Goal: Information Seeking & Learning: Learn about a topic

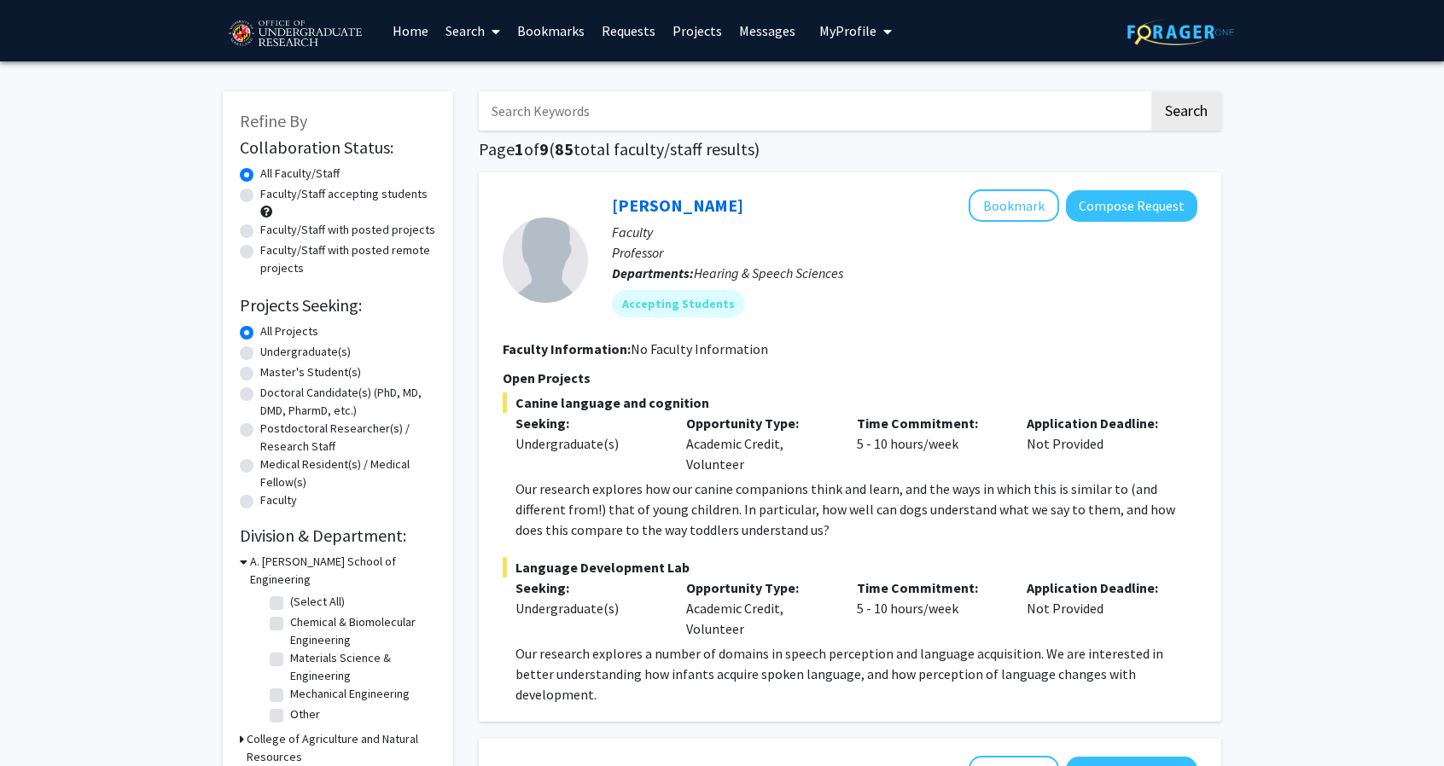
click at [533, 496] on p "Our research explores how our canine companions think and learn, and the ways i…" at bounding box center [856, 509] width 682 height 61
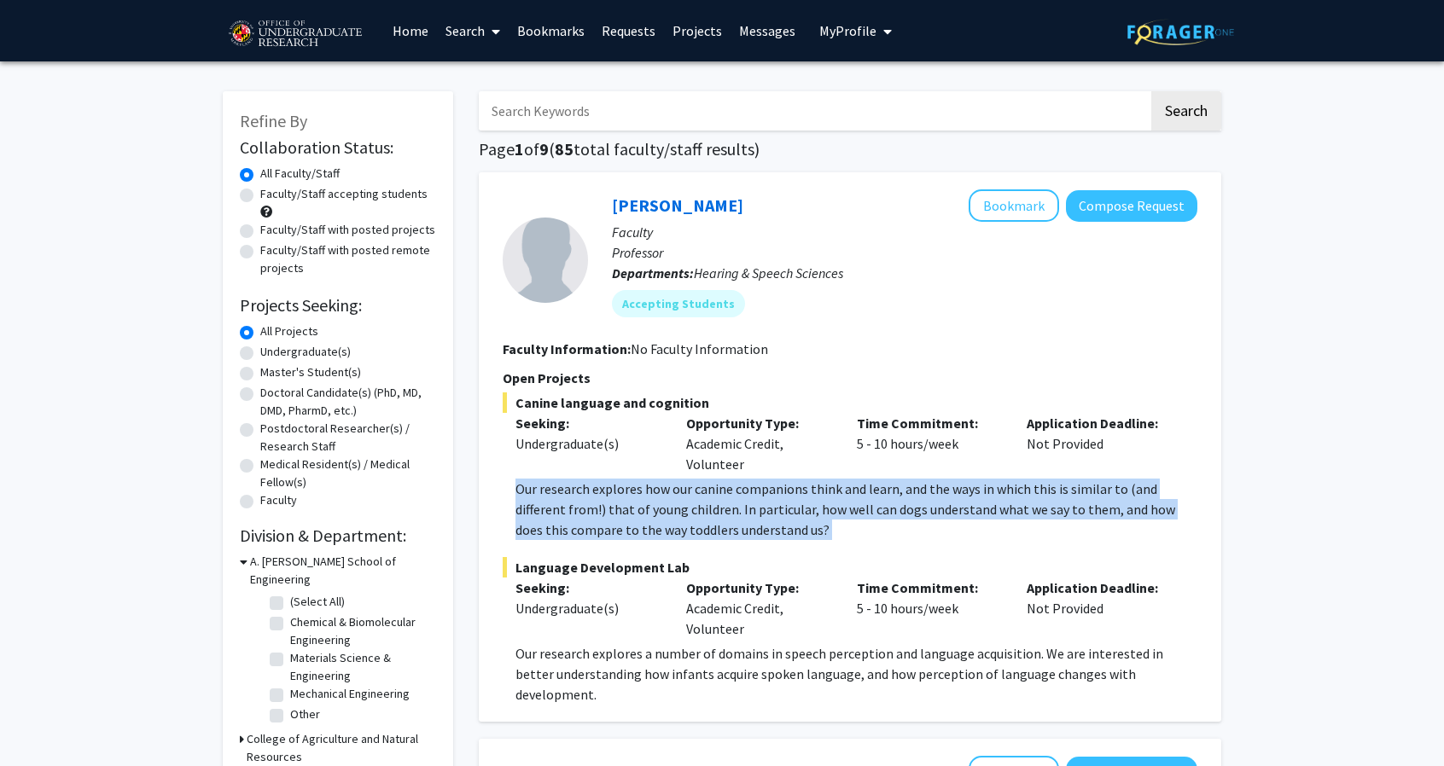
click at [533, 496] on p "Our research explores how our canine companions think and learn, and the ways i…" at bounding box center [856, 509] width 682 height 61
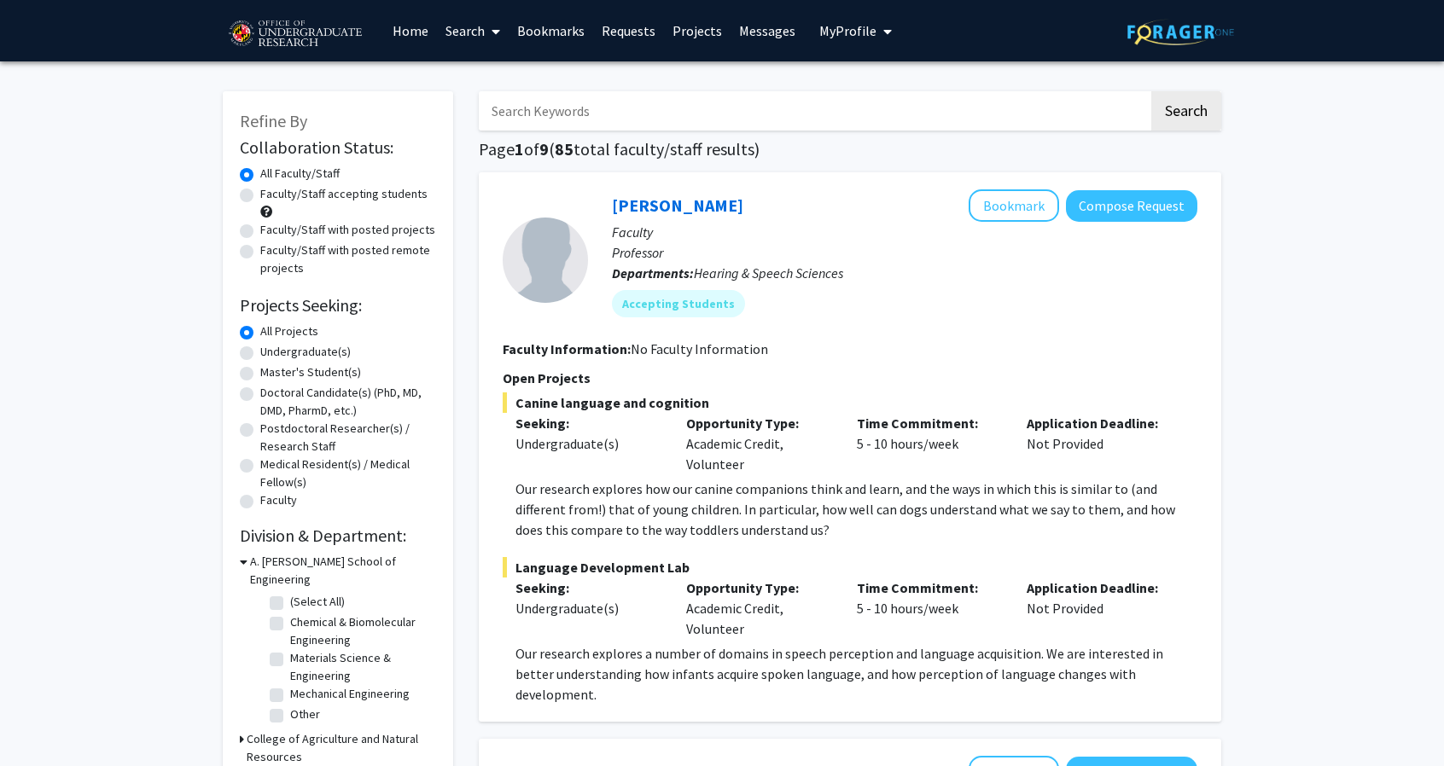
click at [260, 199] on label "Faculty/Staff accepting students" at bounding box center [343, 194] width 167 height 18
click at [260, 196] on input "Faculty/Staff accepting students" at bounding box center [265, 190] width 11 height 11
radio input "true"
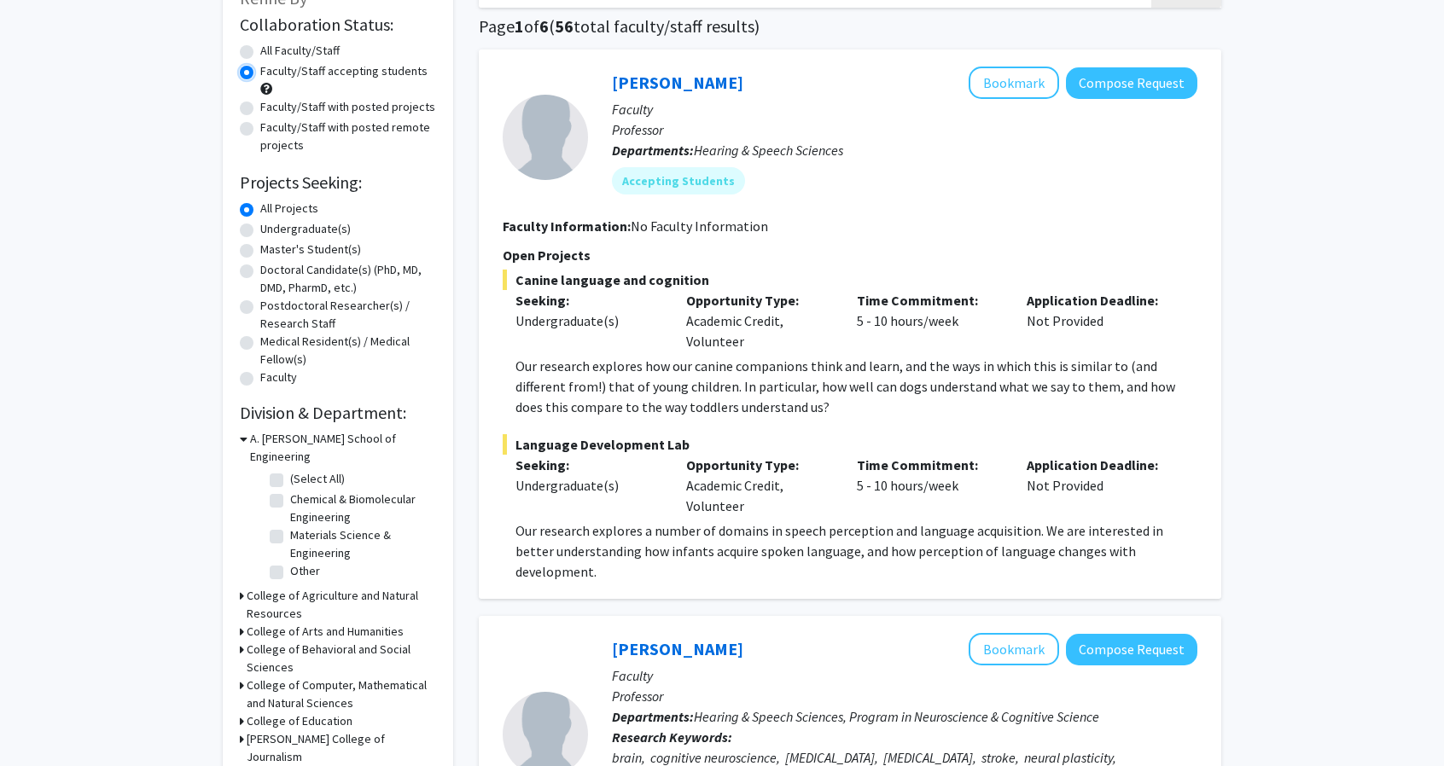
scroll to position [124, 0]
click at [260, 230] on label "Undergraduate(s)" at bounding box center [305, 228] width 90 height 18
click at [260, 230] on input "Undergraduate(s)" at bounding box center [265, 224] width 11 height 11
radio input "true"
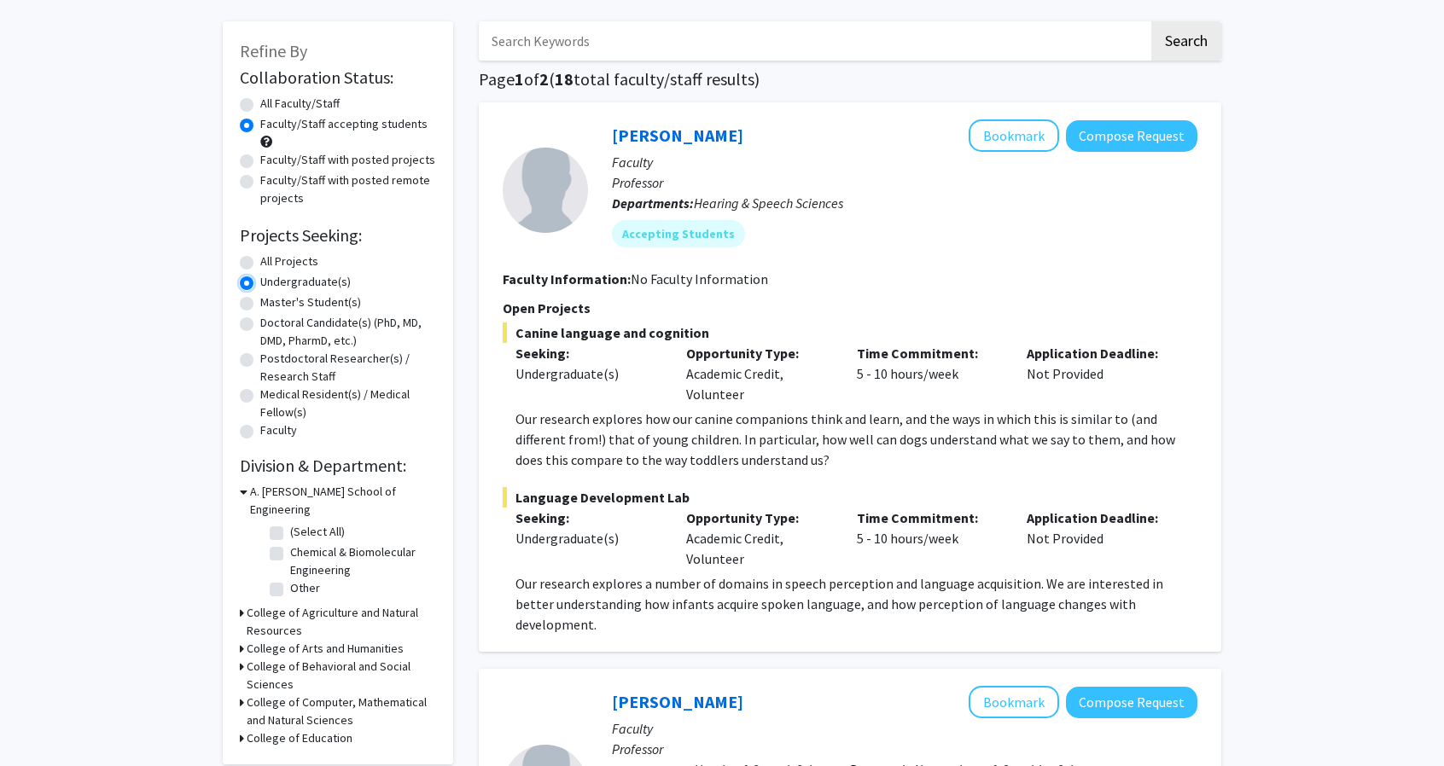
scroll to position [68, 0]
click at [243, 695] on icon at bounding box center [242, 704] width 4 height 18
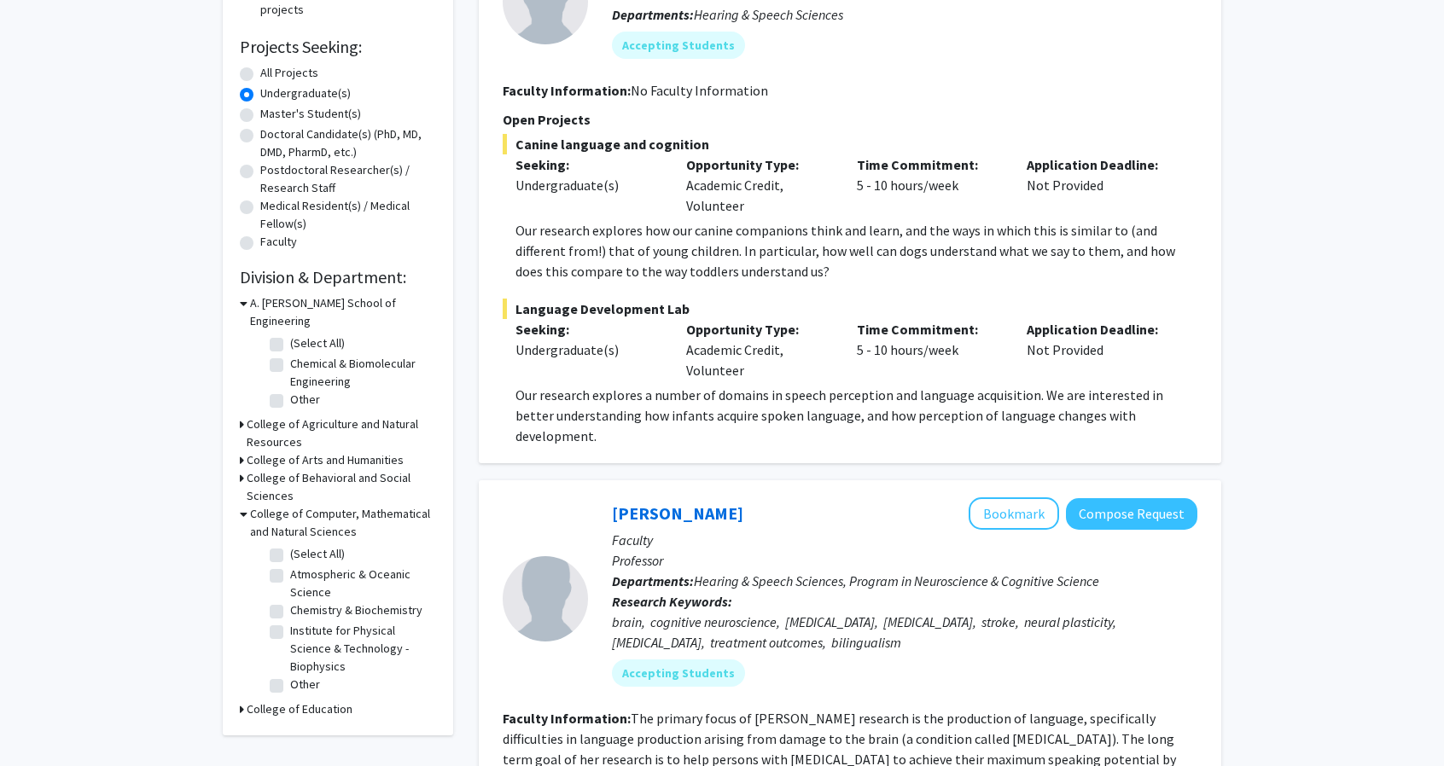
click at [241, 505] on icon at bounding box center [244, 514] width 8 height 18
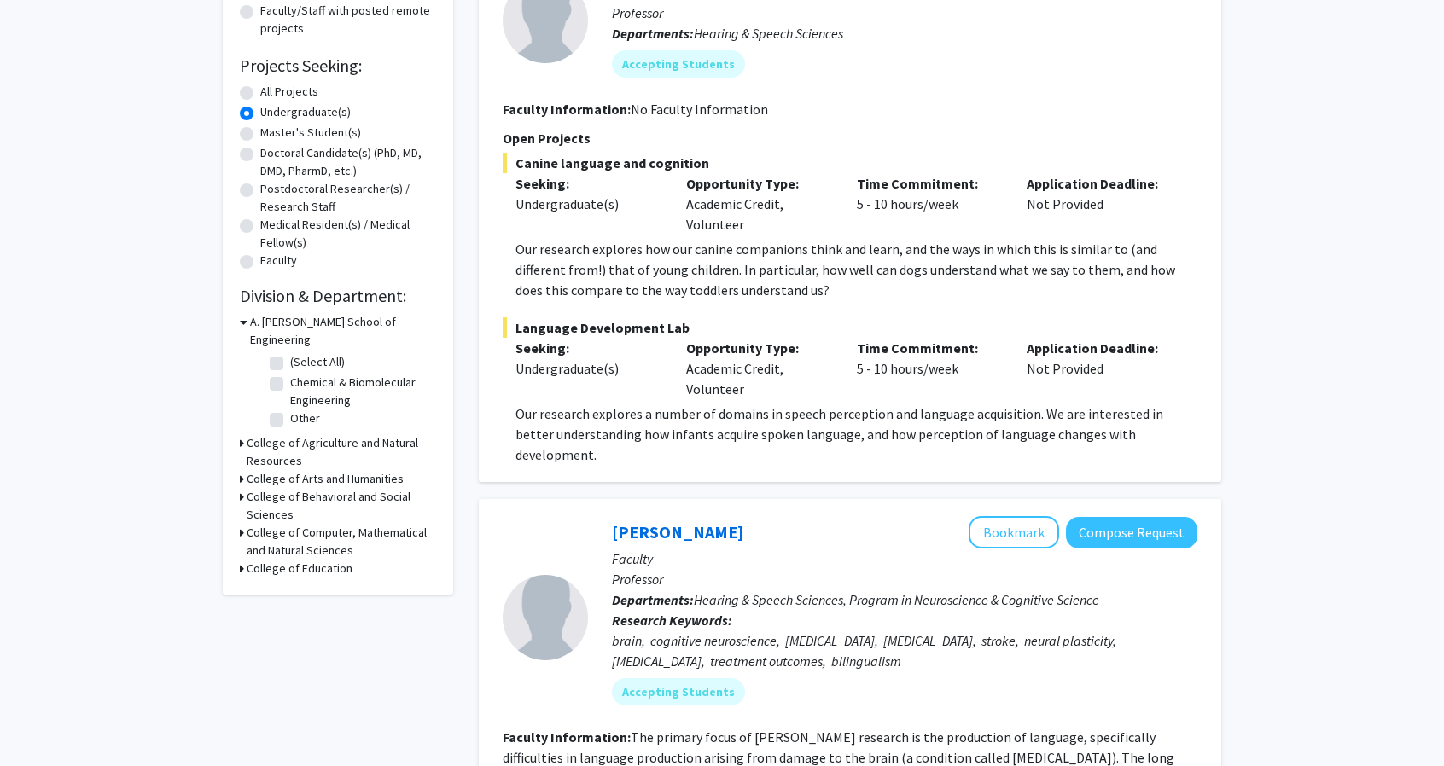
scroll to position [0, 0]
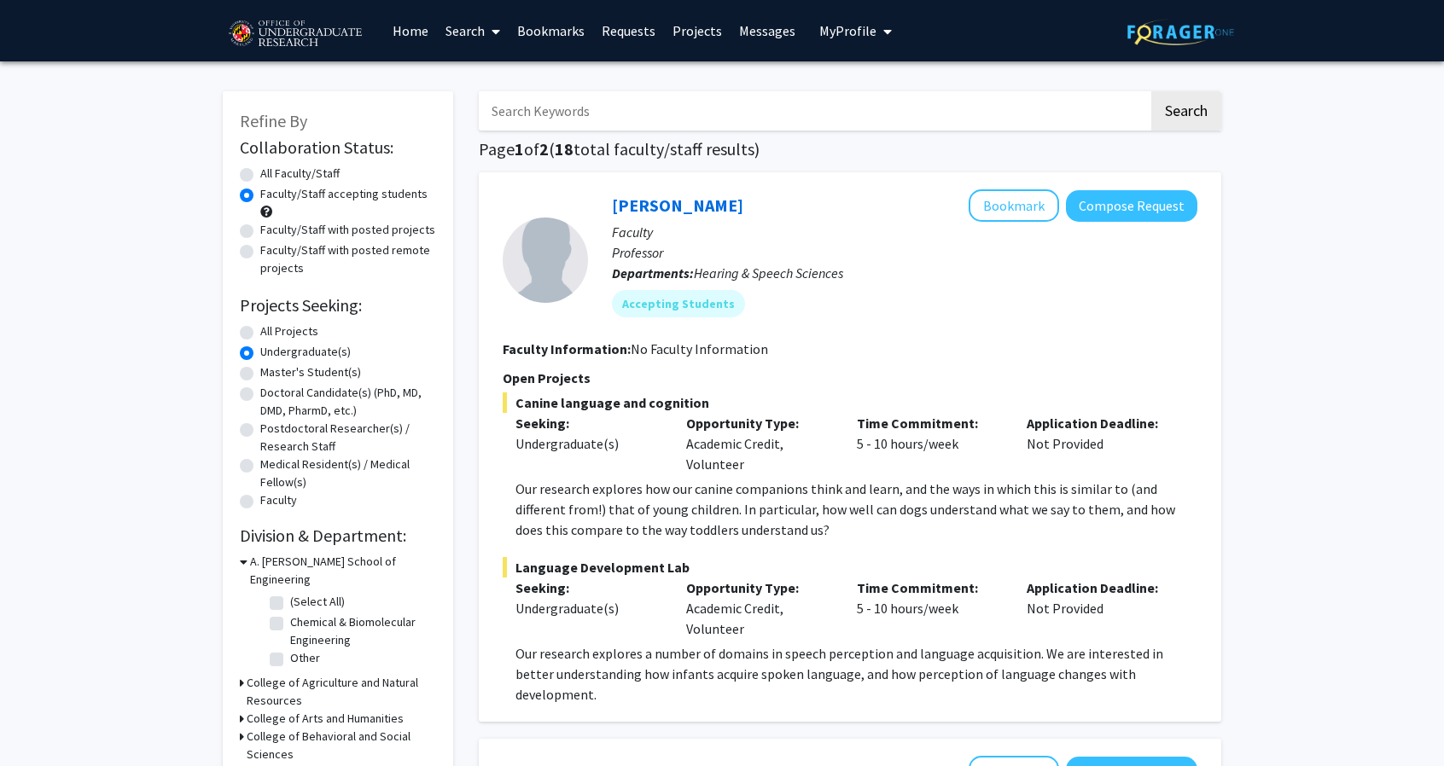
click at [637, 34] on link "Requests" at bounding box center [628, 31] width 71 height 60
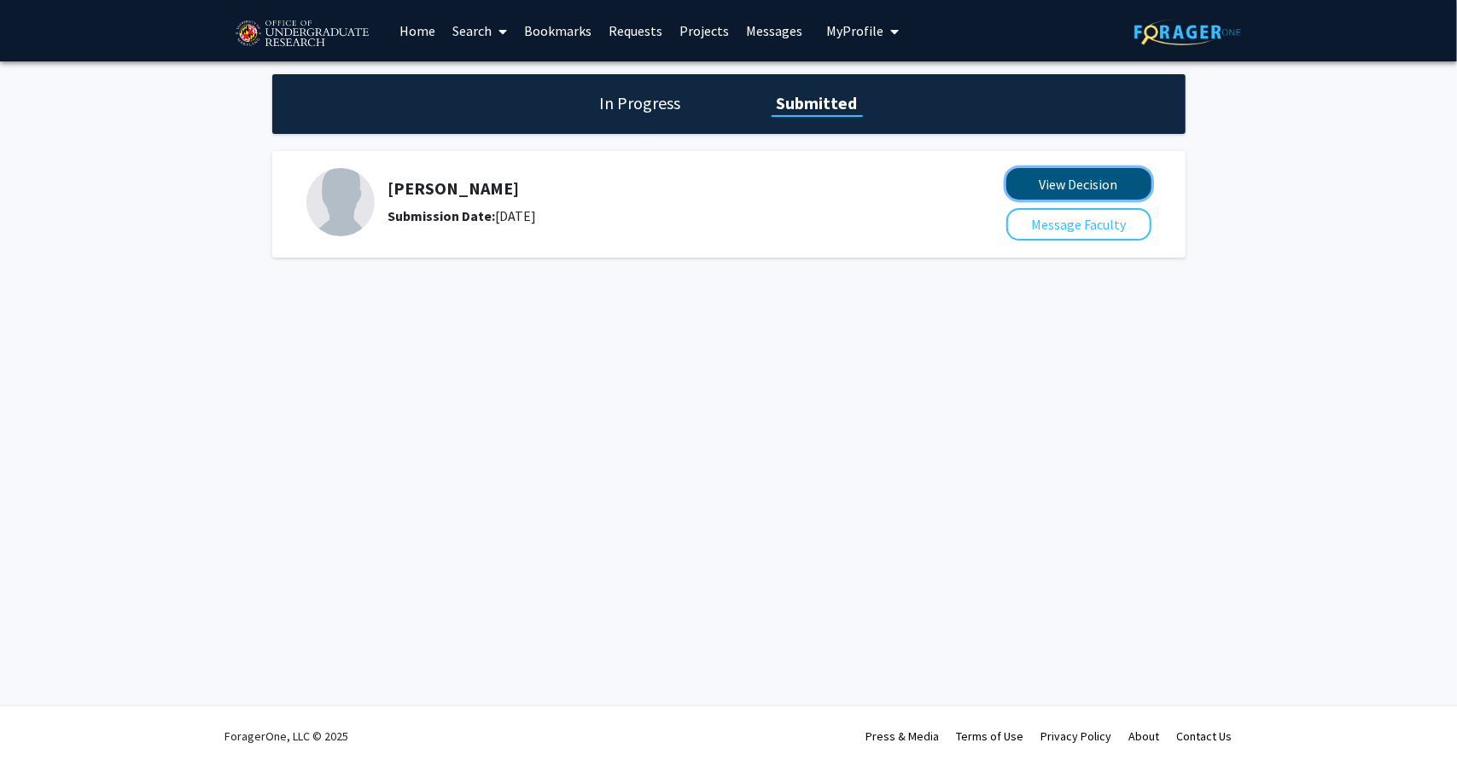
click at [1041, 197] on button "View Decision" at bounding box center [1078, 184] width 145 height 32
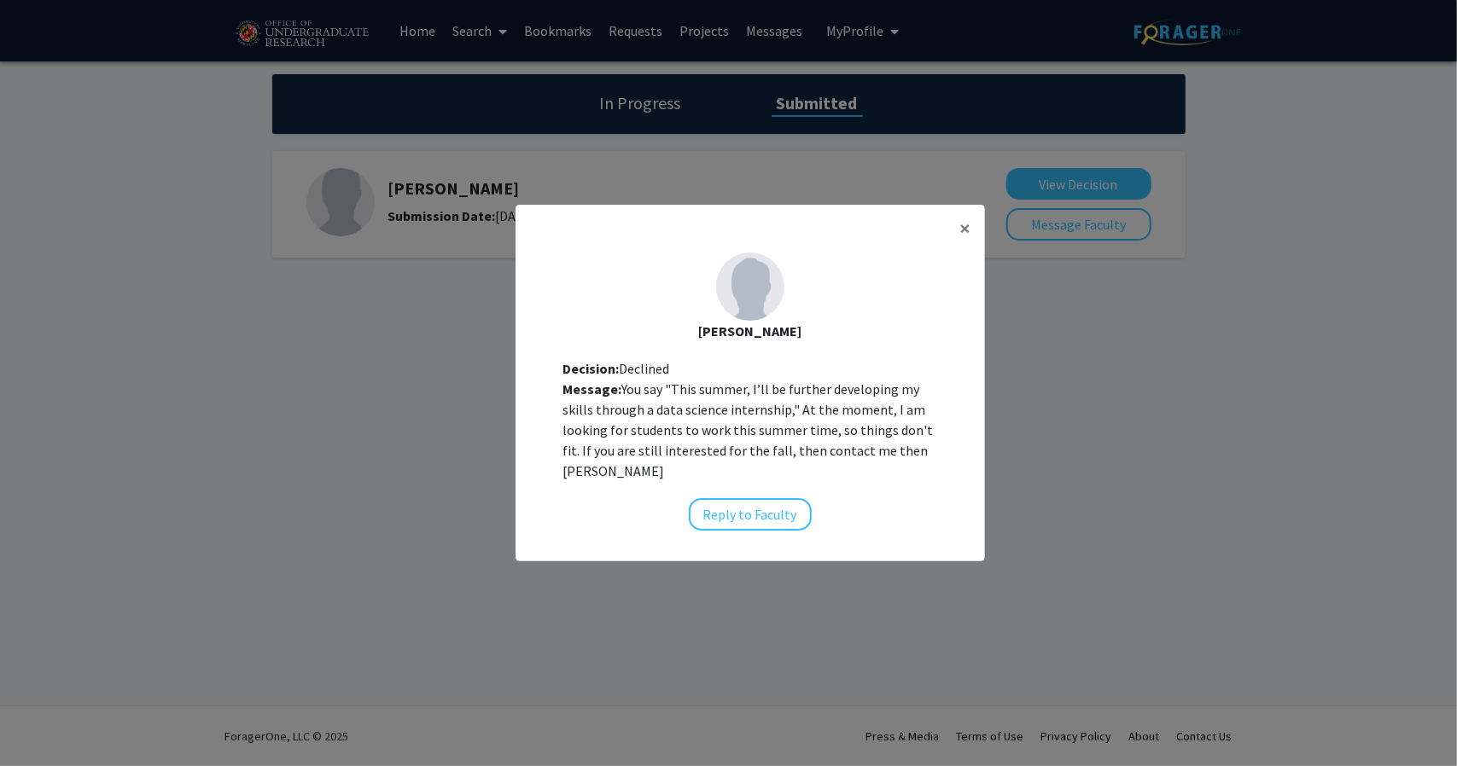
click at [688, 460] on div "Message: You say "This summer, I’ll be further developing my skills through a d…" at bounding box center [750, 430] width 374 height 102
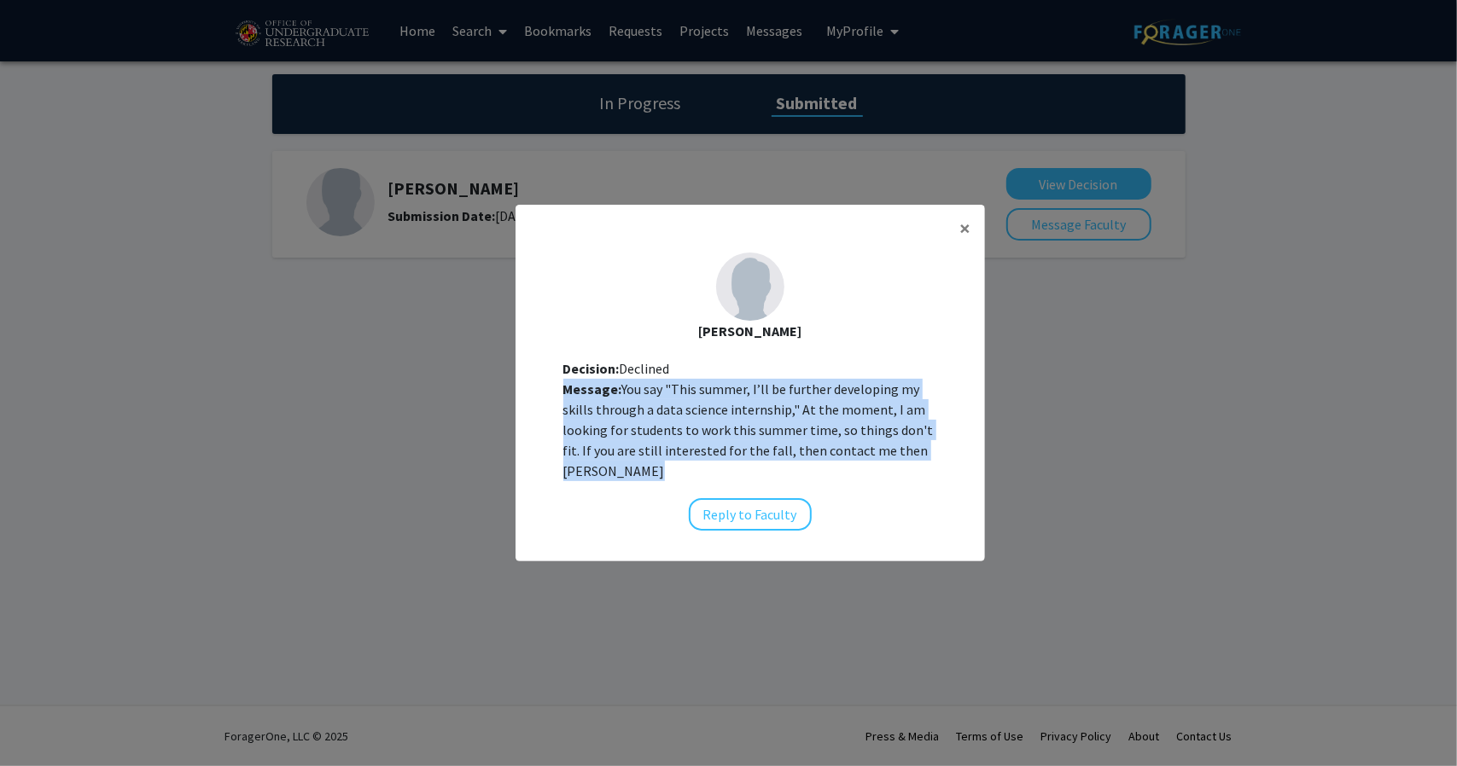
click at [688, 460] on div "Message: You say "This summer, I’ll be further developing my skills through a d…" at bounding box center [750, 430] width 374 height 102
click at [705, 424] on div "Message: You say "This summer, I’ll be further developing my skills through a d…" at bounding box center [750, 430] width 374 height 102
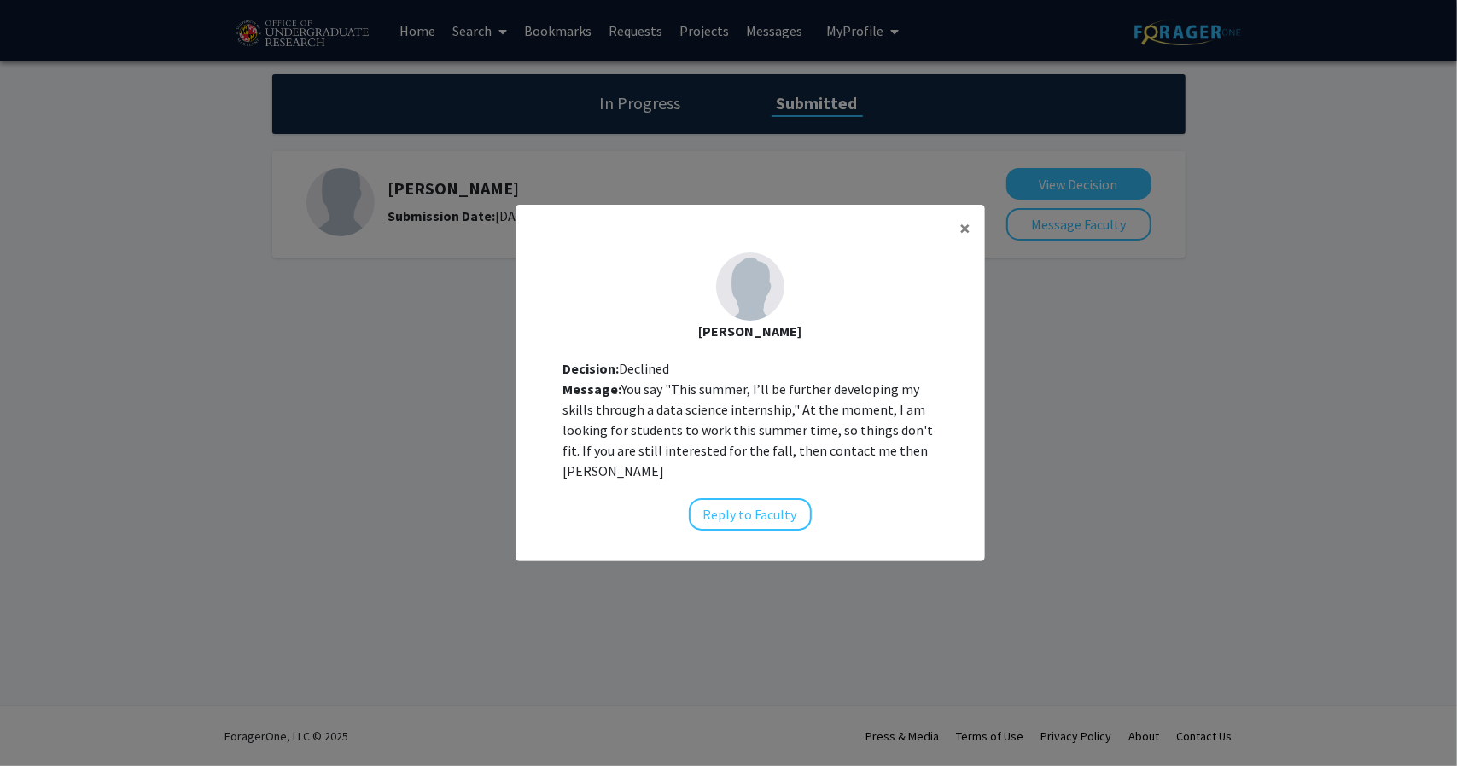
click at [756, 431] on div "Message: You say "This summer, I’ll be further developing my skills through a d…" at bounding box center [750, 430] width 374 height 102
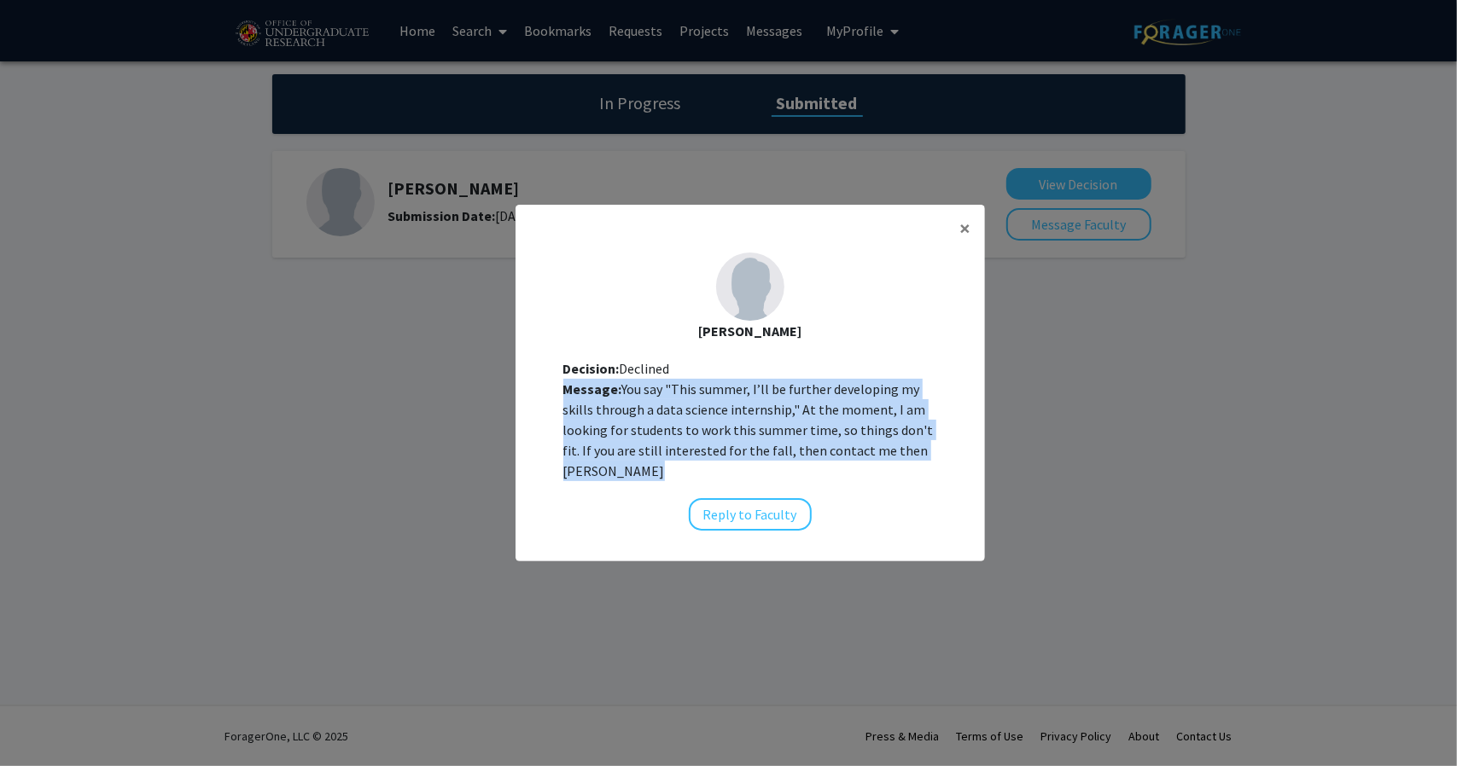
click at [756, 431] on div "Message: You say "This summer, I’ll be further developing my skills through a d…" at bounding box center [750, 430] width 374 height 102
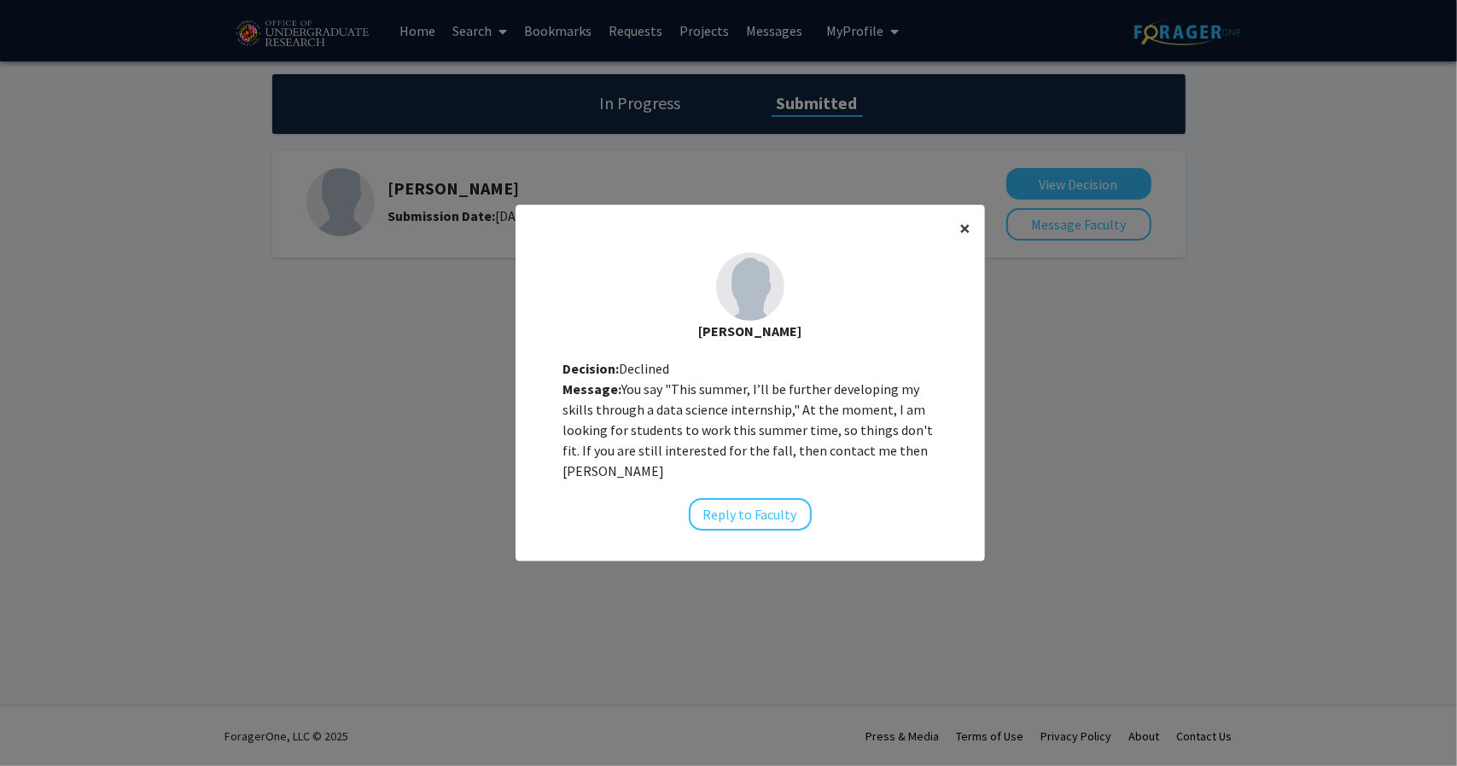
click at [960, 241] on span "×" at bounding box center [965, 228] width 11 height 26
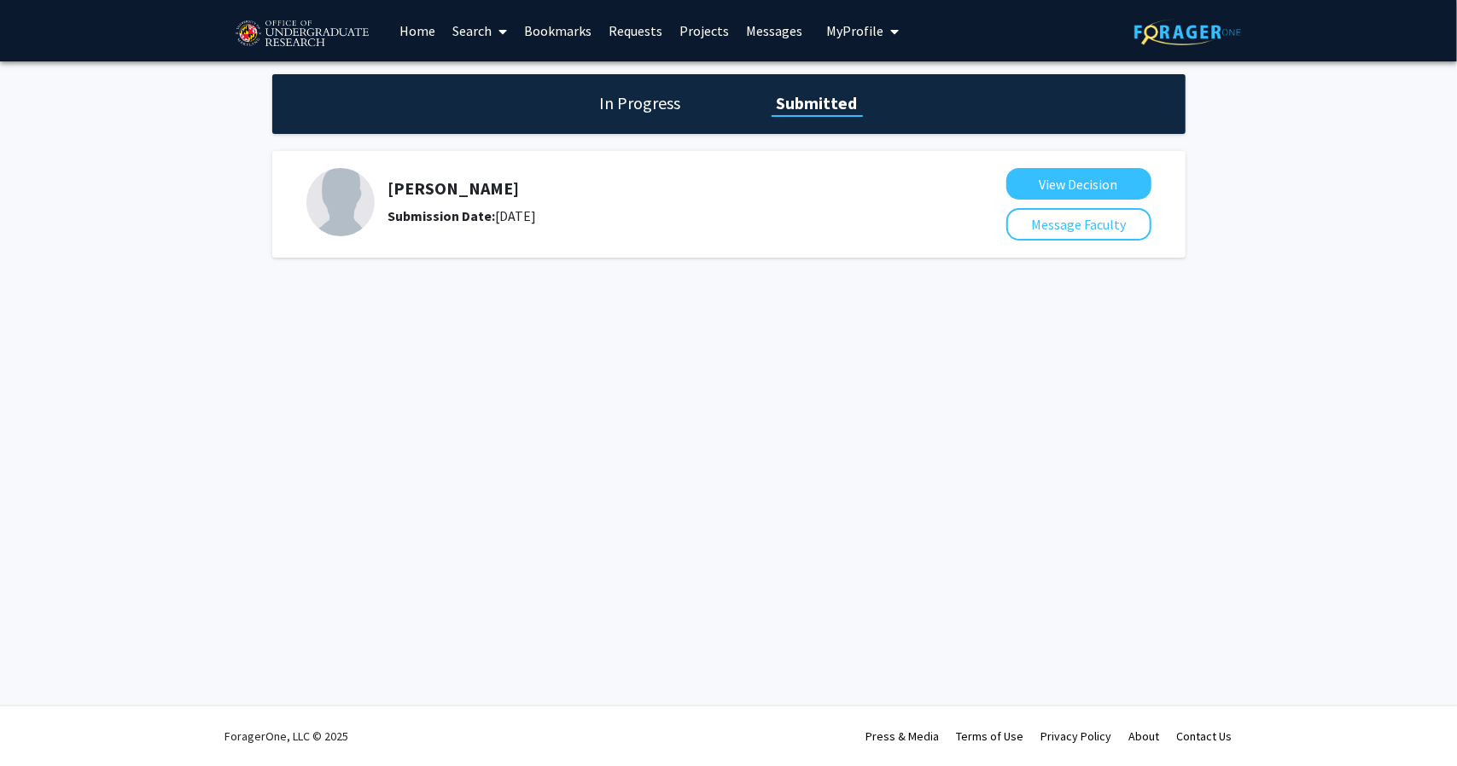
click at [398, 186] on h5 "[PERSON_NAME]" at bounding box center [651, 188] width 527 height 20
click at [330, 191] on img at bounding box center [340, 202] width 68 height 68
click at [637, 109] on h1 "In Progress" at bounding box center [640, 103] width 91 height 24
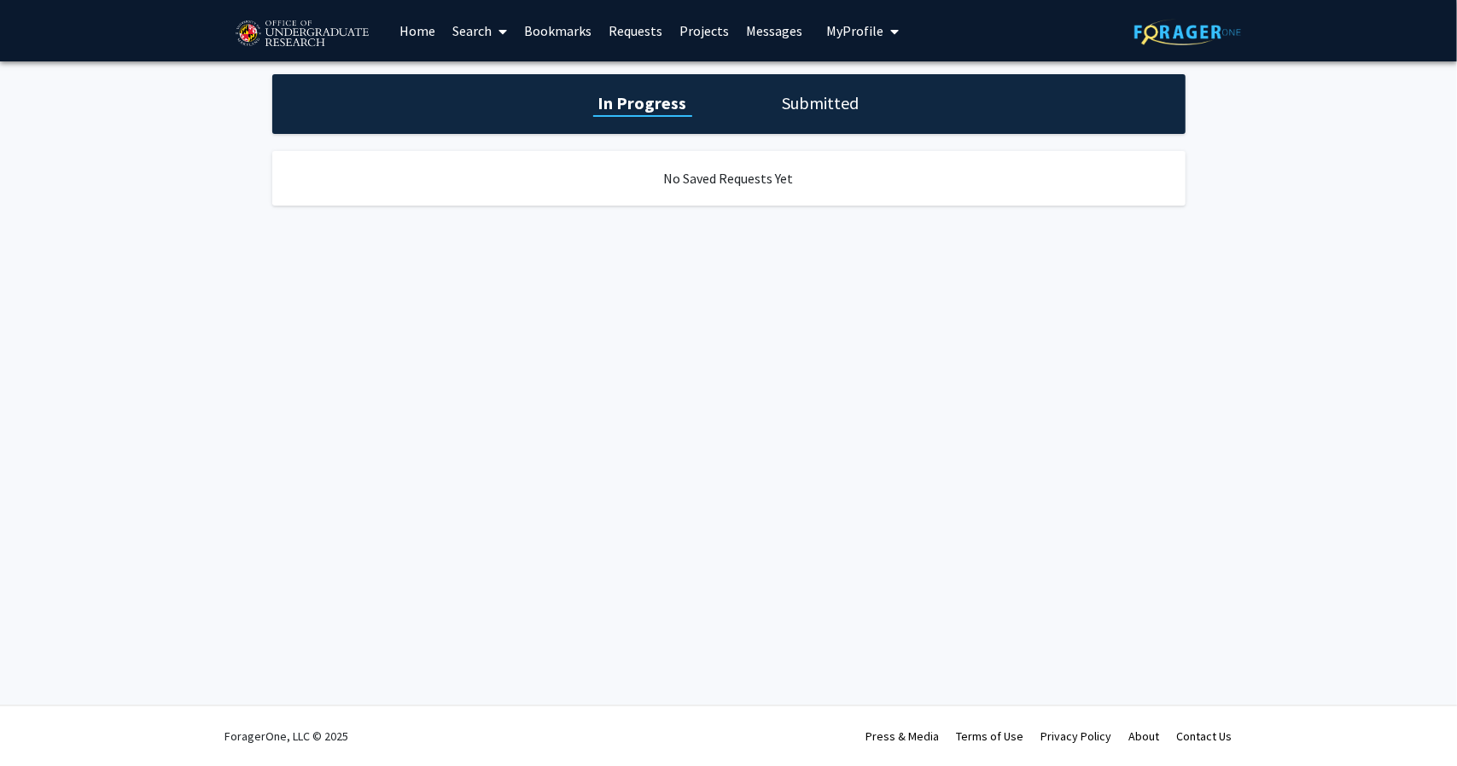
click at [801, 97] on h1 "Submitted" at bounding box center [820, 103] width 87 height 24
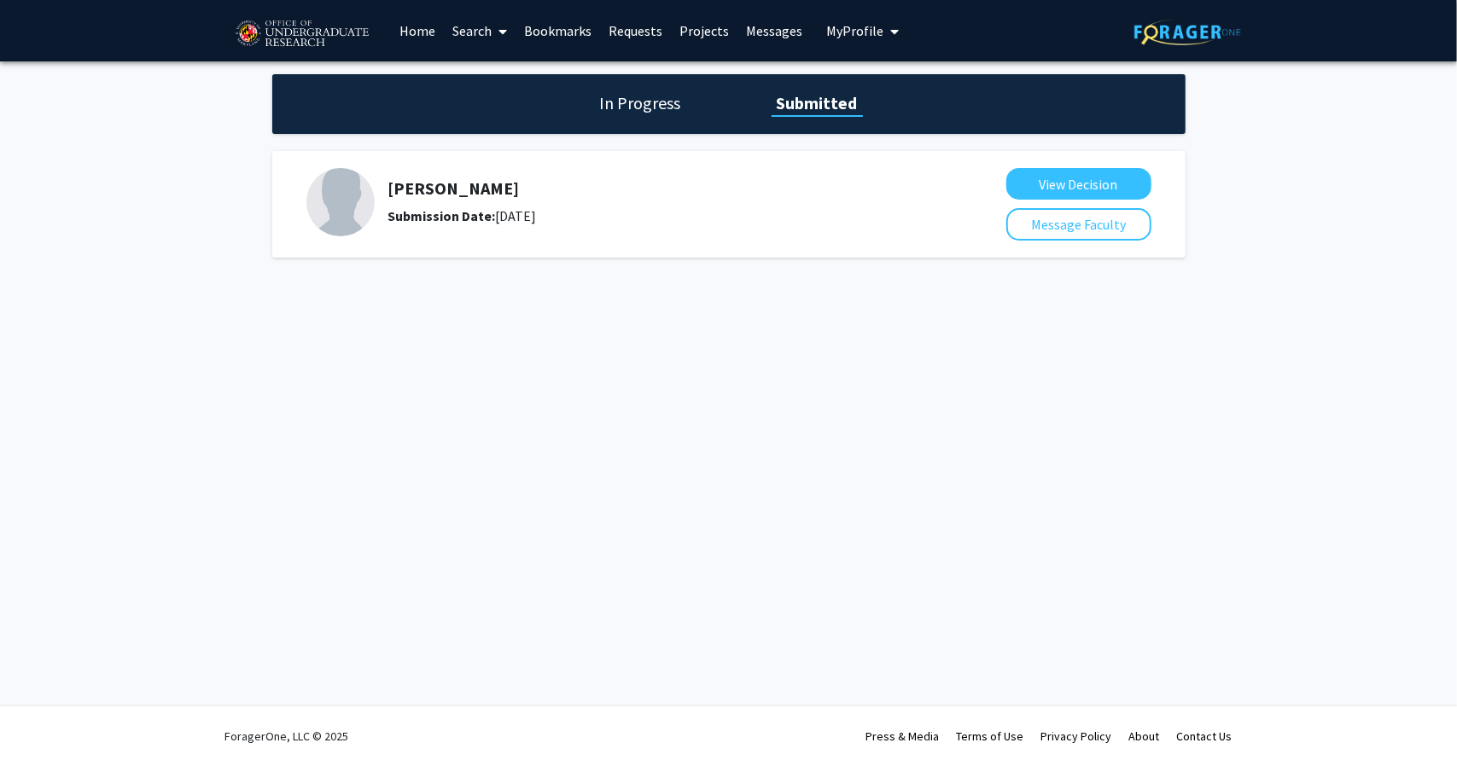
click at [761, 37] on link "Messages" at bounding box center [773, 31] width 73 height 60
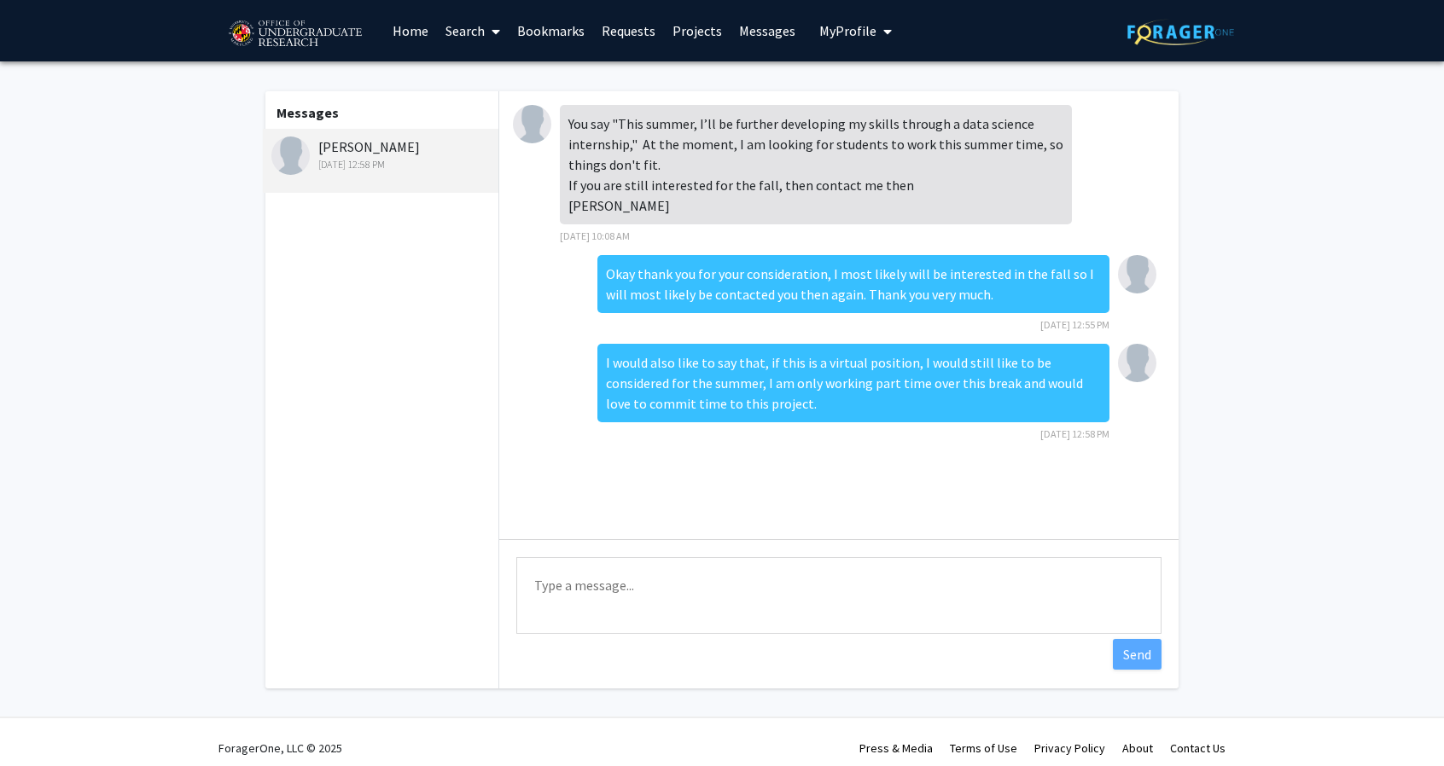
click at [407, 42] on link "Home" at bounding box center [410, 31] width 53 height 60
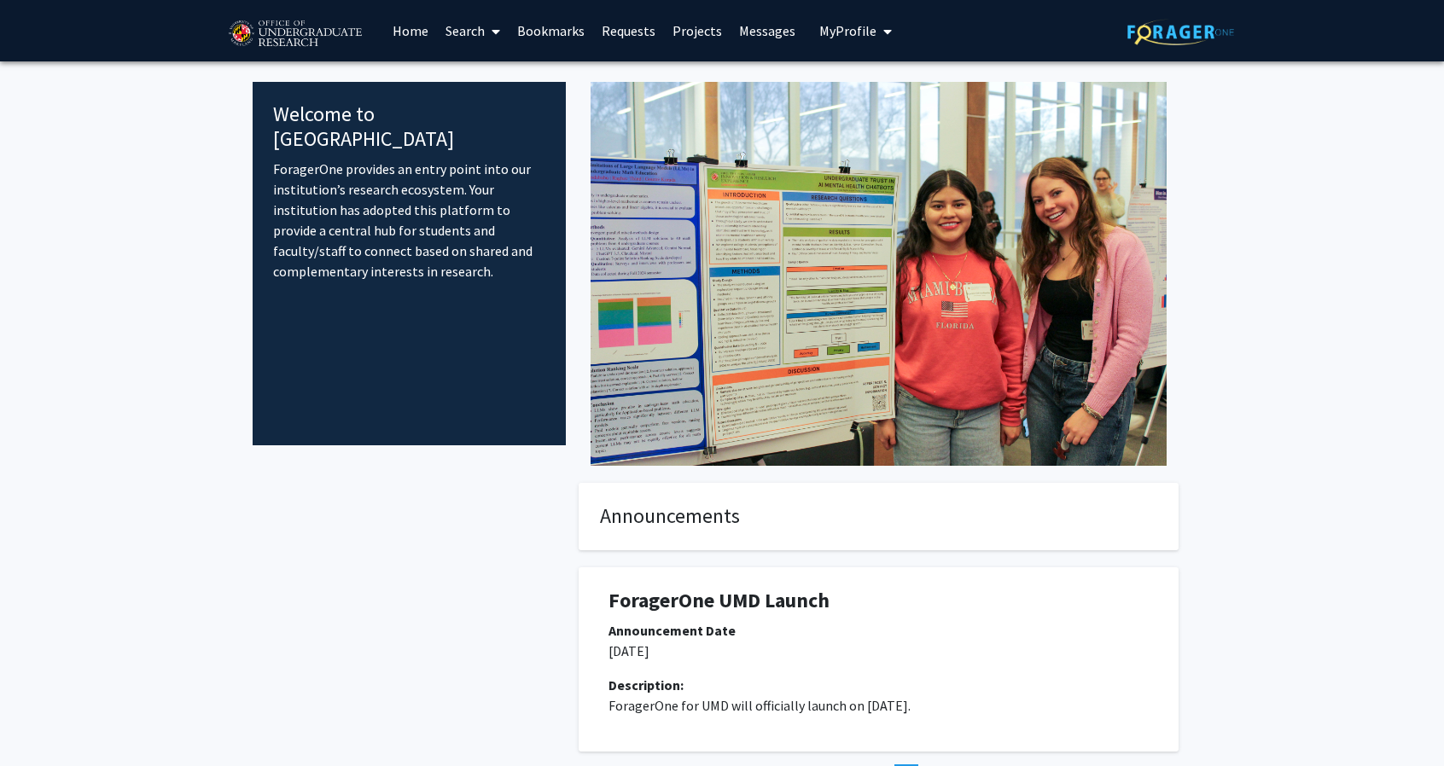
click at [600, 33] on link "Requests" at bounding box center [628, 31] width 71 height 60
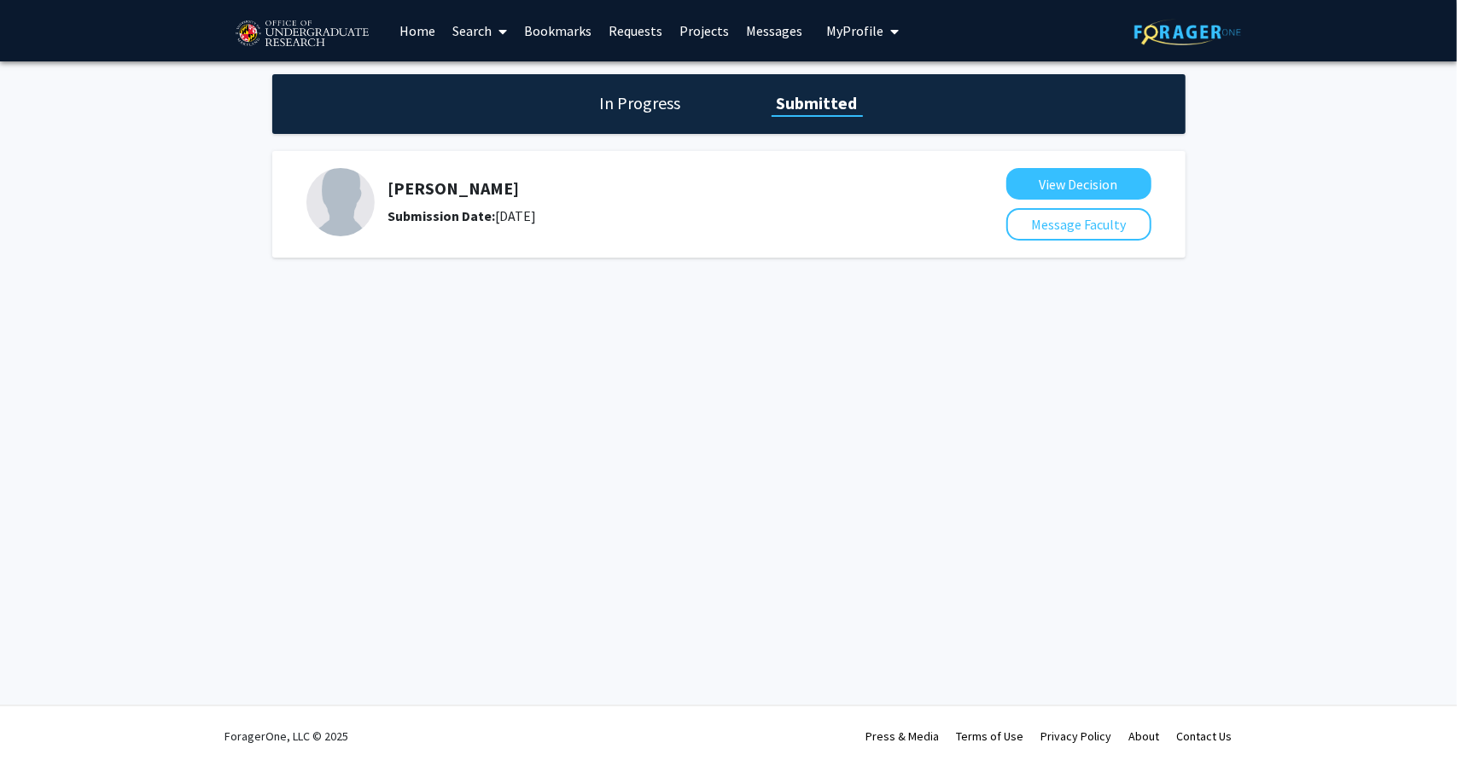
click at [428, 35] on link "Home" at bounding box center [417, 31] width 53 height 60
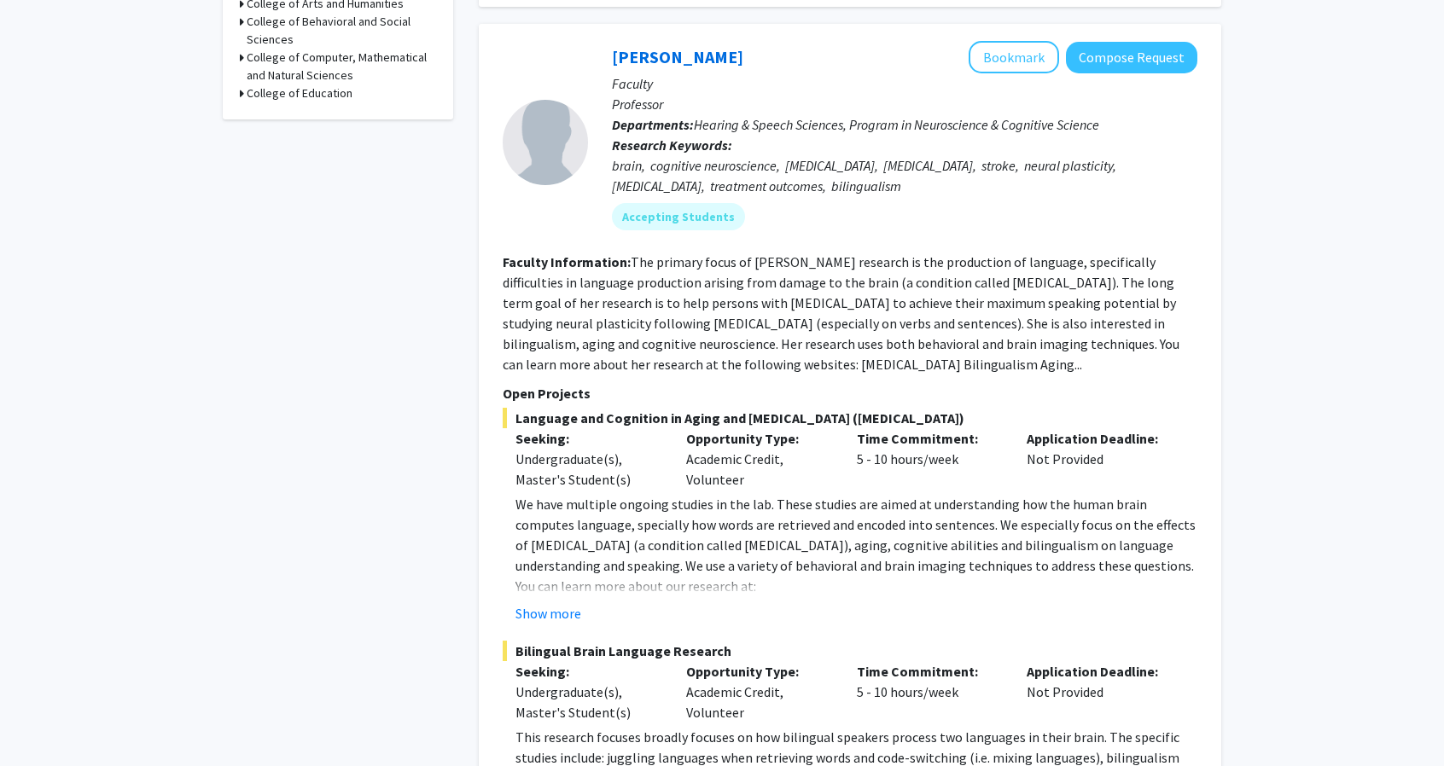
scroll to position [733, 0]
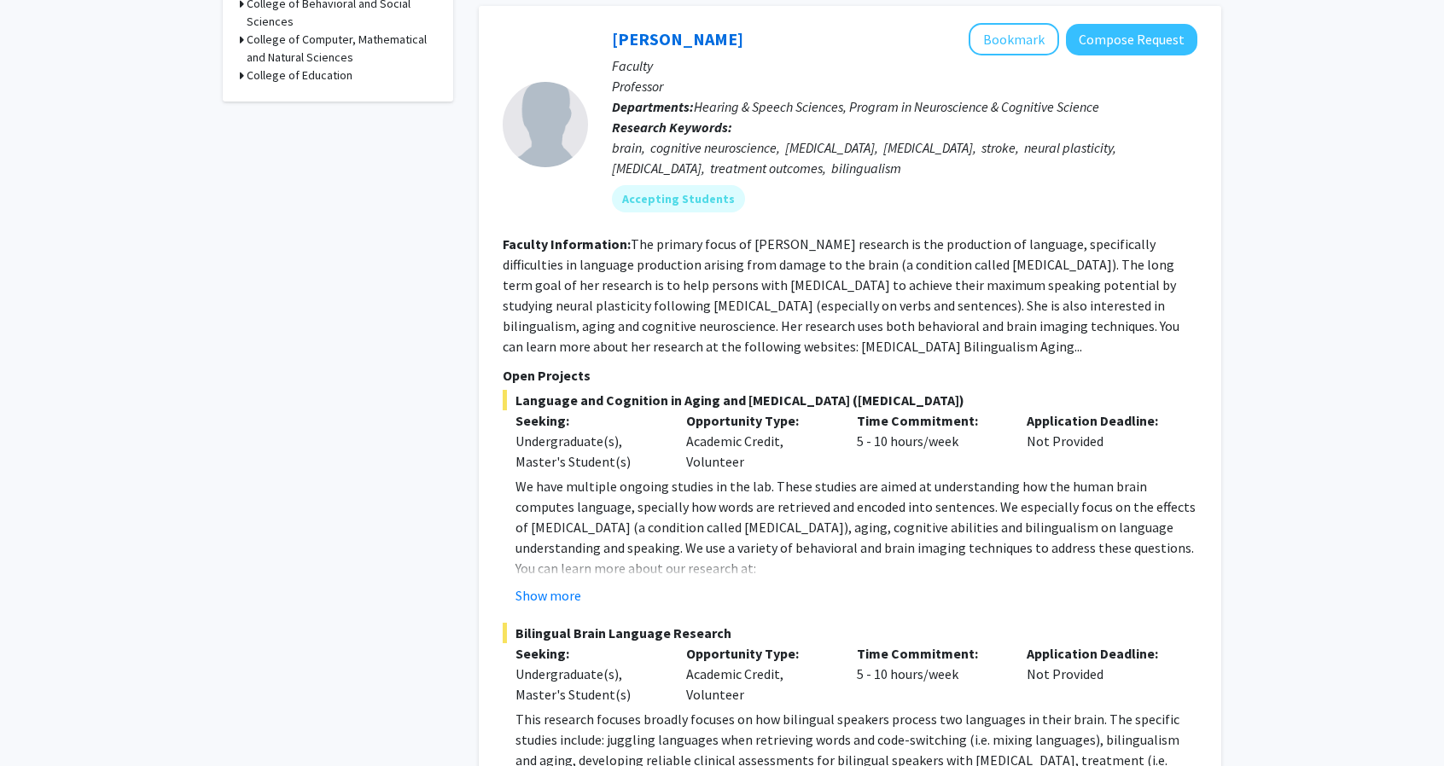
click at [670, 500] on p "We have multiple ongoing studies in the lab. These studies are aimed at underst…" at bounding box center [856, 517] width 682 height 82
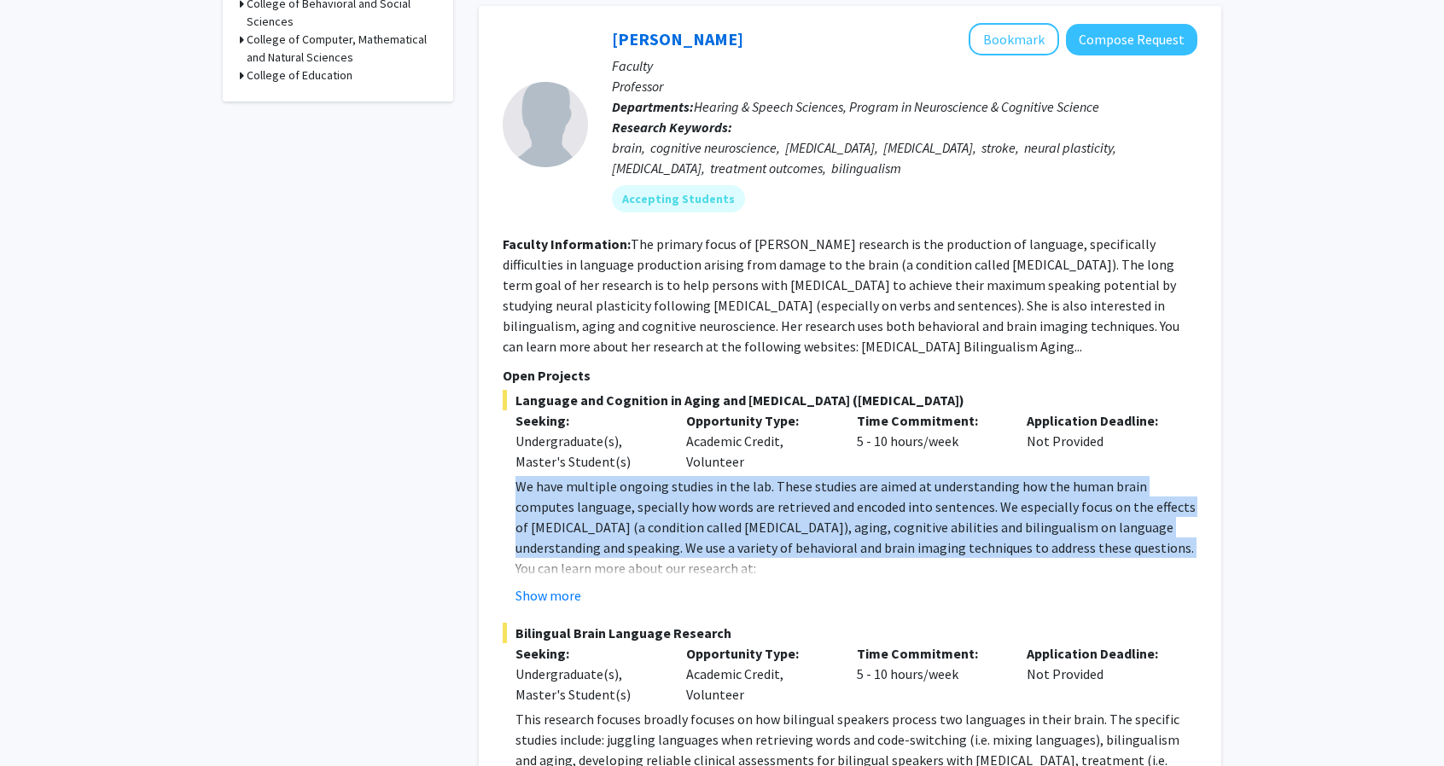
click at [670, 500] on p "We have multiple ongoing studies in the lab. These studies are aimed at underst…" at bounding box center [856, 517] width 682 height 82
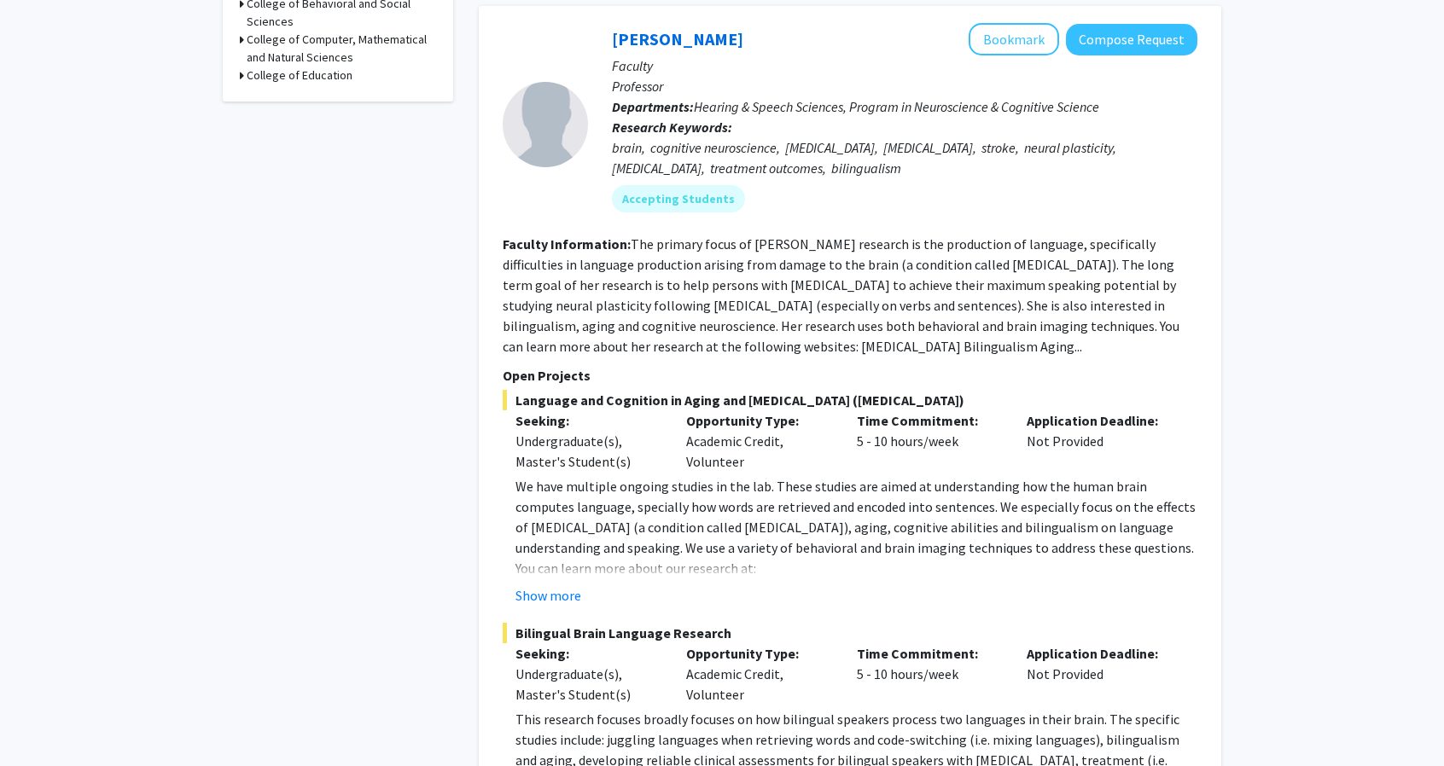
click at [765, 273] on section "Faculty Information: The primary focus of [PERSON_NAME] research is the product…" at bounding box center [850, 295] width 695 height 123
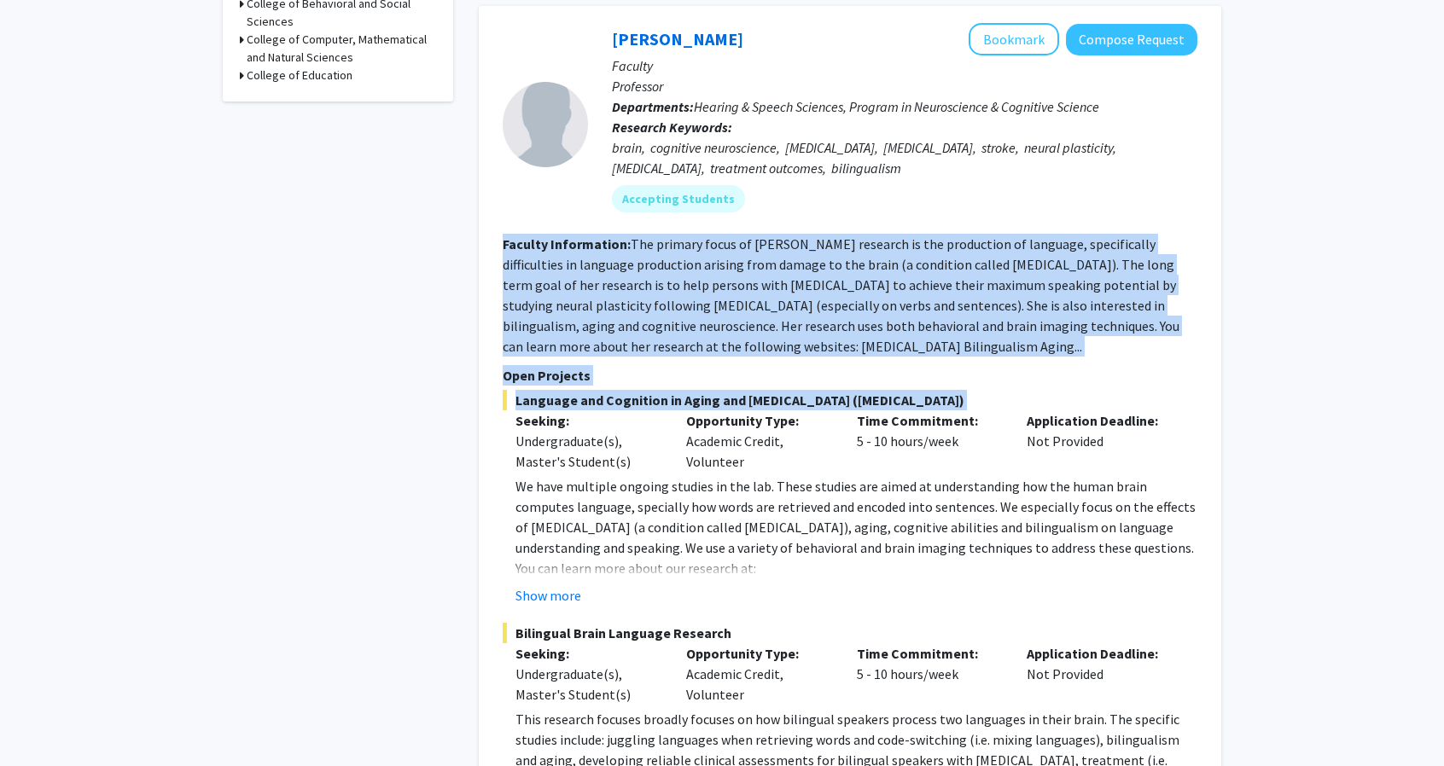
drag, startPoint x: 765, startPoint y: 273, endPoint x: 724, endPoint y: 384, distance: 118.3
click at [724, 384] on fg-search-faculty "[PERSON_NAME] Bookmark Compose Request Faculty Professor Departments: Hearing &…" at bounding box center [850, 431] width 695 height 816
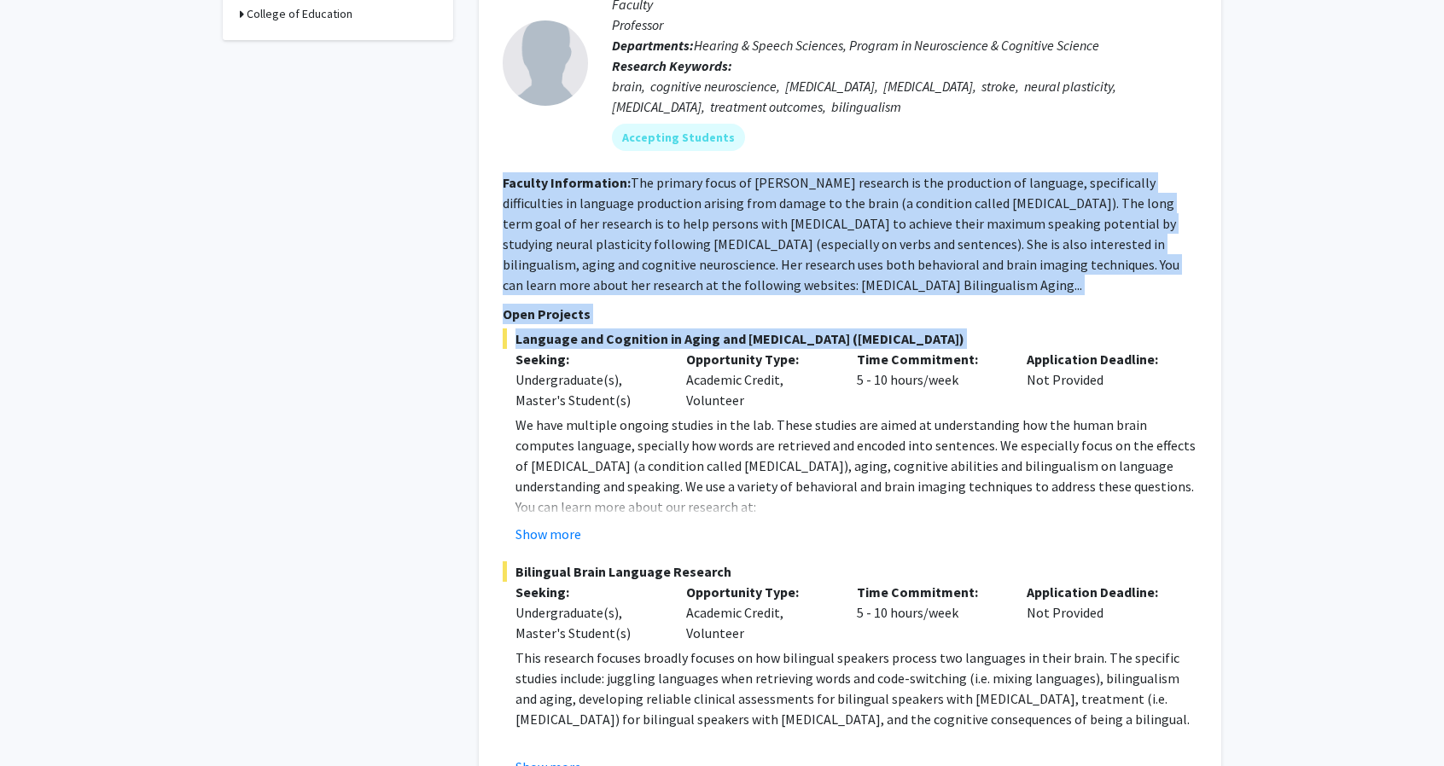
scroll to position [798, 0]
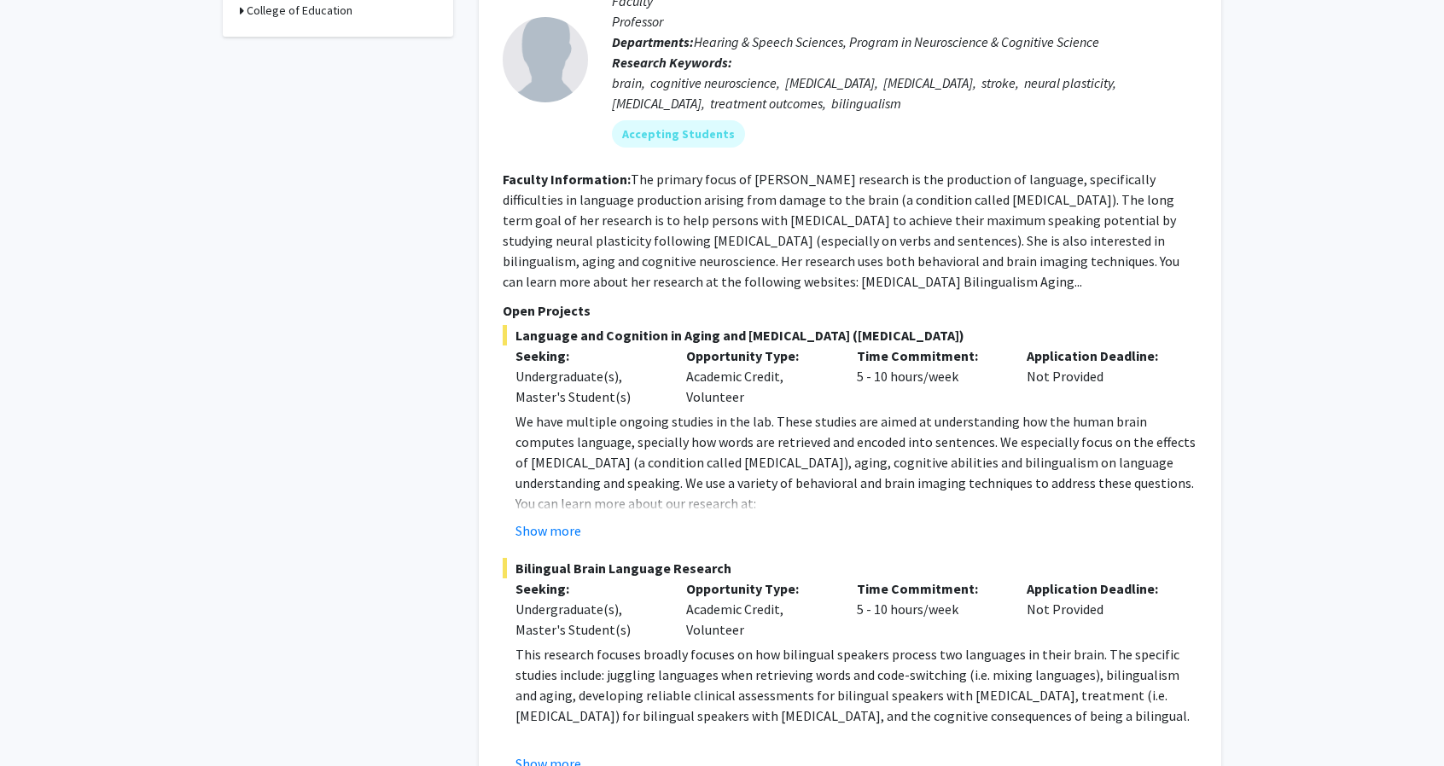
click at [724, 384] on div "Opportunity Type: Academic Credit, Volunteer" at bounding box center [758, 376] width 171 height 61
click at [922, 238] on fg-read-more "The primary focus of [PERSON_NAME] research is the production of language, spec…" at bounding box center [841, 230] width 677 height 119
click at [804, 358] on div "Opportunity Type: Academic Credit, Volunteer" at bounding box center [758, 376] width 171 height 61
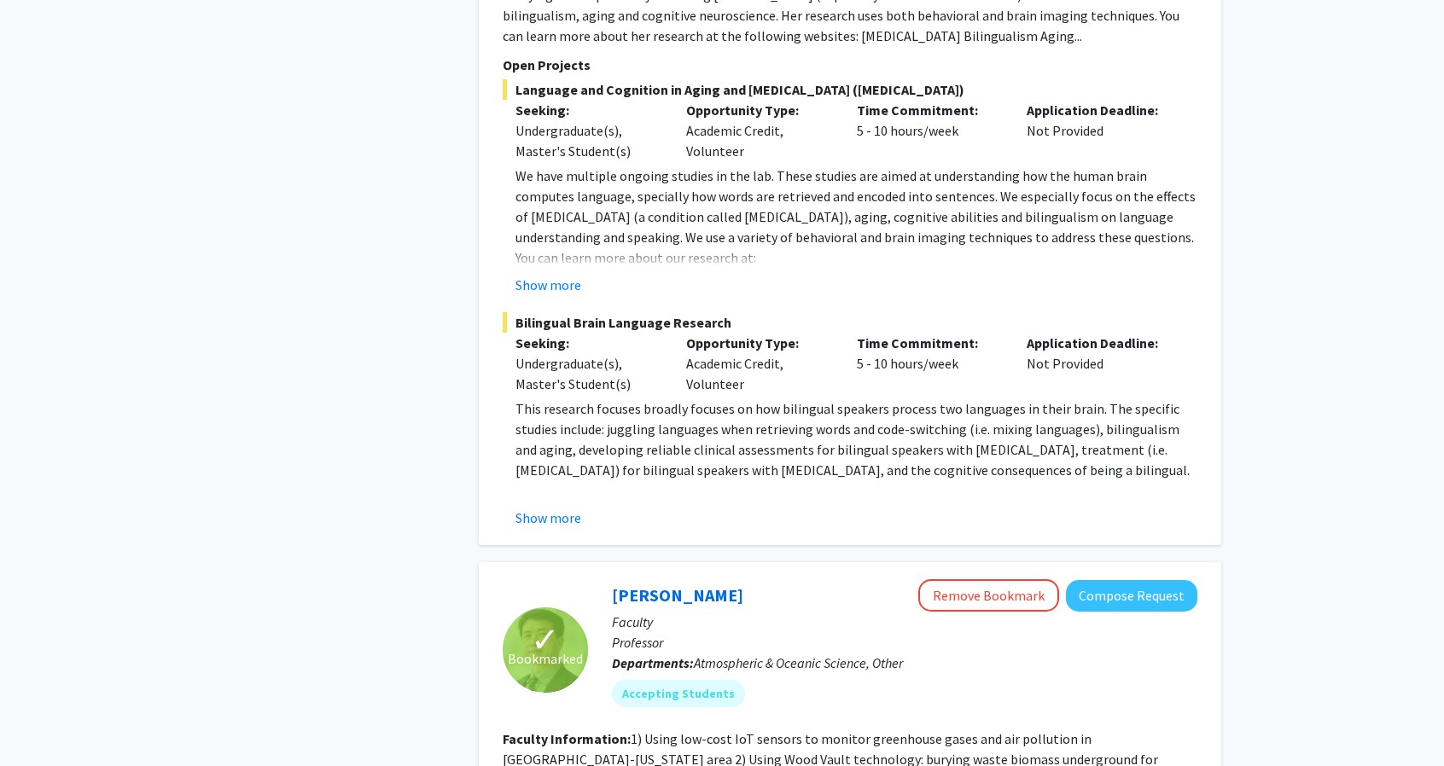
scroll to position [1079, 0]
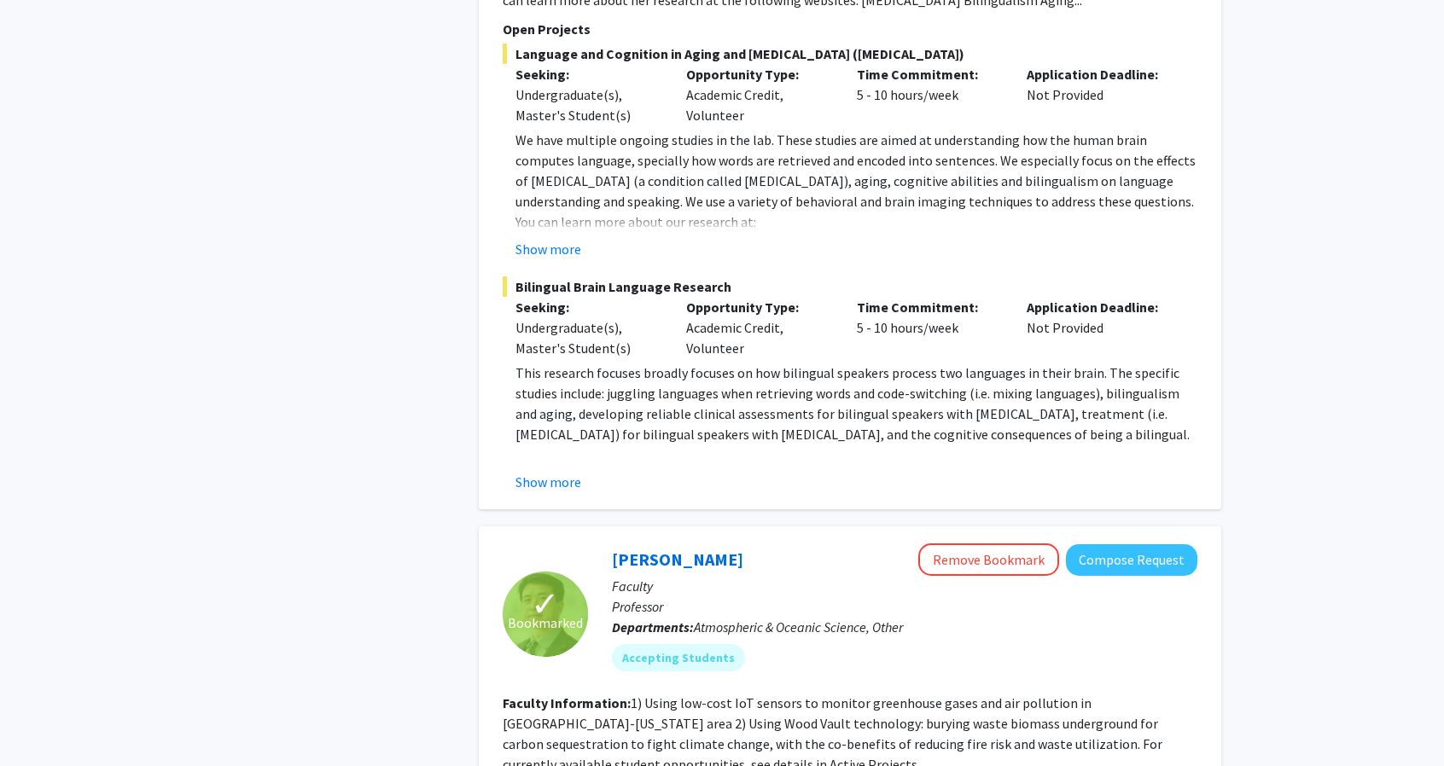
click at [737, 369] on p "This research focuses broadly focuses on how bilingual speakers process two lan…" at bounding box center [856, 404] width 682 height 82
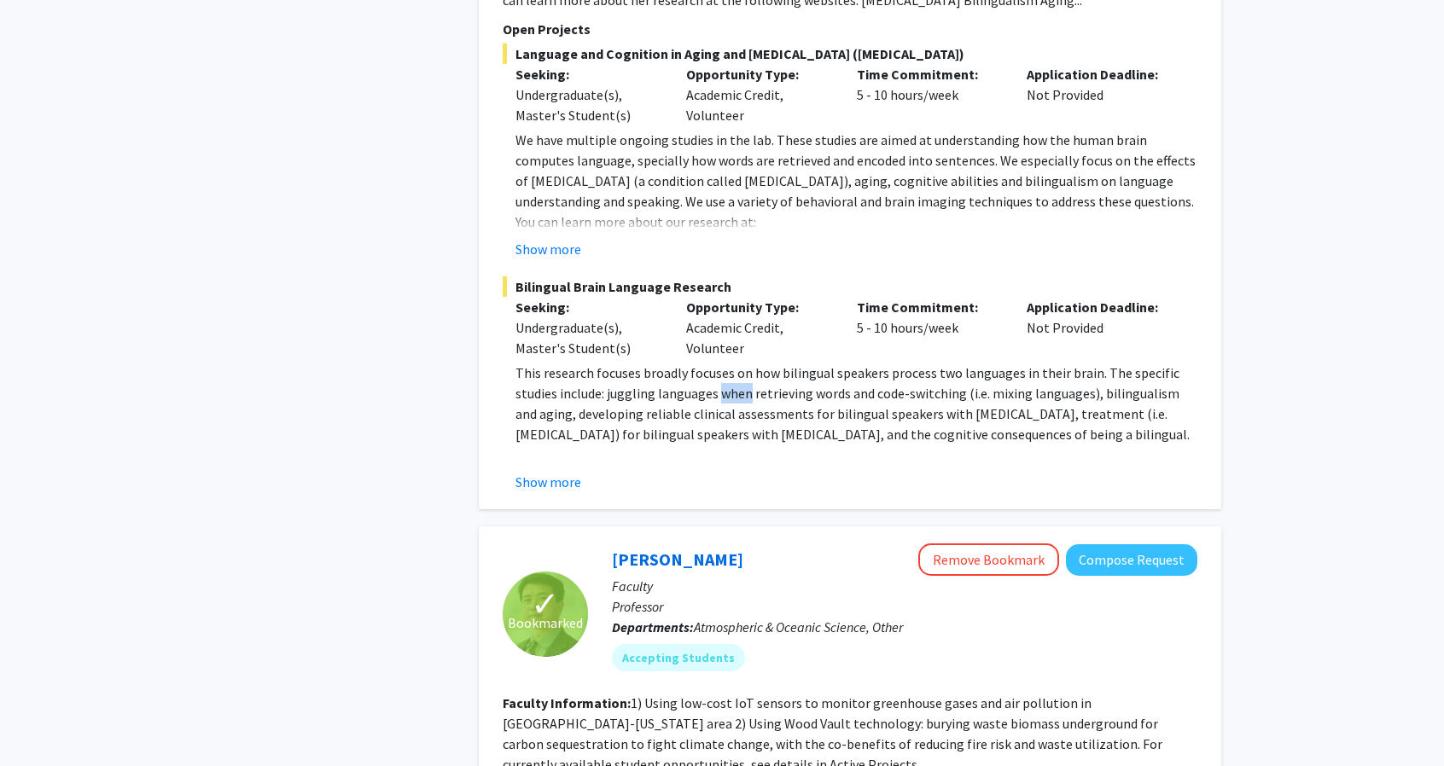
click at [737, 369] on p "This research focuses broadly focuses on how bilingual speakers process two lan…" at bounding box center [856, 404] width 682 height 82
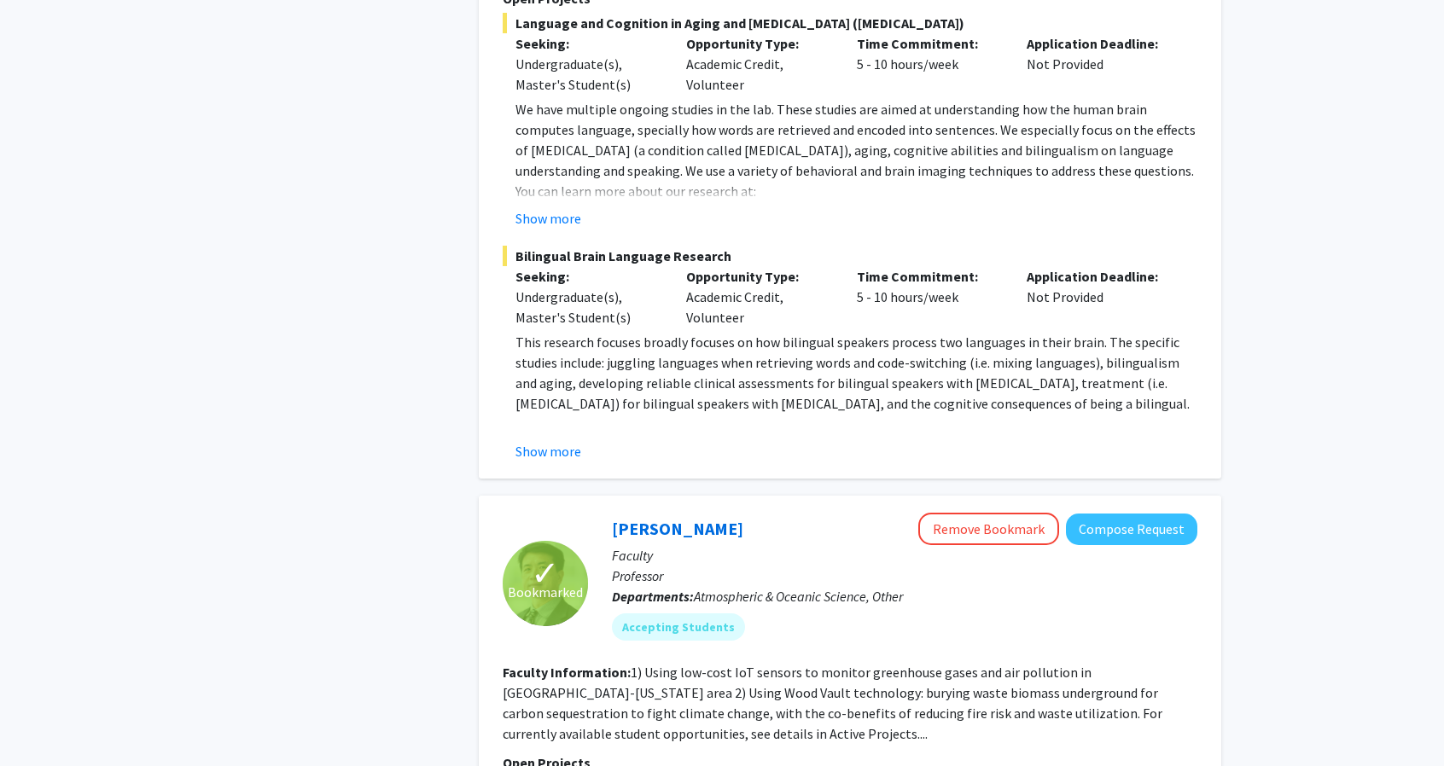
scroll to position [1109, 0]
click at [751, 341] on p "This research focuses broadly focuses on how bilingual speakers process two lan…" at bounding box center [856, 374] width 682 height 82
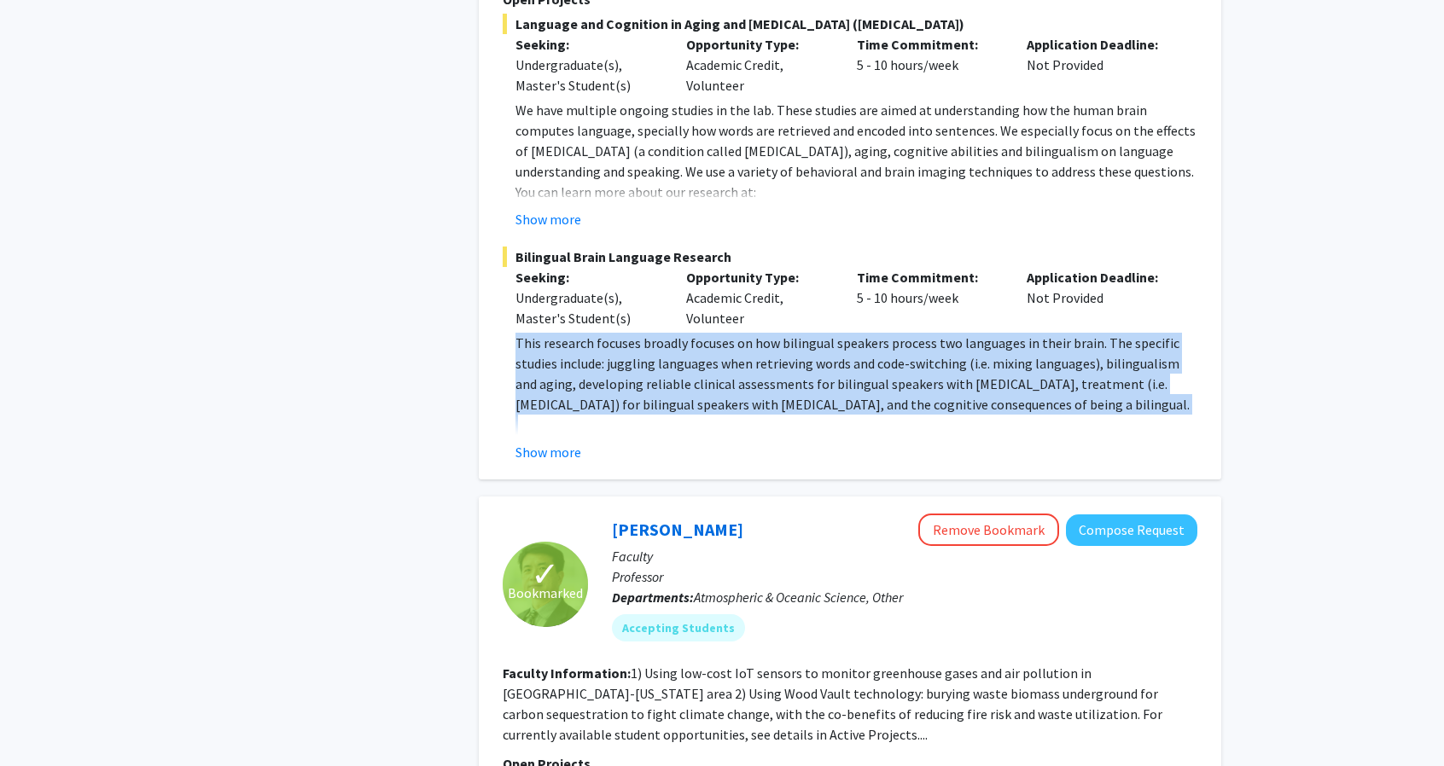
click at [751, 341] on p "This research focuses broadly focuses on how bilingual speakers process two lan…" at bounding box center [856, 374] width 682 height 82
click at [795, 359] on p "This research focuses broadly focuses on how bilingual speakers process two lan…" at bounding box center [856, 374] width 682 height 82
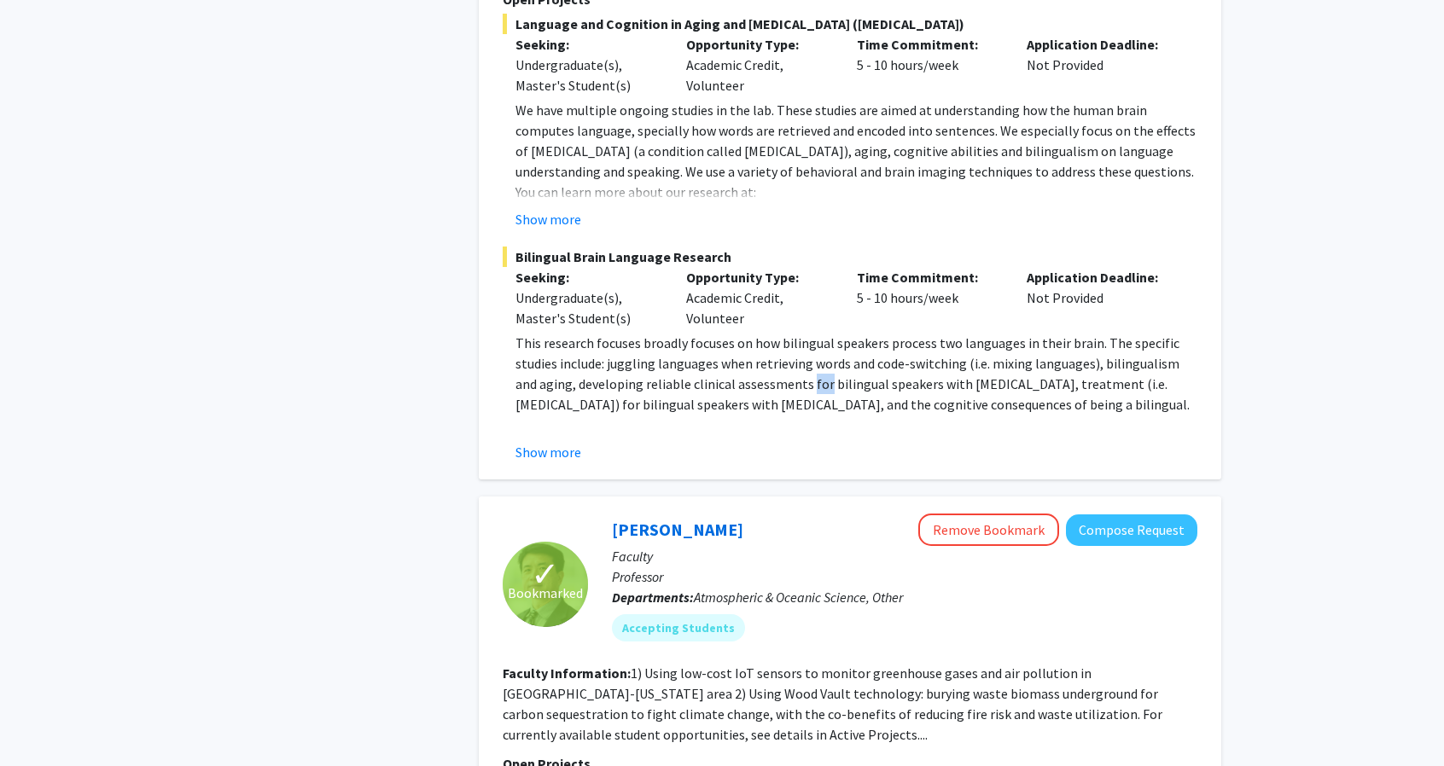
click at [795, 359] on p "This research focuses broadly focuses on how bilingual speakers process two lan…" at bounding box center [856, 374] width 682 height 82
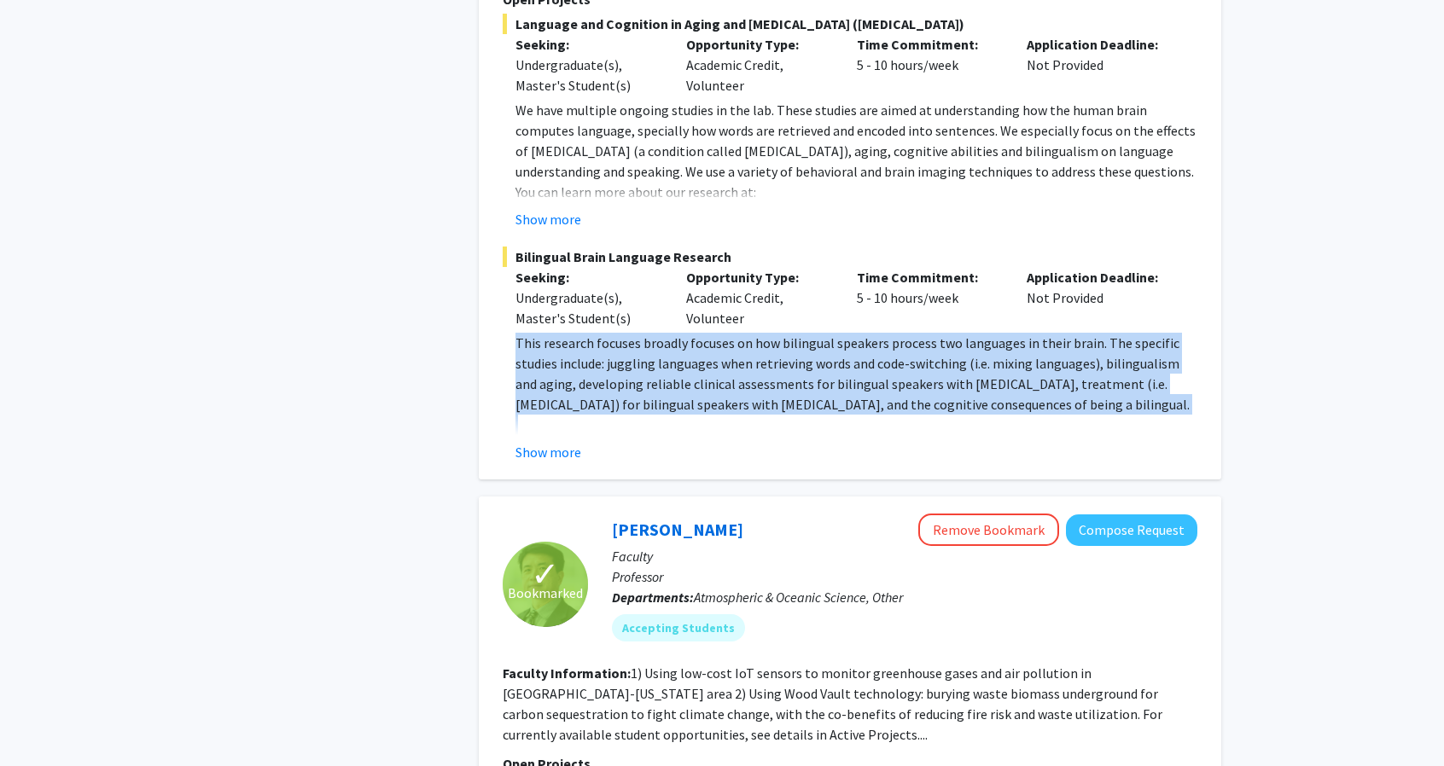
click at [795, 359] on p "This research focuses broadly focuses on how bilingual speakers process two lan…" at bounding box center [856, 374] width 682 height 82
click at [730, 388] on p "This research focuses broadly focuses on how bilingual speakers process two lan…" at bounding box center [856, 374] width 682 height 82
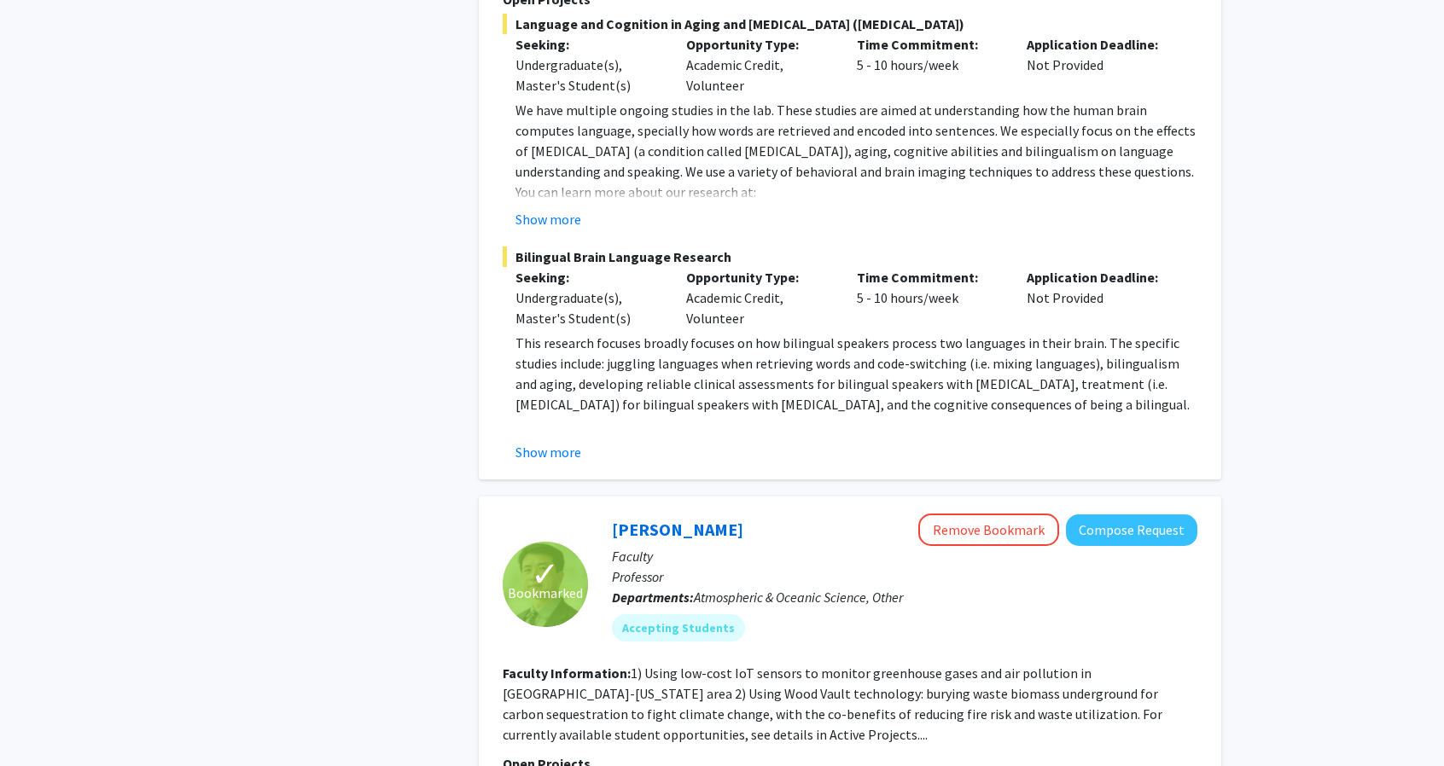
click at [659, 381] on p "This research focuses broadly focuses on how bilingual speakers process two lan…" at bounding box center [856, 374] width 682 height 82
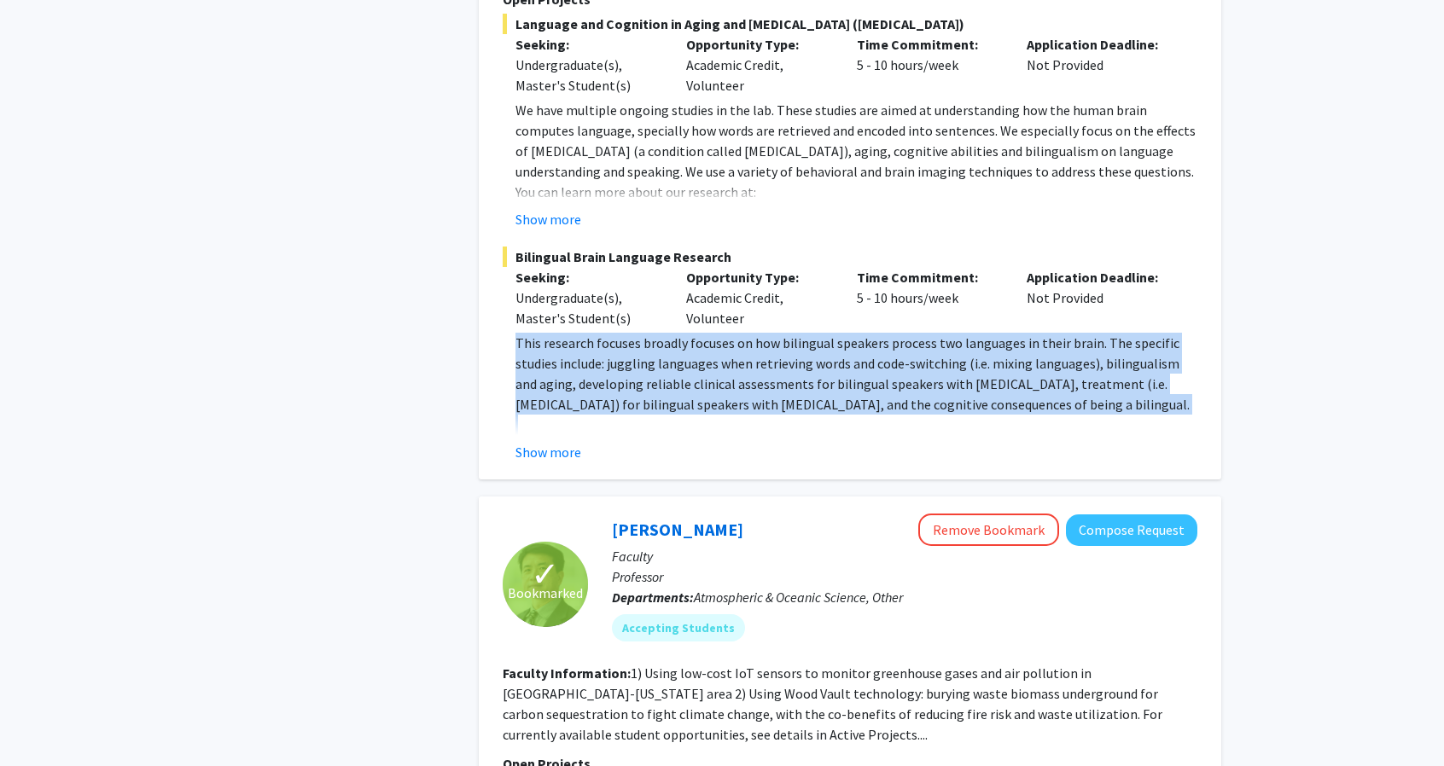
click at [659, 381] on p "This research focuses broadly focuses on how bilingual speakers process two lan…" at bounding box center [856, 374] width 682 height 82
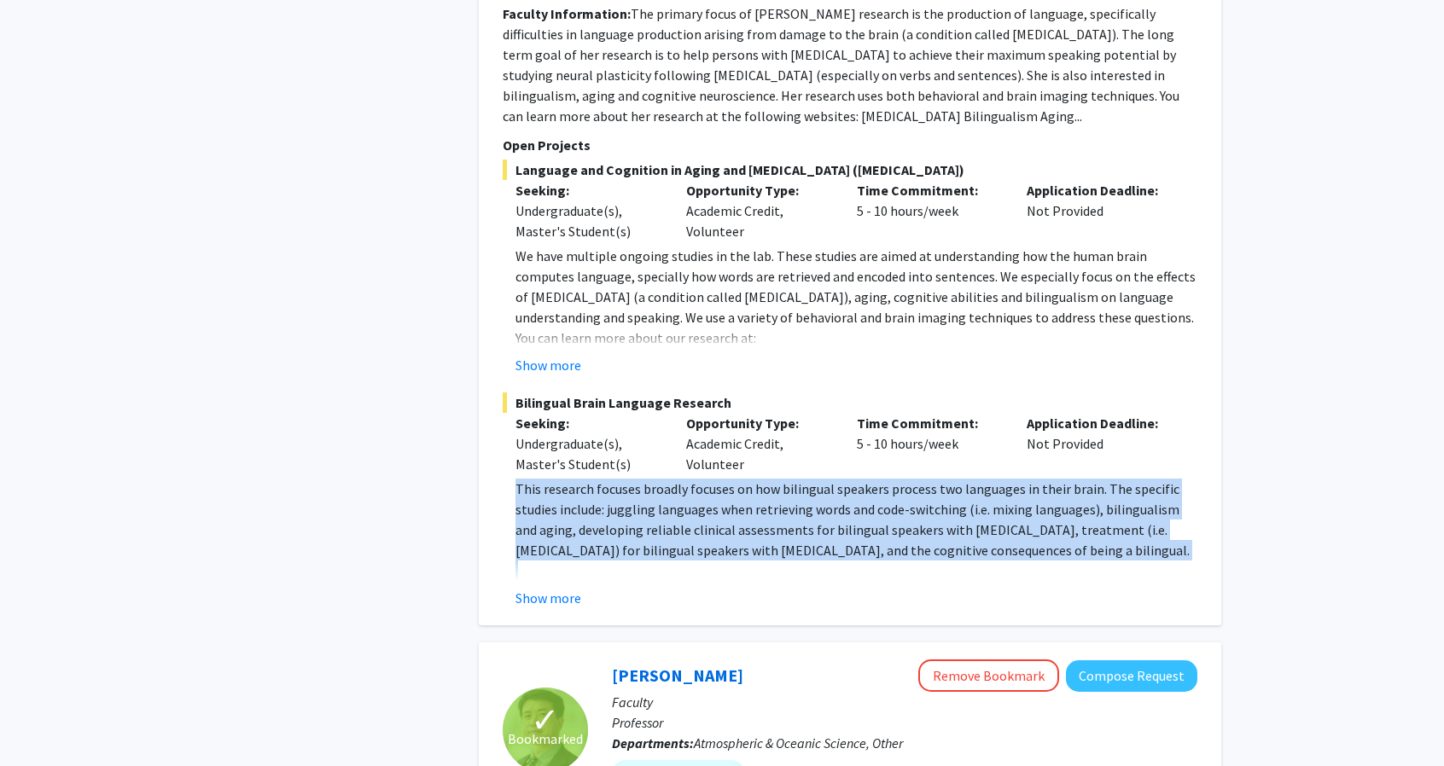
scroll to position [942, 0]
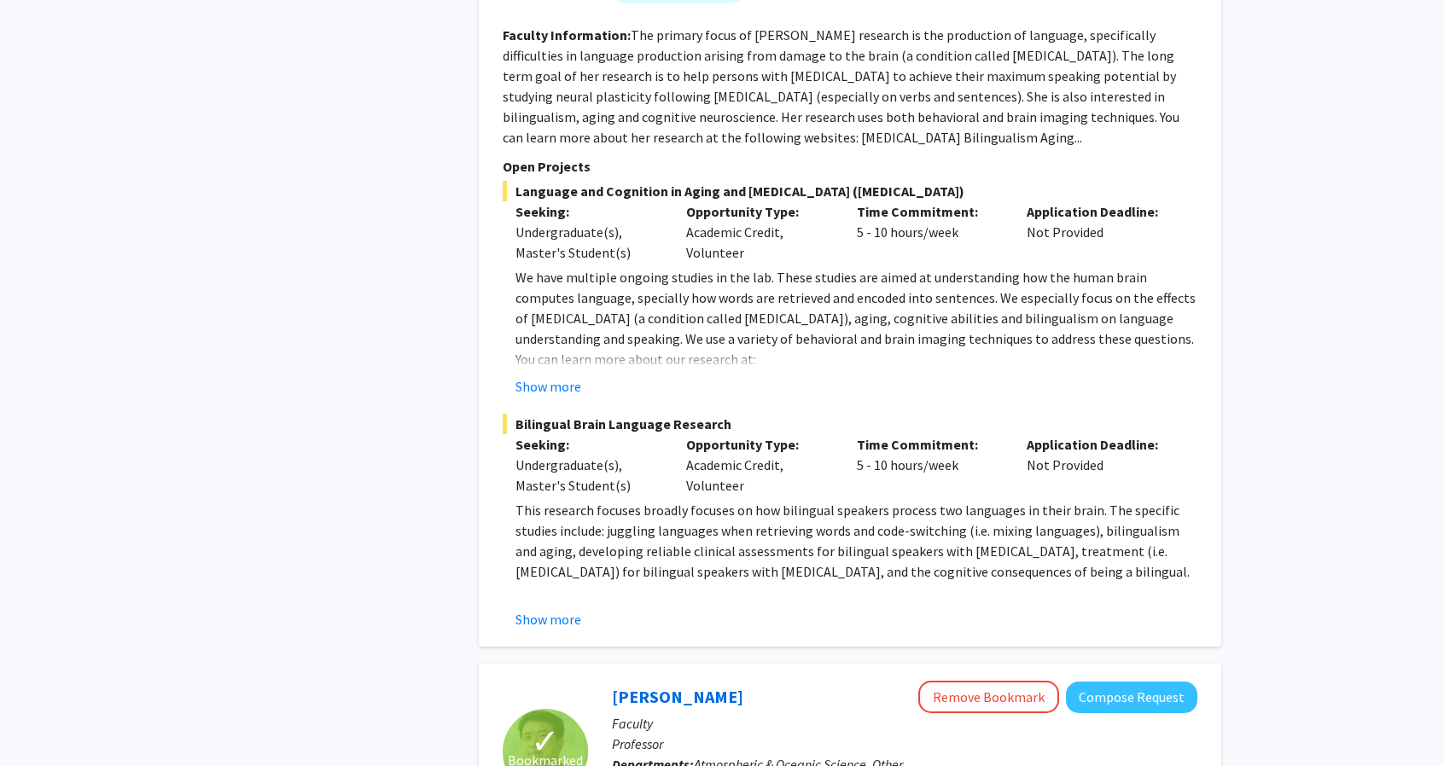
click at [769, 317] on p "We have multiple ongoing studies in the lab. These studies are aimed at underst…" at bounding box center [856, 308] width 682 height 82
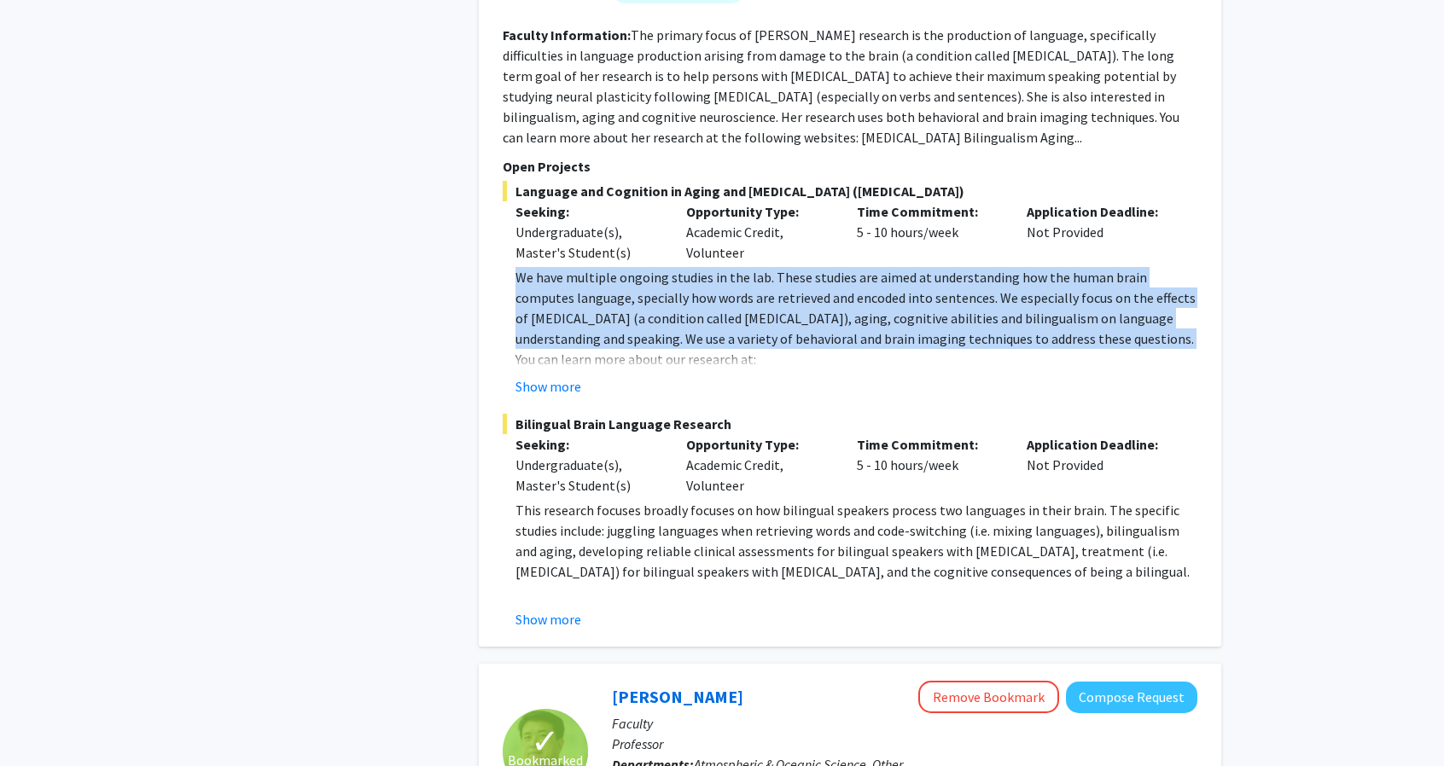
click at [769, 317] on p "We have multiple ongoing studies in the lab. These studies are aimed at underst…" at bounding box center [856, 308] width 682 height 82
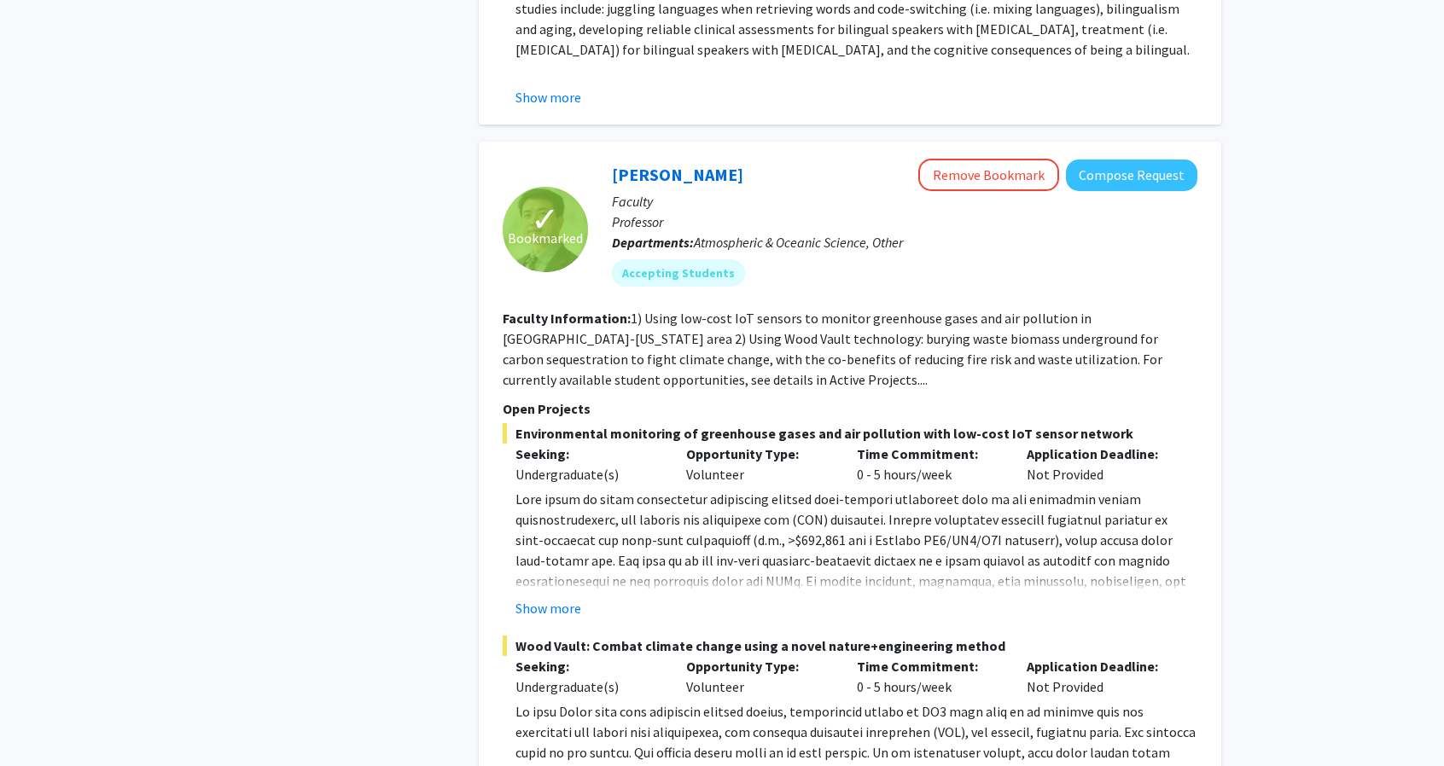
click at [767, 371] on fg-search-faculty "✓ Bookmarked Ning Zeng Remove Bookmark Compose Request Faculty Professor Depart…" at bounding box center [850, 495] width 695 height 672
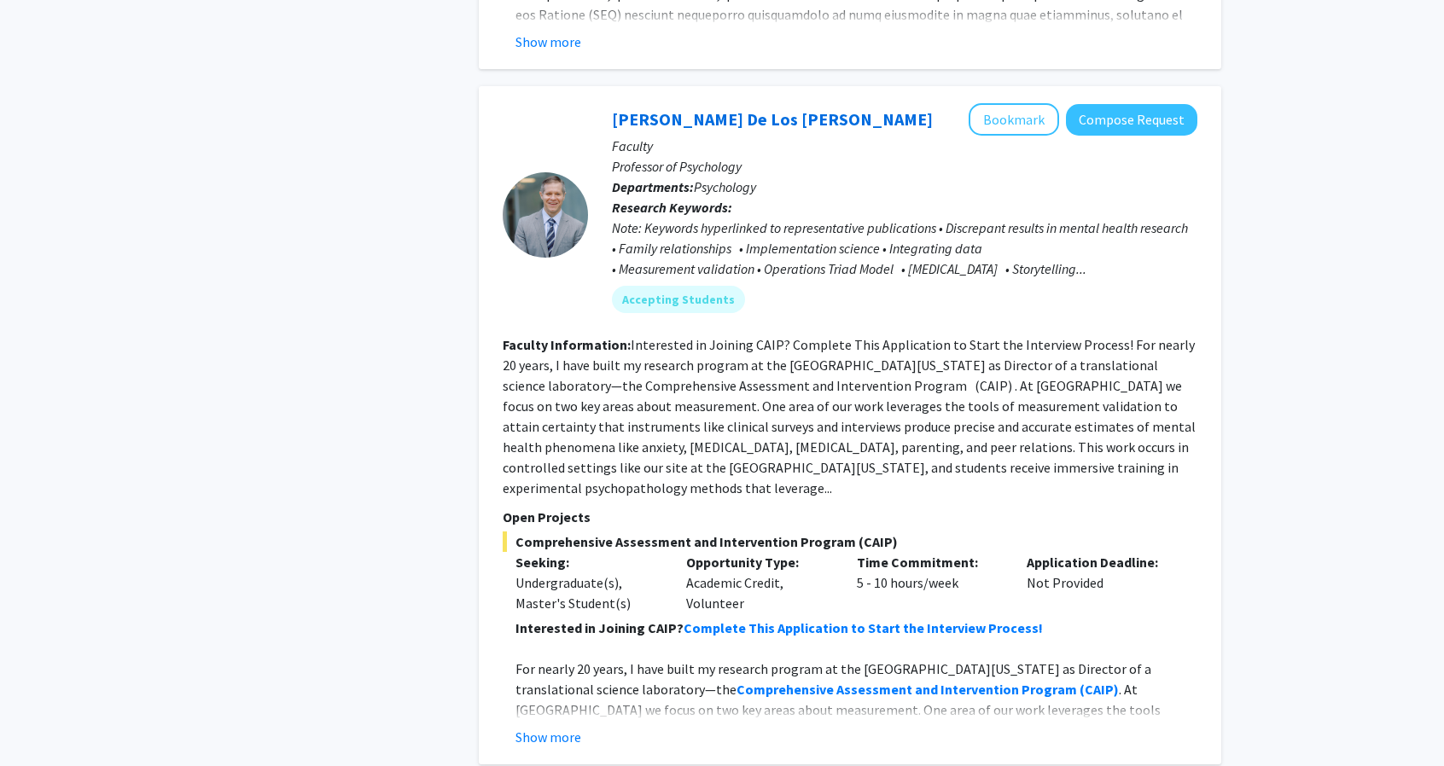
scroll to position [2260, 0]
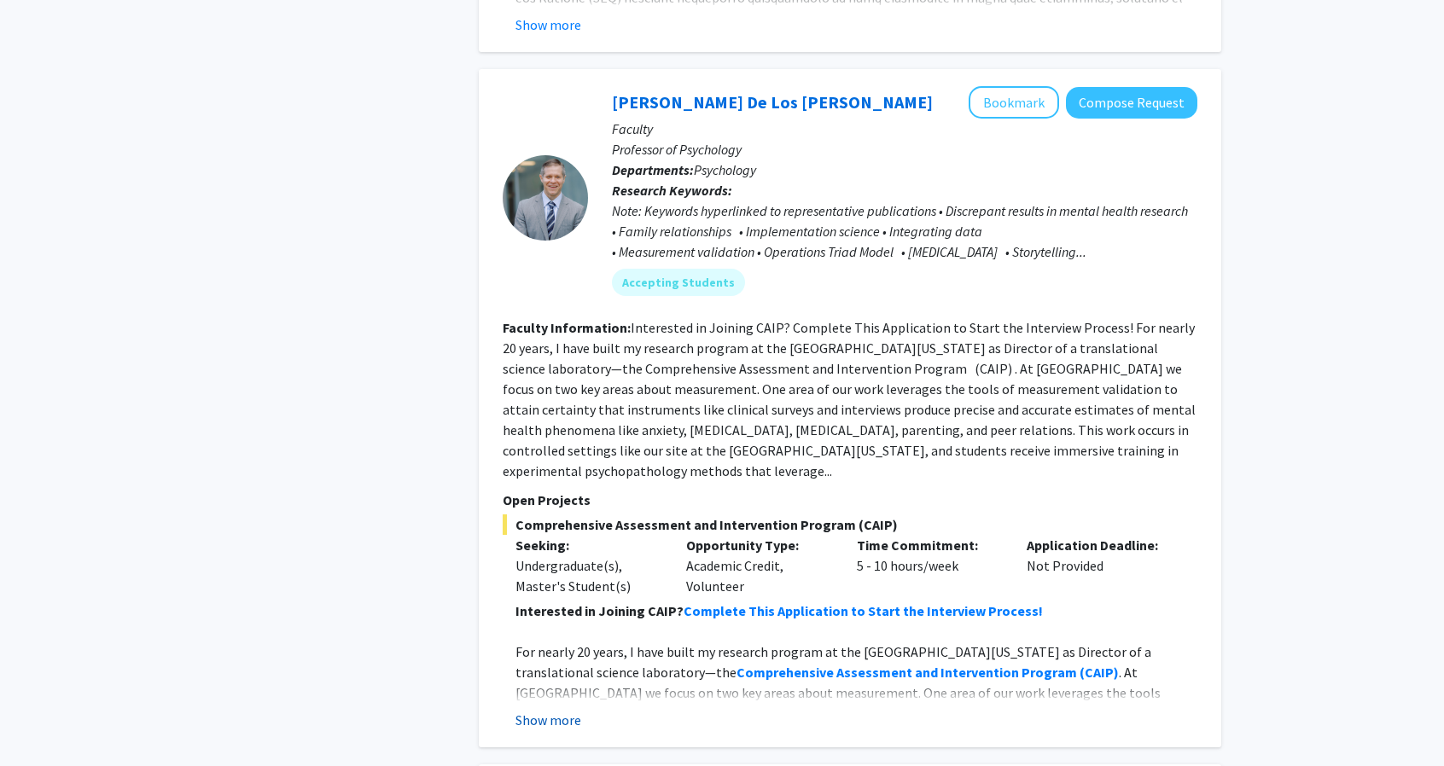
click at [550, 710] on button "Show more" at bounding box center [548, 720] width 66 height 20
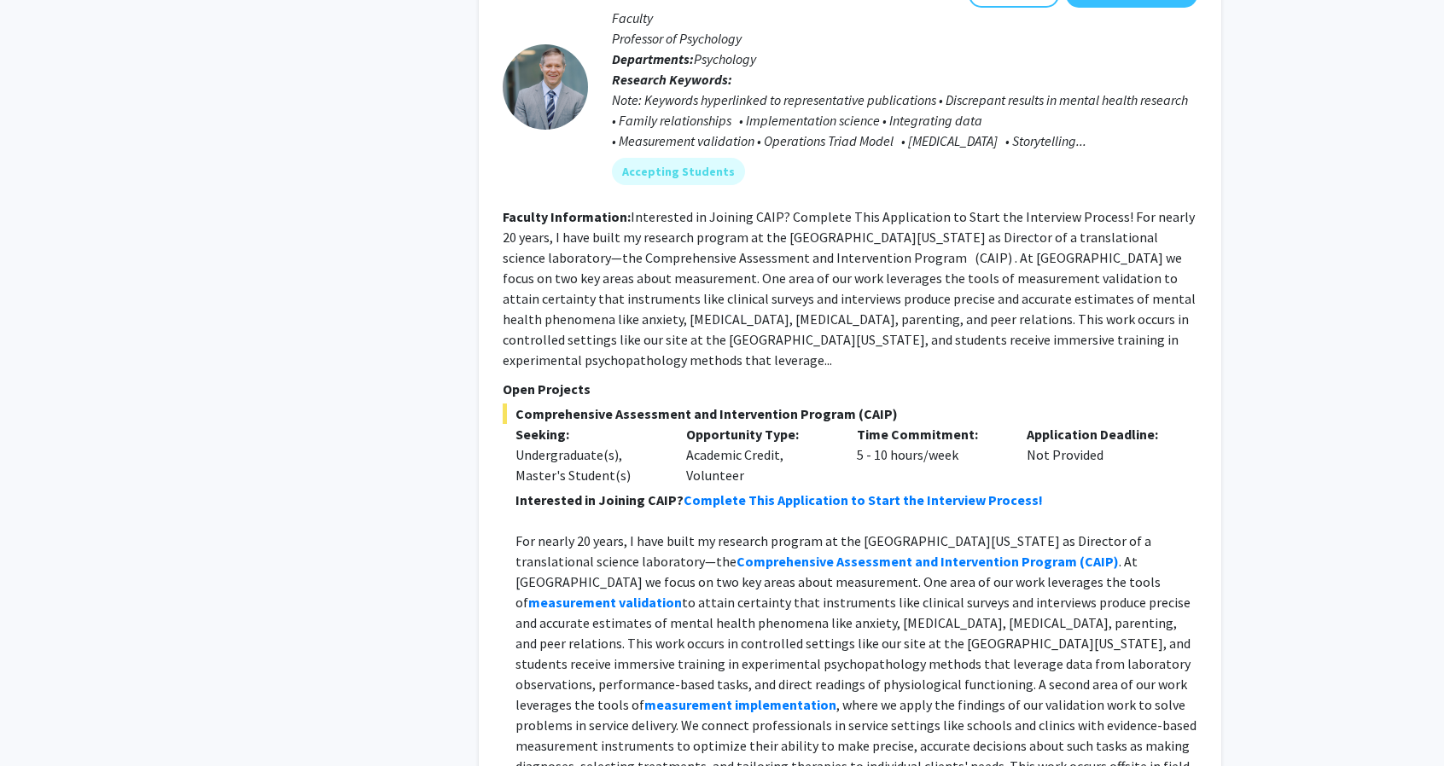
scroll to position [2749, 0]
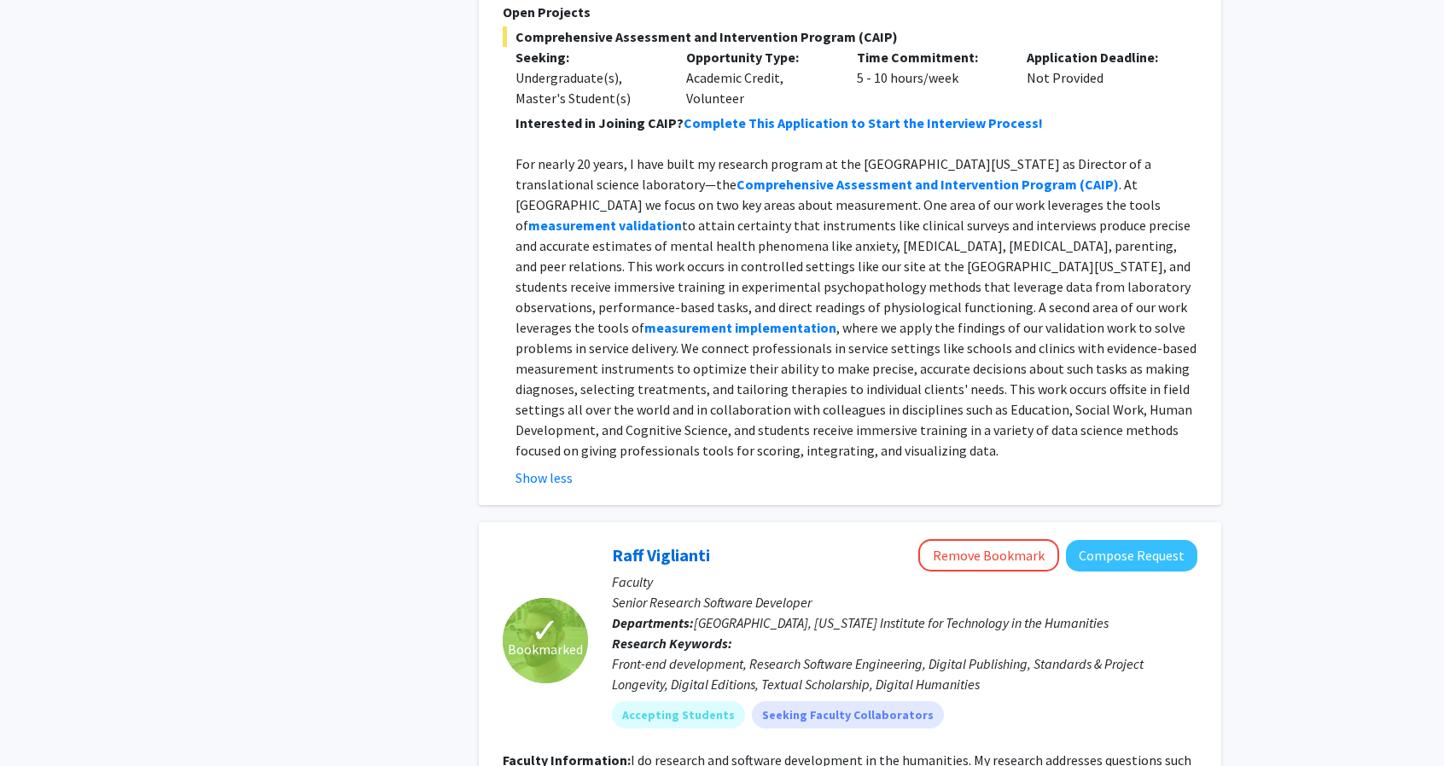
click at [663, 384] on p "For nearly 20 years, I have built my research program at the [GEOGRAPHIC_DATA][…" at bounding box center [856, 307] width 682 height 307
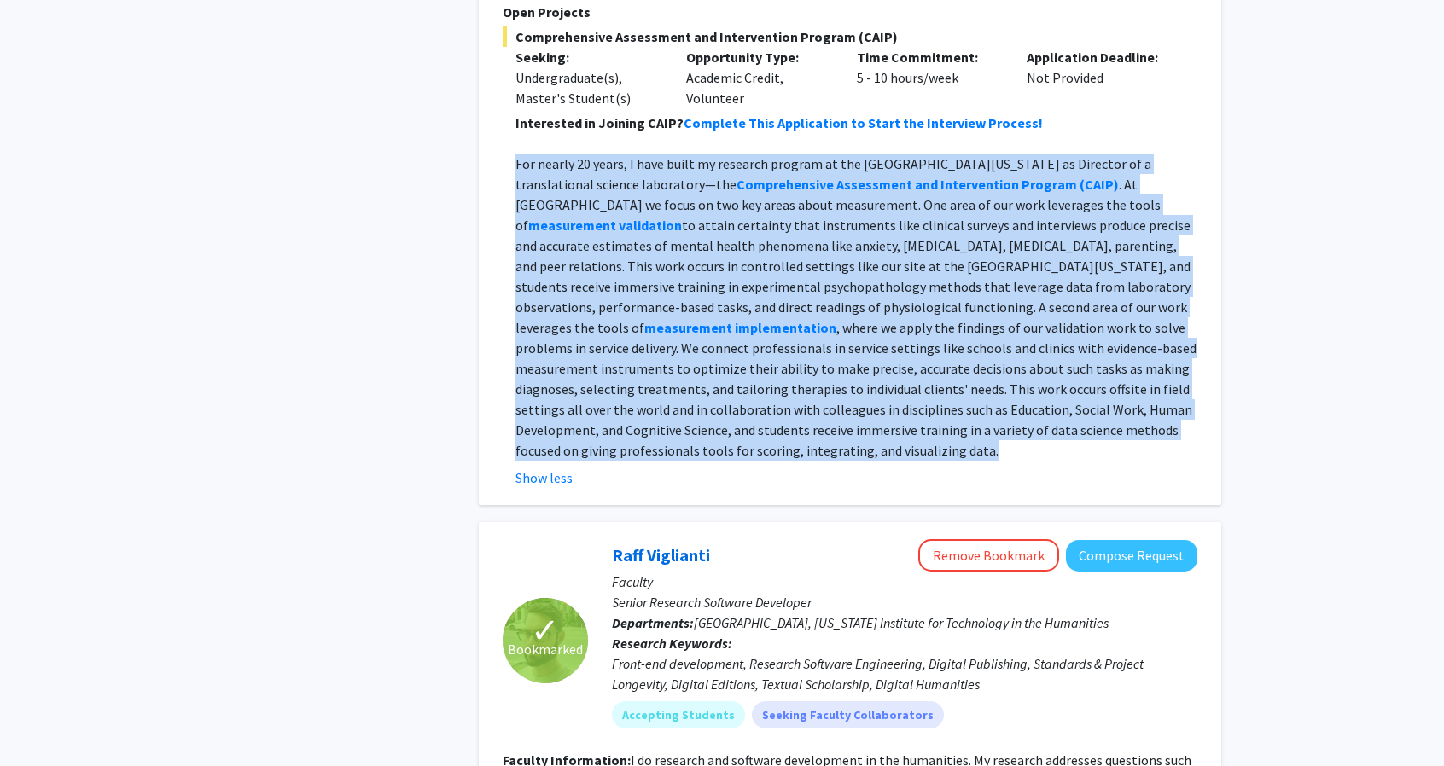
click at [663, 384] on p "For nearly 20 years, I have built my research program at the [GEOGRAPHIC_DATA][…" at bounding box center [856, 307] width 682 height 307
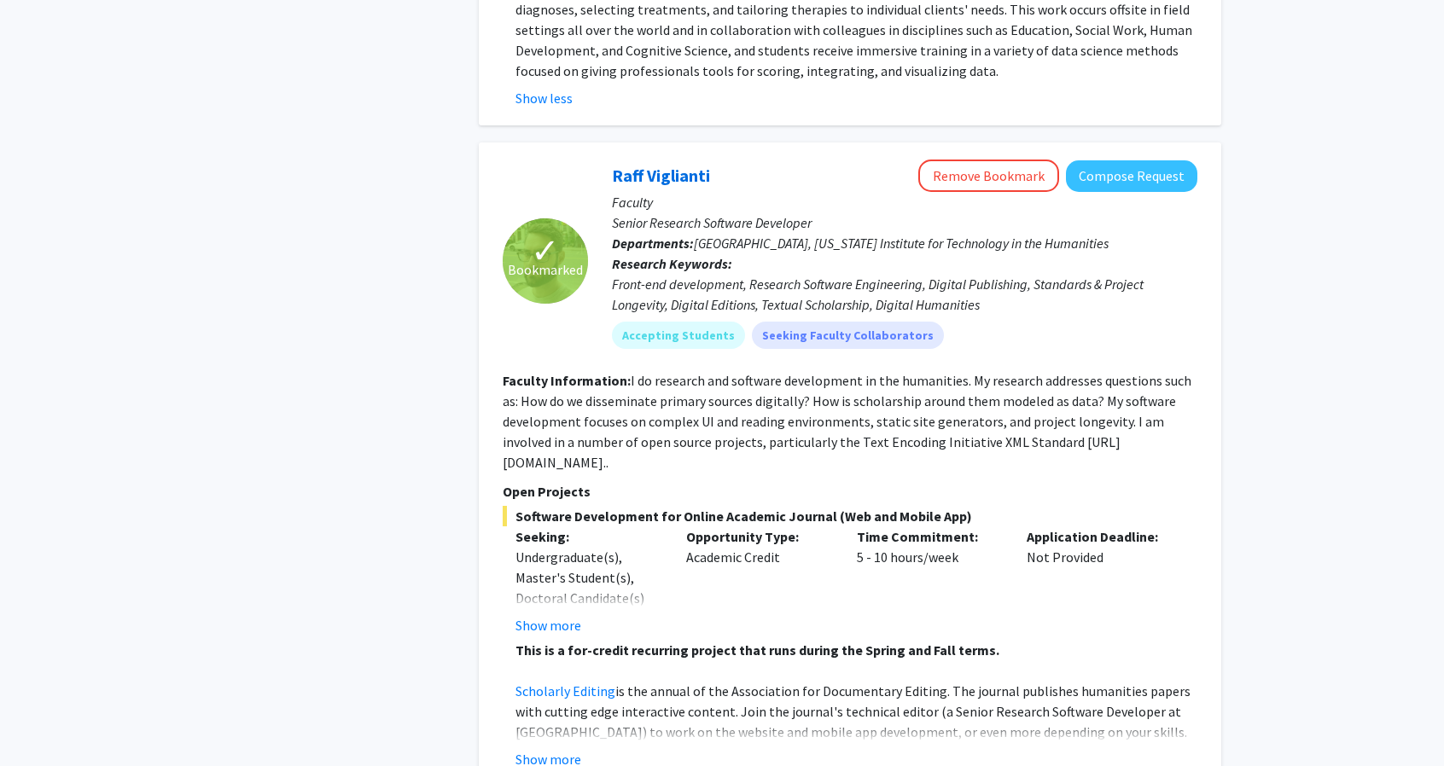
scroll to position [3259, 0]
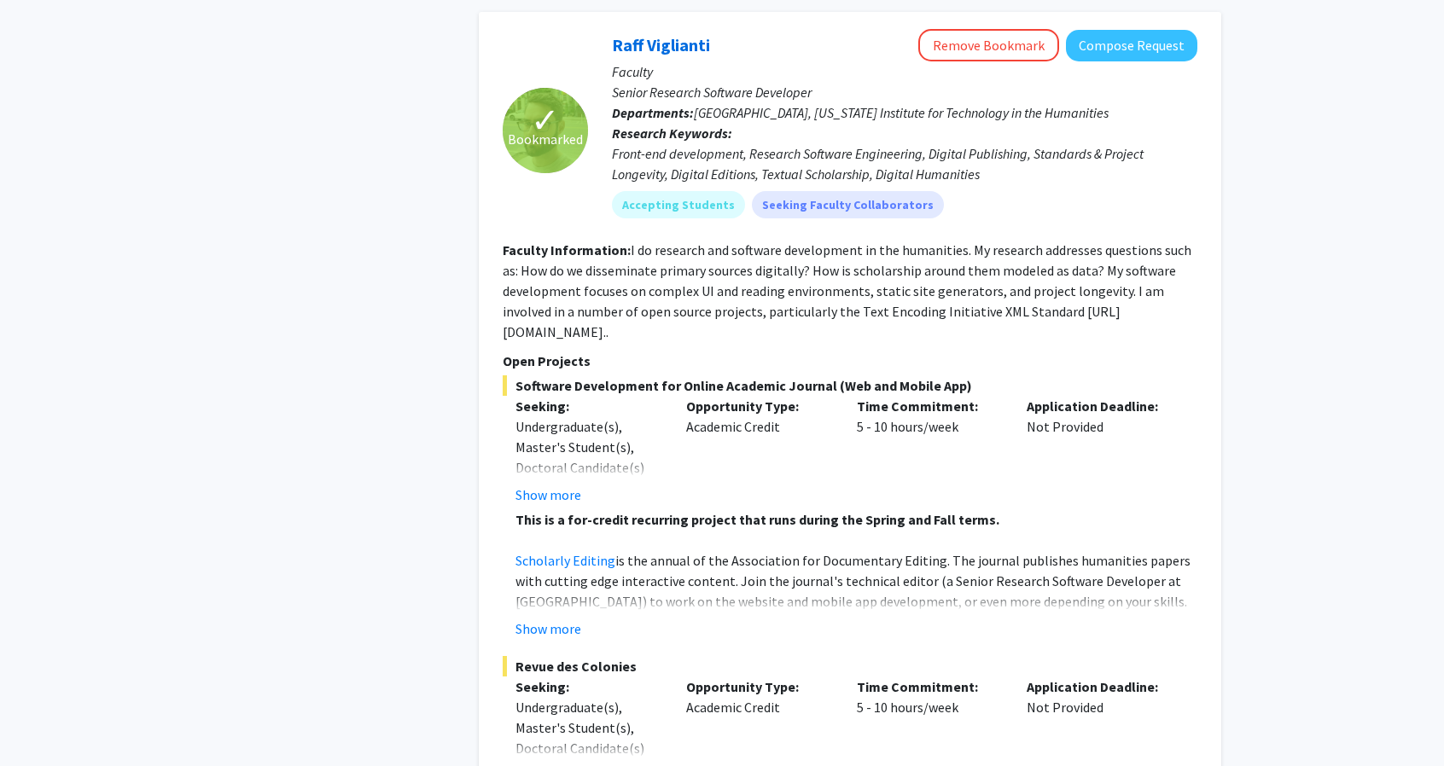
click at [771, 241] on fg-read-more "I do research and software development in the humanities. My research addresses…" at bounding box center [847, 290] width 689 height 99
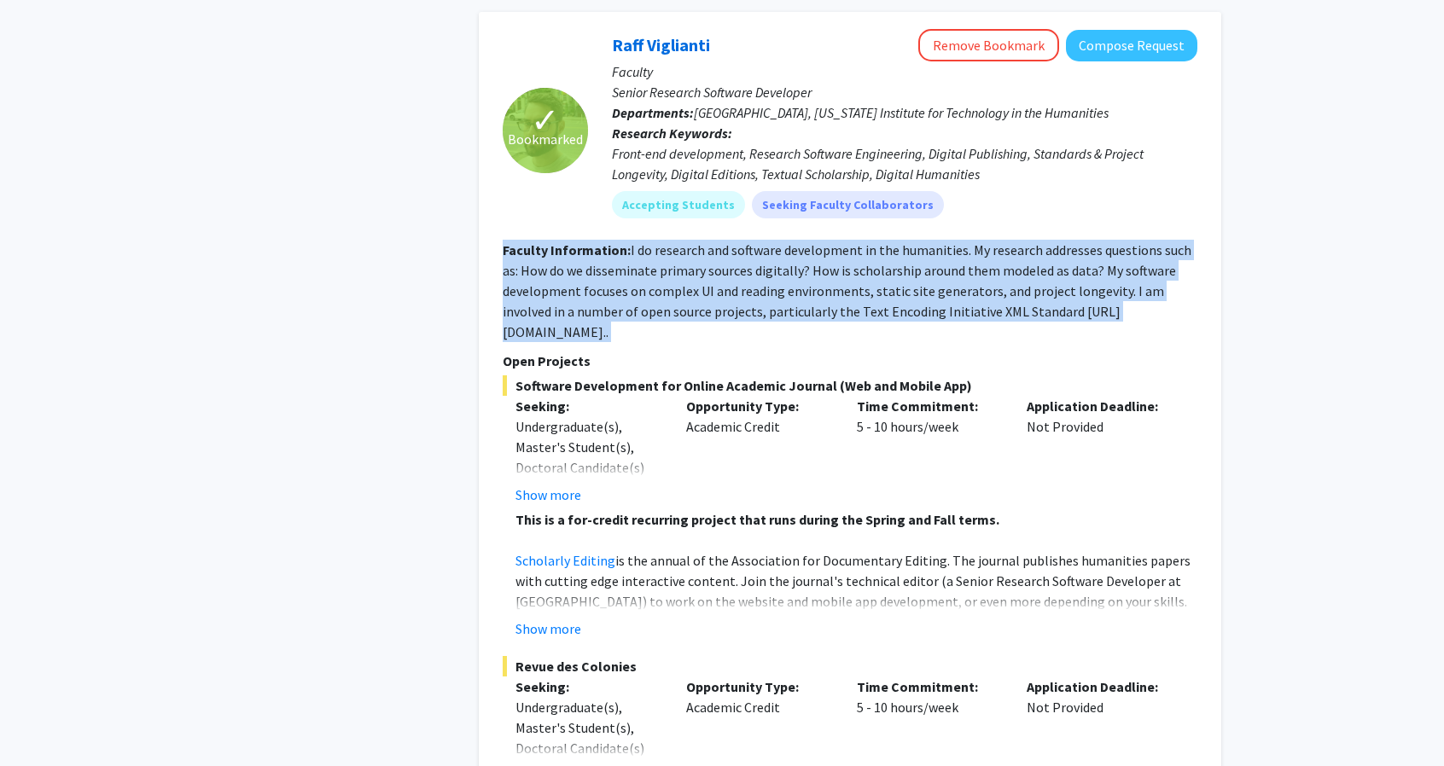
click at [771, 241] on fg-read-more "I do research and software development in the humanities. My research addresses…" at bounding box center [847, 290] width 689 height 99
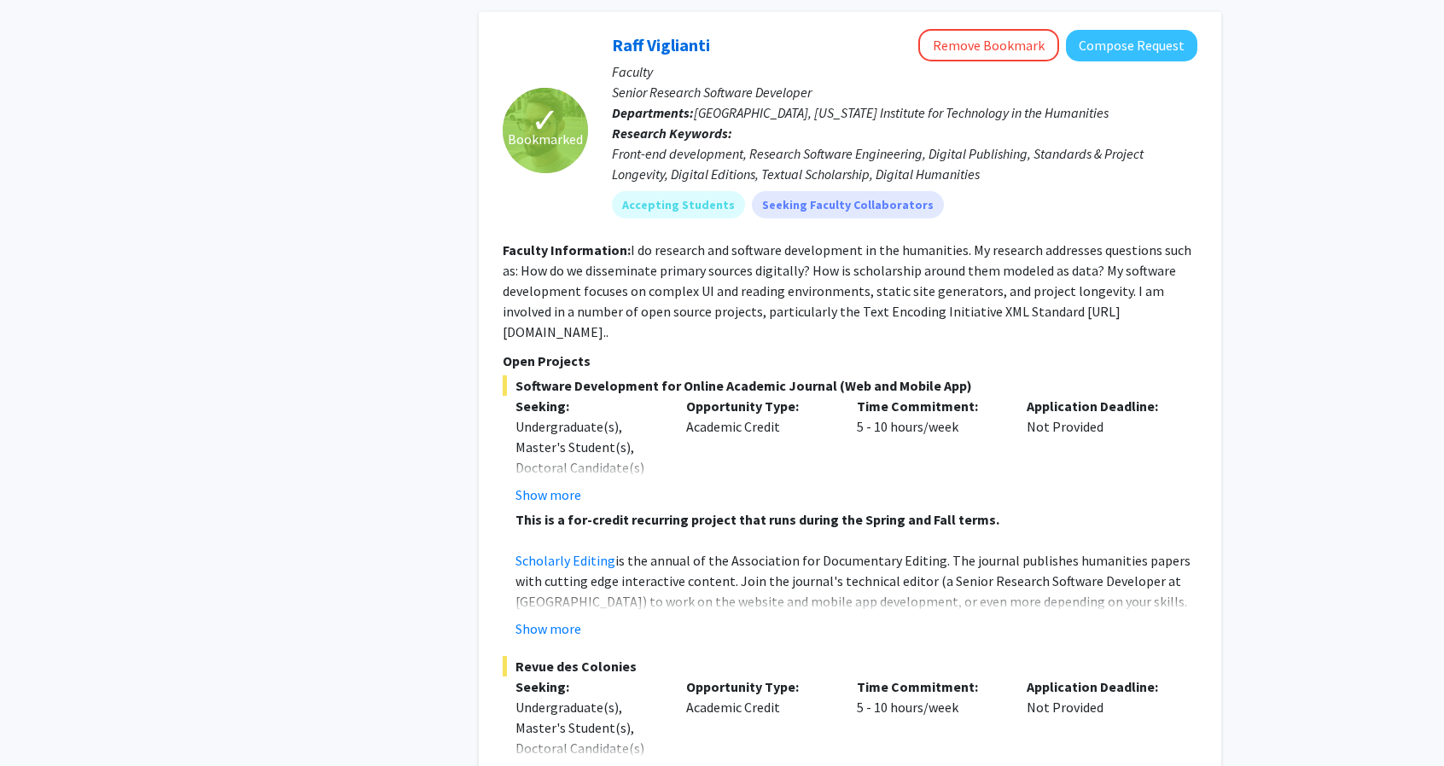
click at [771, 241] on fg-read-more "I do research and software development in the humanities. My research addresses…" at bounding box center [847, 290] width 689 height 99
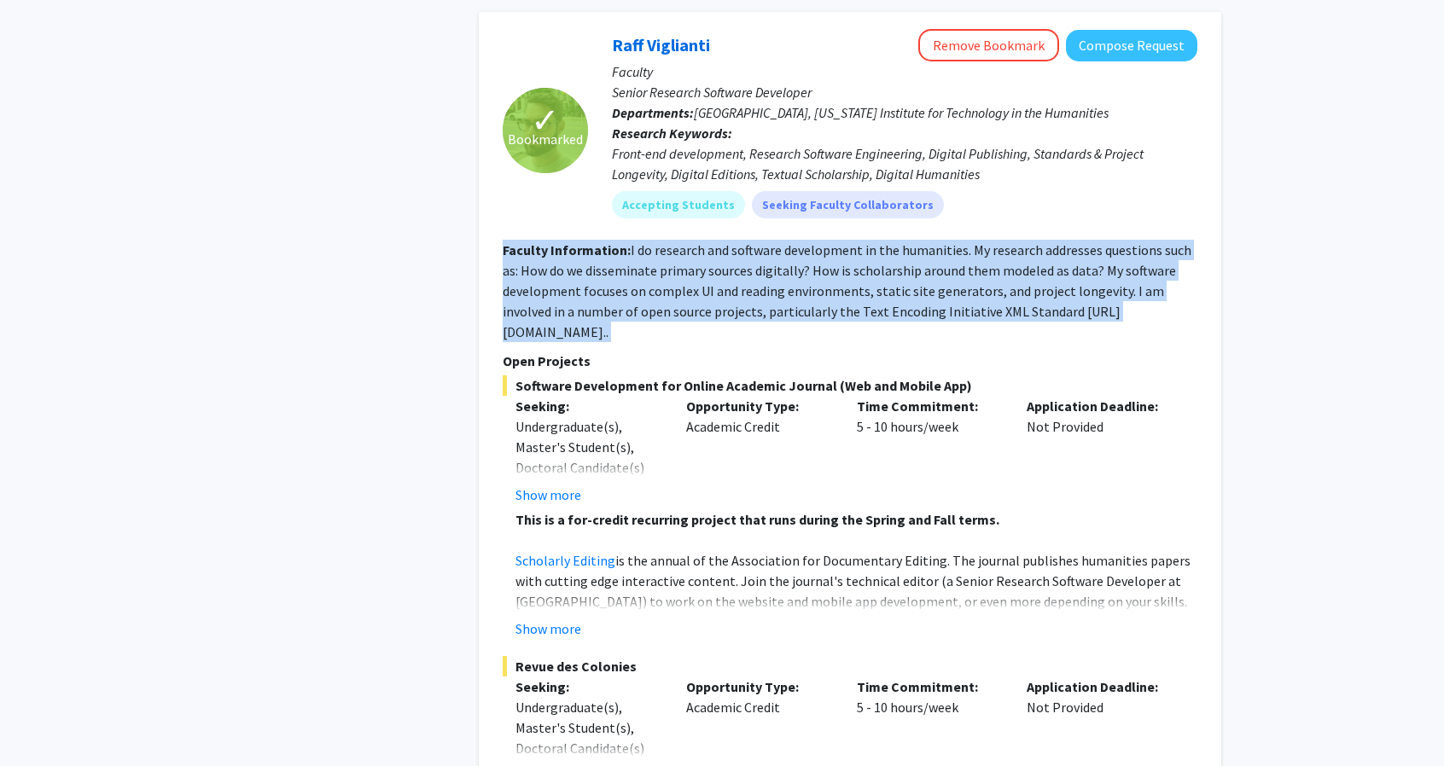
click at [771, 241] on fg-read-more "I do research and software development in the humanities. My research addresses…" at bounding box center [847, 290] width 689 height 99
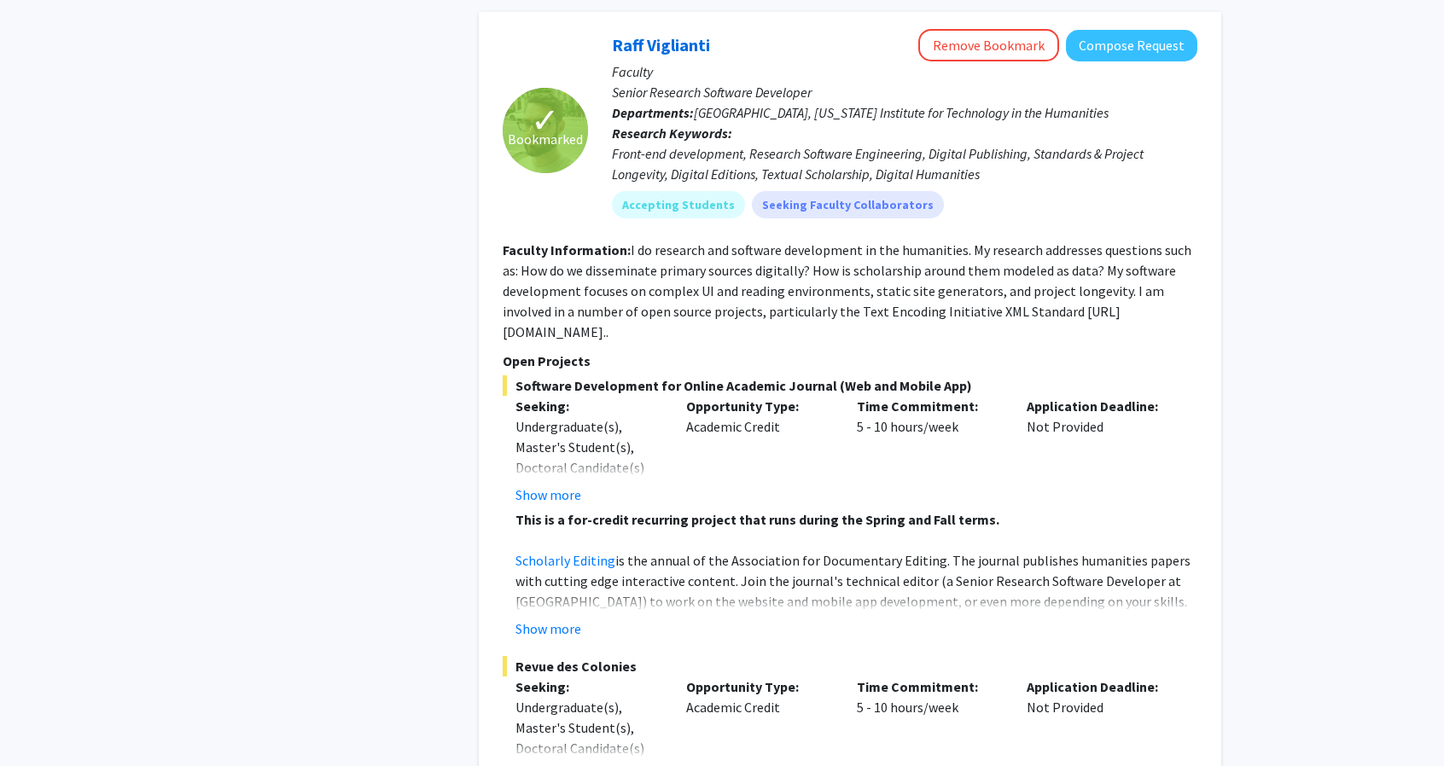
click at [758, 265] on fg-search-faculty "✓ Bookmarked Raff Viglianti Remove Bookmark Compose Request Faculty Senior Rese…" at bounding box center [850, 615] width 695 height 1172
click at [784, 249] on fg-read-more "I do research and software development in the humanities. My research addresses…" at bounding box center [847, 290] width 689 height 99
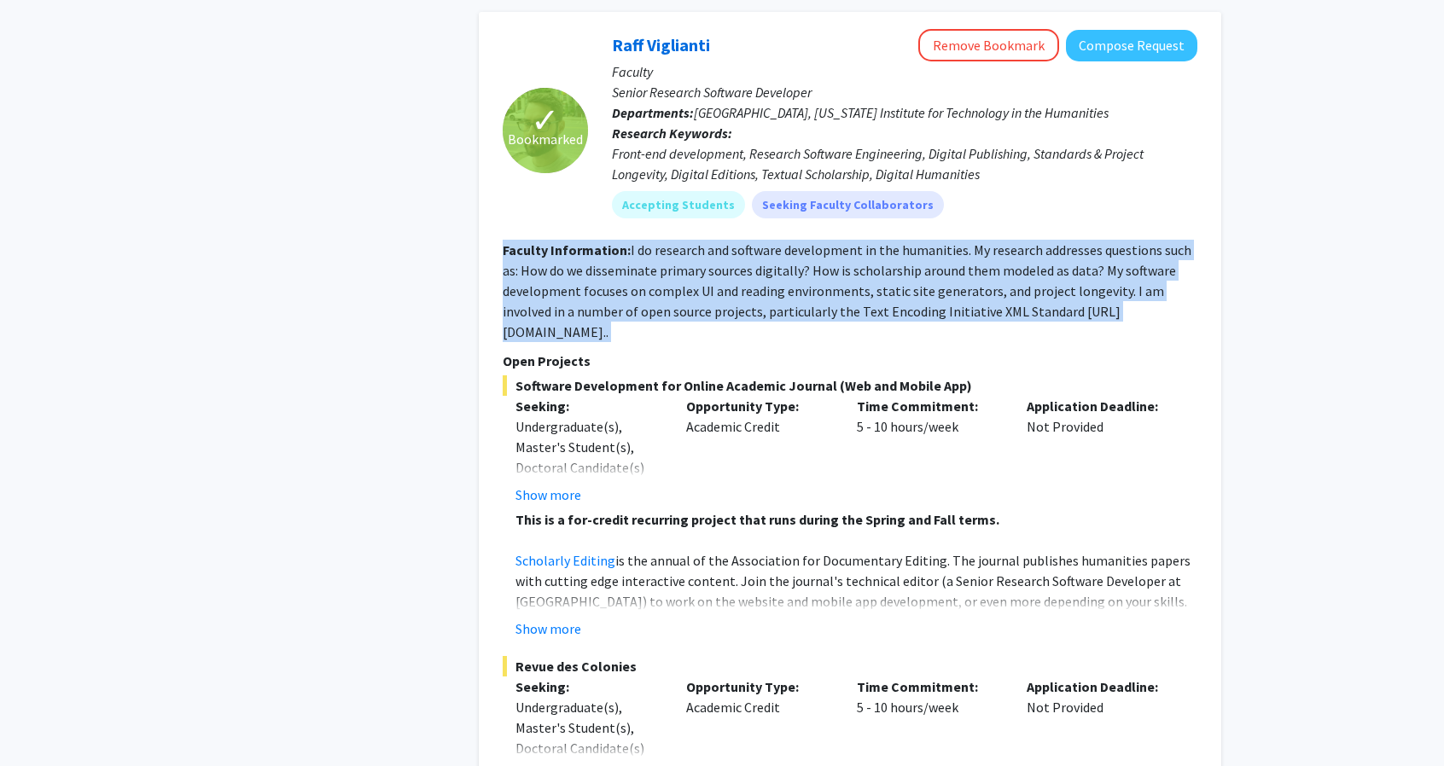
click at [784, 249] on fg-read-more "I do research and software development in the humanities. My research addresses…" at bounding box center [847, 290] width 689 height 99
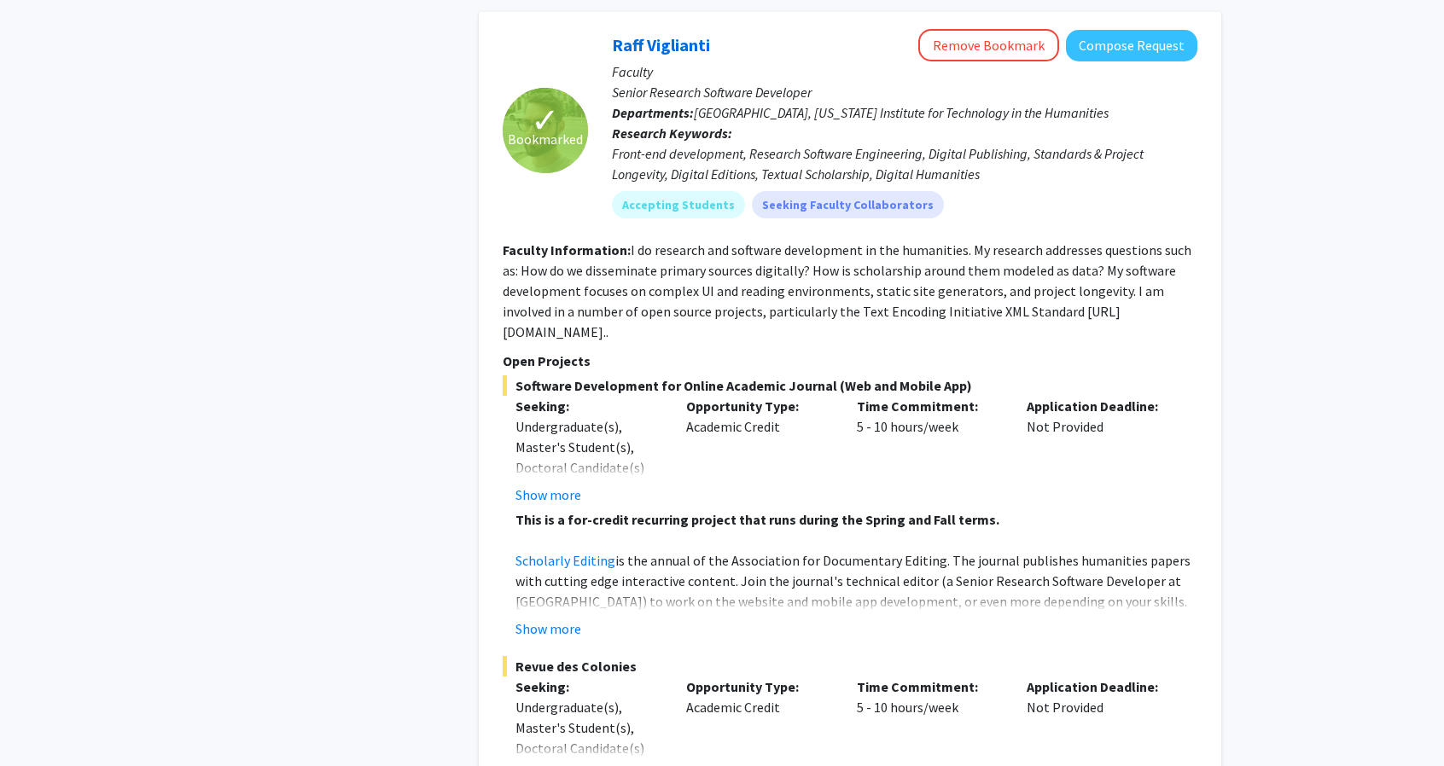
click at [784, 249] on fg-read-more "I do research and software development in the humanities. My research addresses…" at bounding box center [847, 290] width 689 height 99
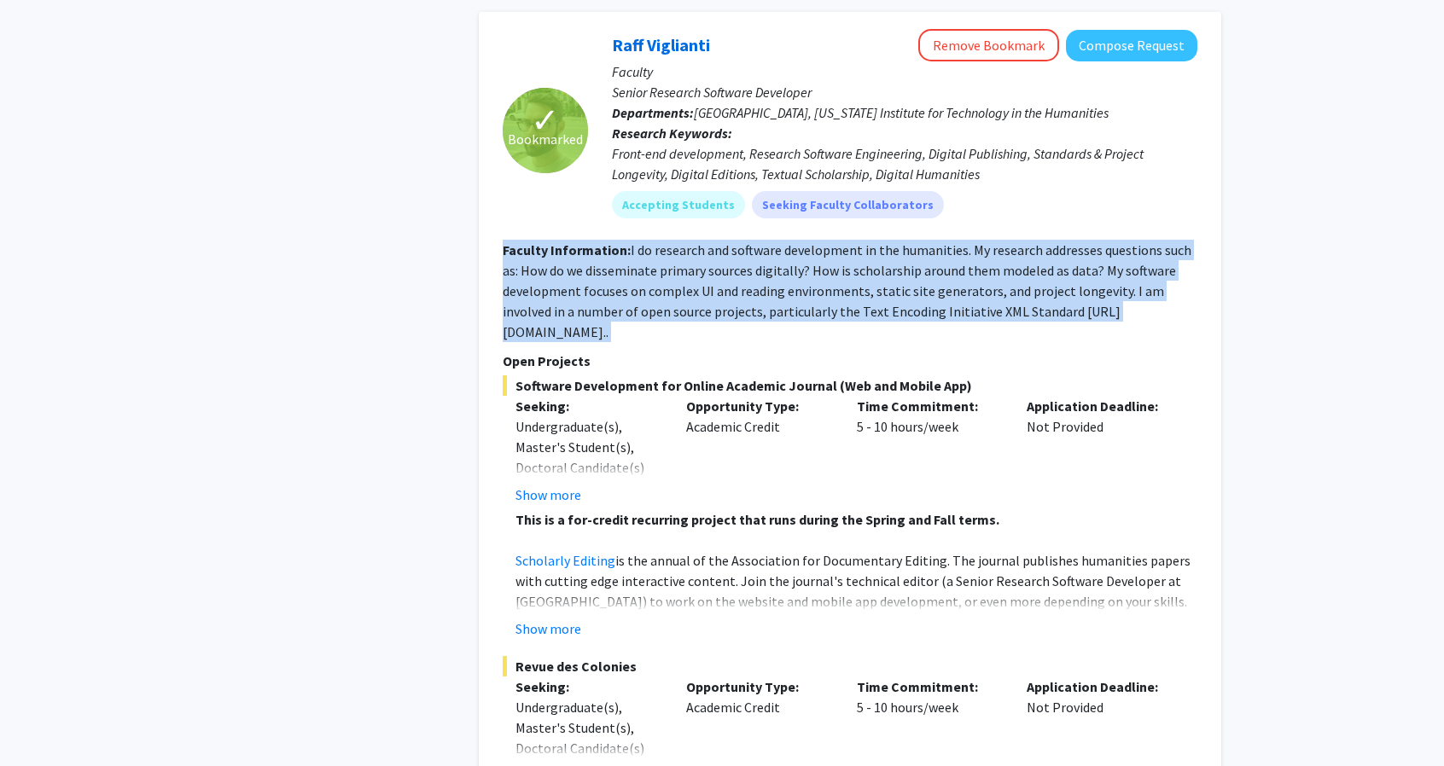
click at [784, 249] on fg-read-more "I do research and software development in the humanities. My research addresses…" at bounding box center [847, 290] width 689 height 99
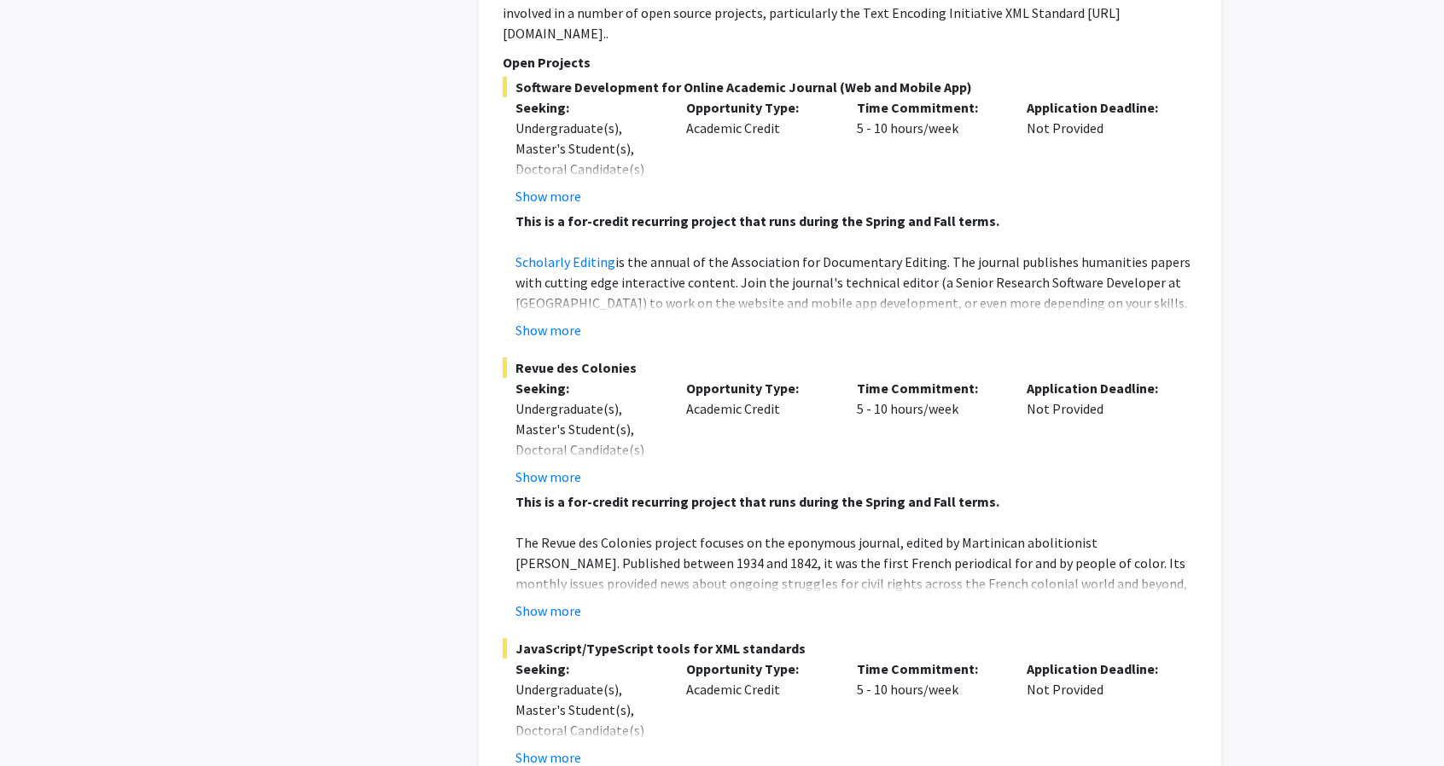
scroll to position [3558, 0]
click at [551, 319] on button "Show more" at bounding box center [548, 329] width 66 height 20
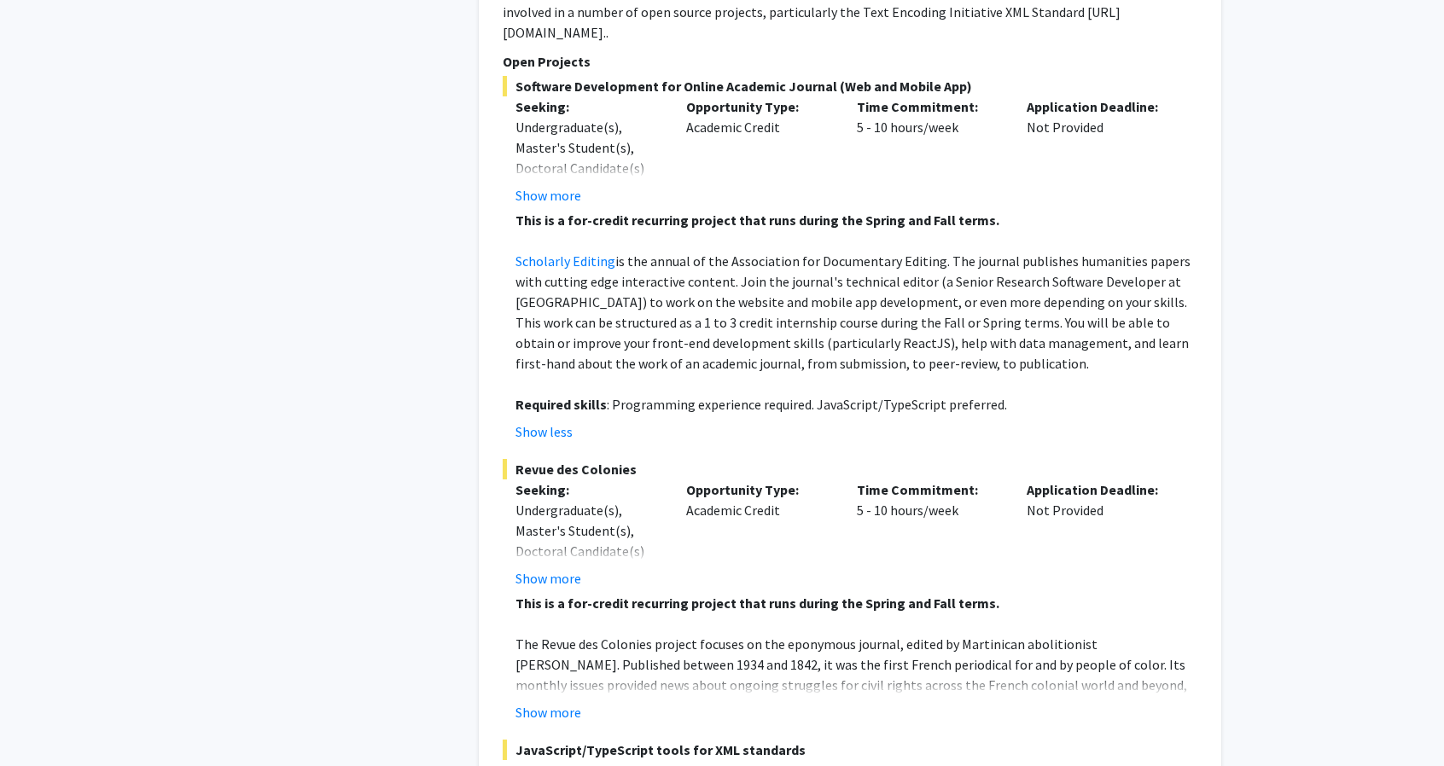
click at [651, 251] on p "Scholarly Editing is the annual of the Association for Documentary Editing. The…" at bounding box center [856, 312] width 682 height 123
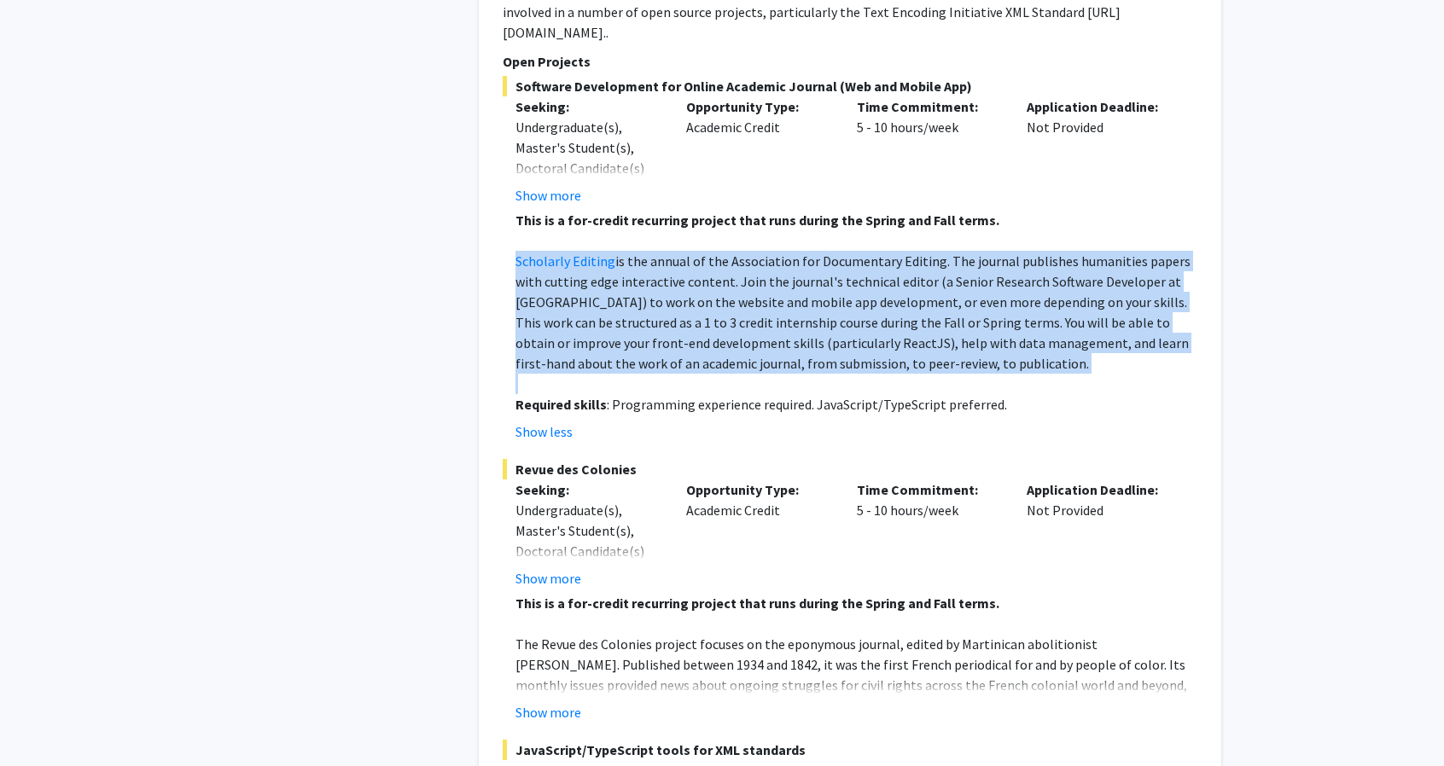
click at [651, 251] on p "Scholarly Editing is the annual of the Association for Documentary Editing. The…" at bounding box center [856, 312] width 682 height 123
click at [736, 374] on p at bounding box center [856, 384] width 682 height 20
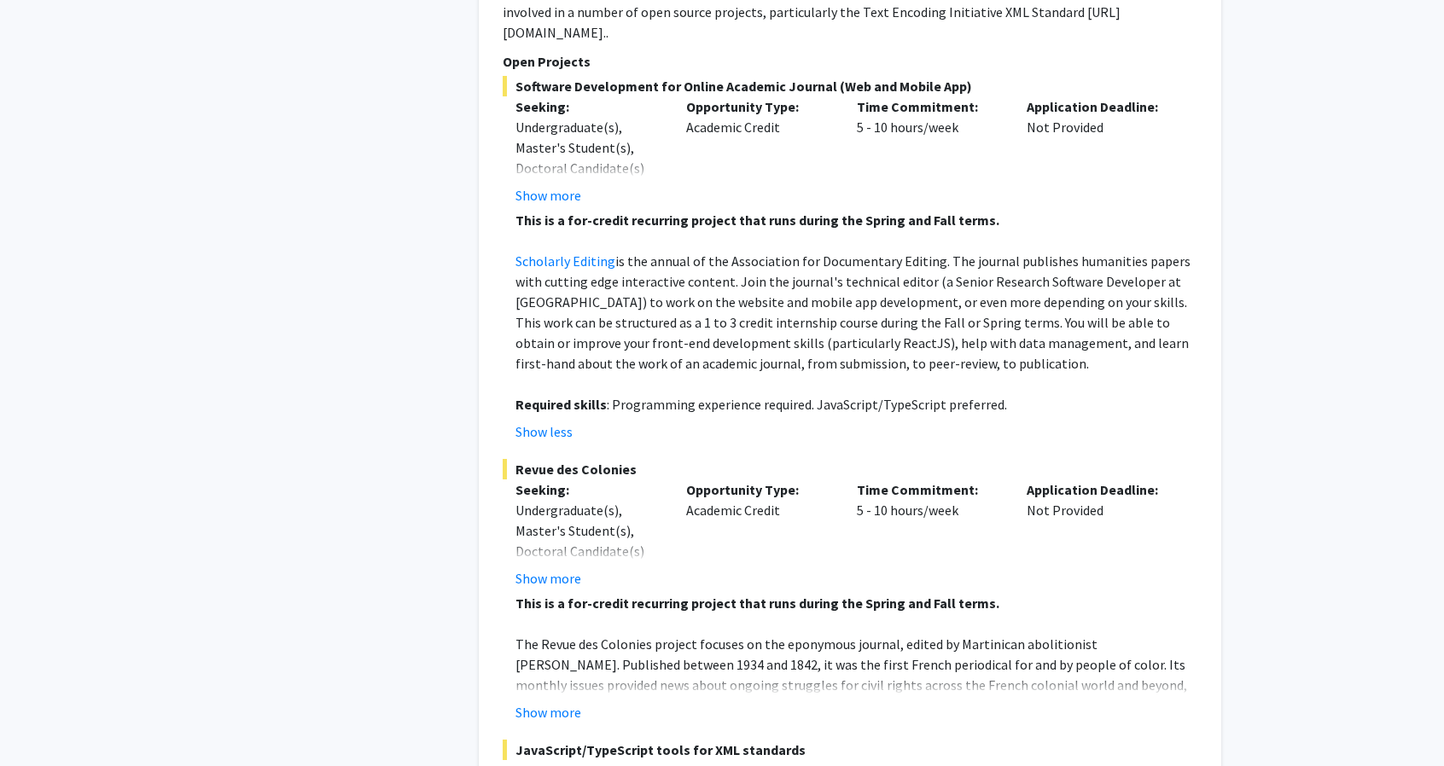
click at [700, 254] on p "Scholarly Editing is the annual of the Association for Documentary Editing. The…" at bounding box center [856, 312] width 682 height 123
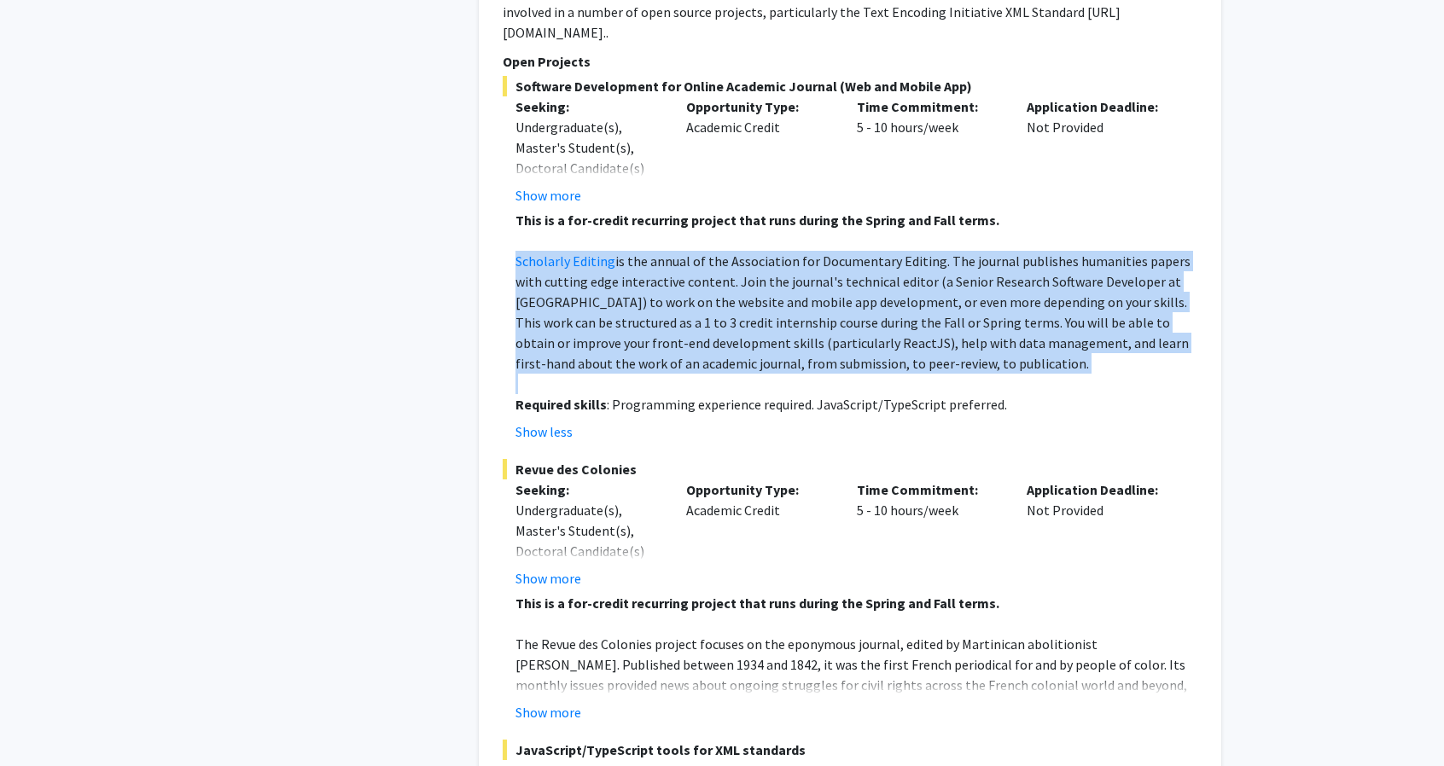
click at [700, 254] on p "Scholarly Editing is the annual of the Association for Documentary Editing. The…" at bounding box center [856, 312] width 682 height 123
click at [682, 374] on p at bounding box center [856, 384] width 682 height 20
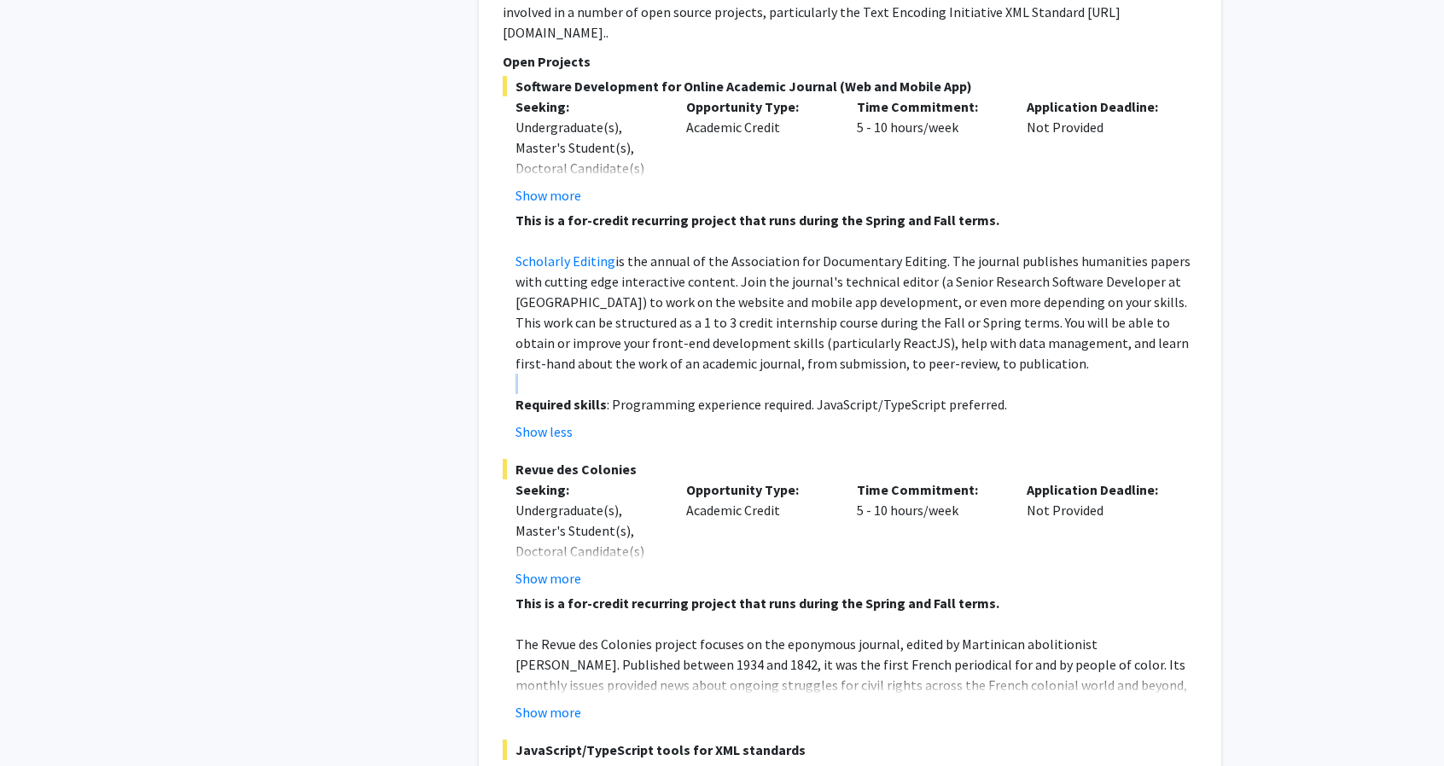
click at [682, 374] on p at bounding box center [856, 384] width 682 height 20
click at [697, 279] on p "Scholarly Editing is the annual of the Association for Documentary Editing. The…" at bounding box center [856, 312] width 682 height 123
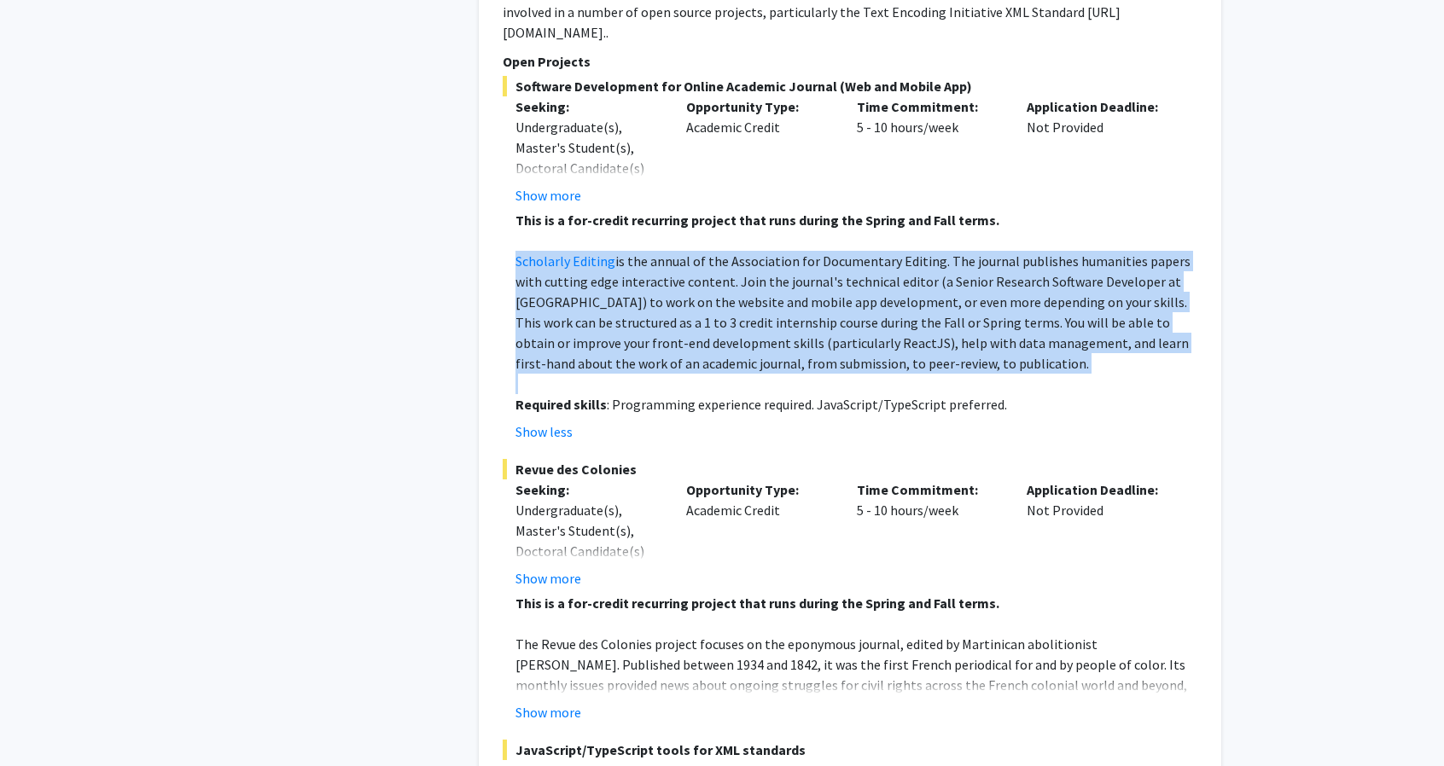
drag, startPoint x: 697, startPoint y: 279, endPoint x: 718, endPoint y: 235, distance: 48.9
click at [718, 251] on p "Scholarly Editing is the annual of the Association for Documentary Editing. The…" at bounding box center [856, 312] width 682 height 123
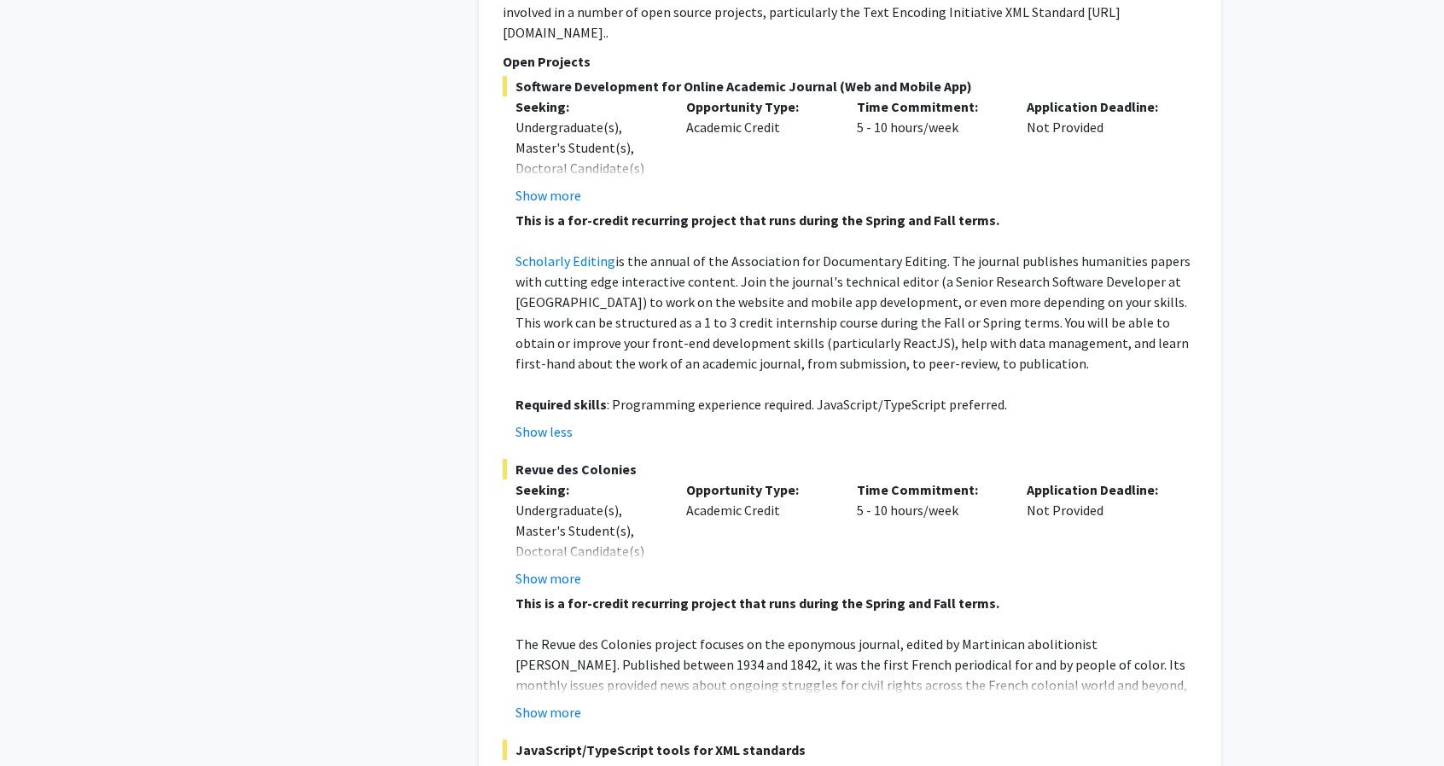
click at [693, 394] on p "Required skills : Programming experience required. JavaScript/TypeScript prefer…" at bounding box center [856, 404] width 682 height 20
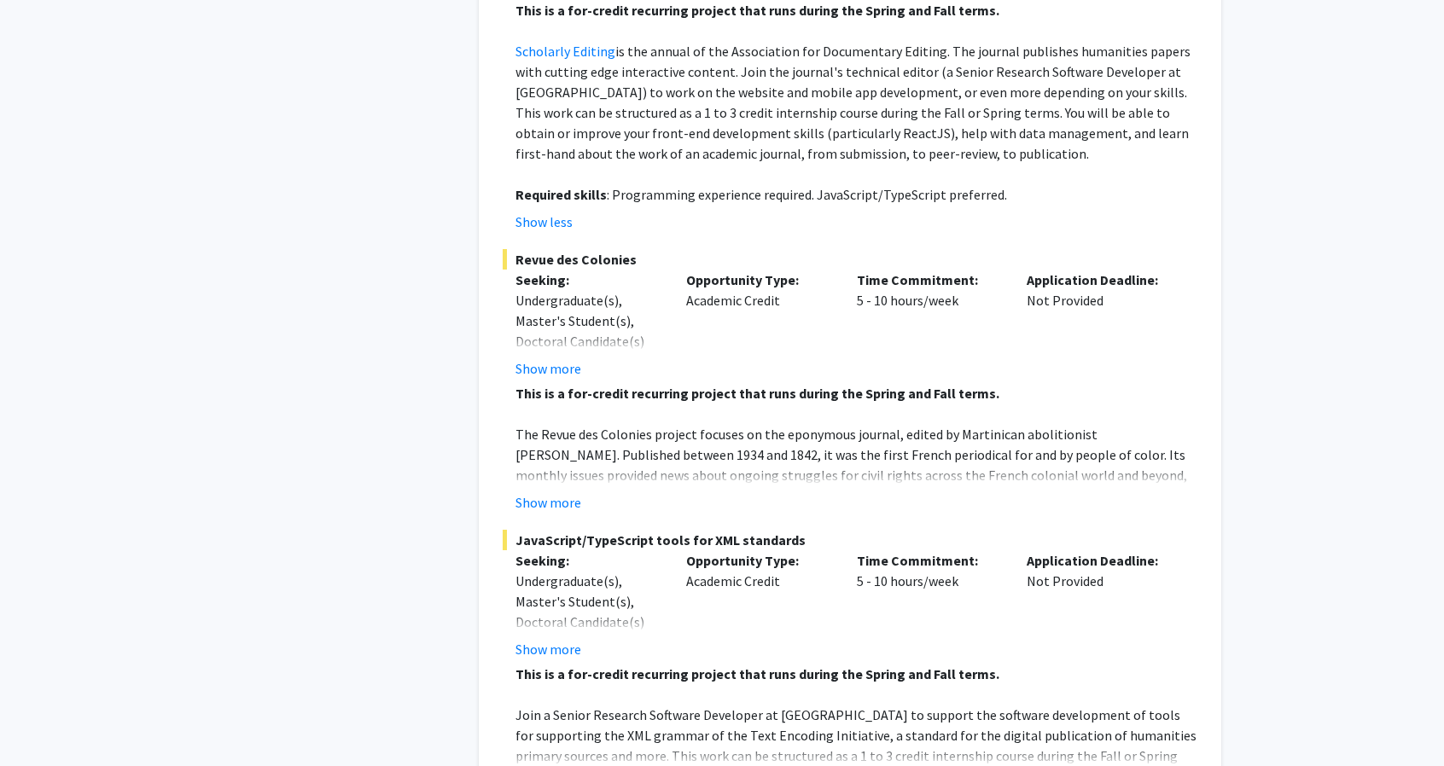
click at [693, 404] on p at bounding box center [856, 414] width 682 height 20
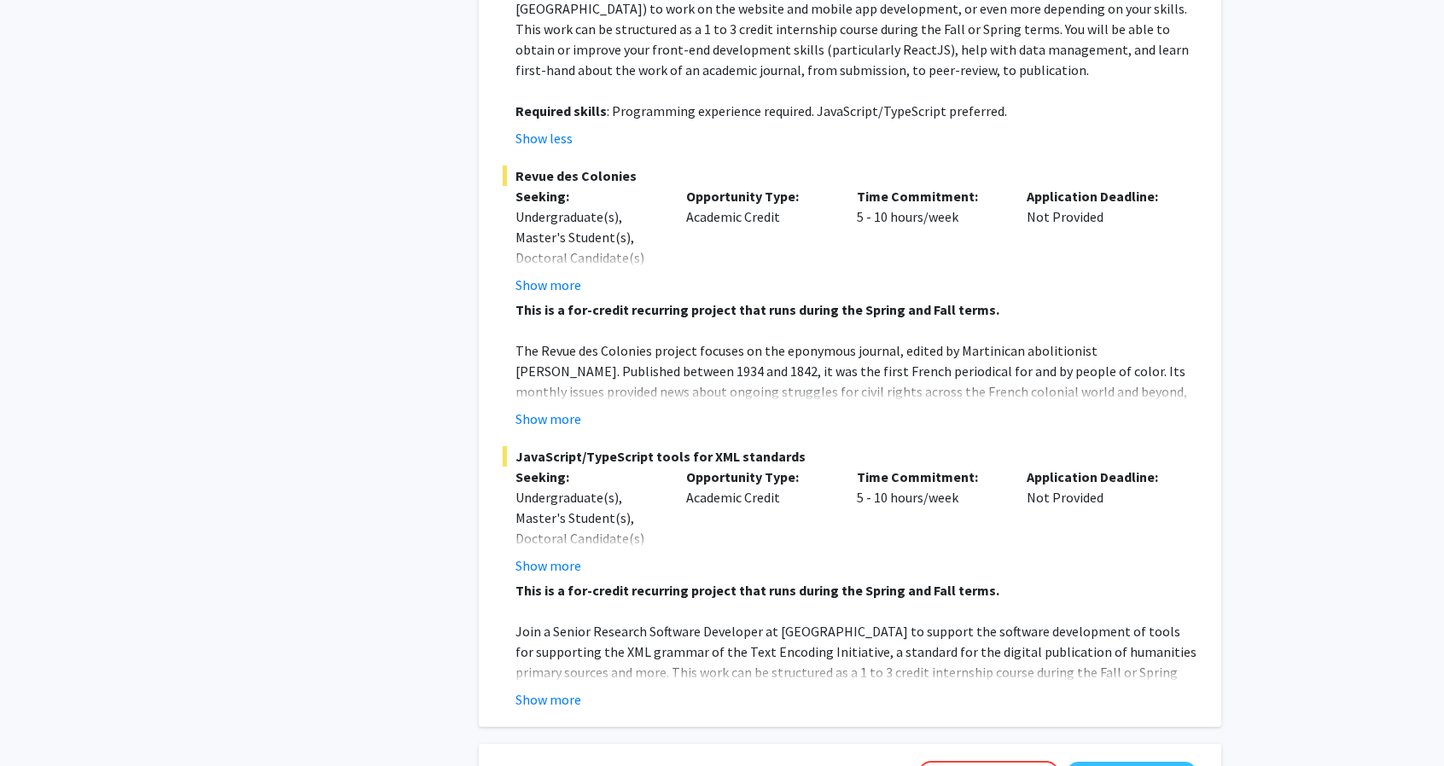
scroll to position [4037, 0]
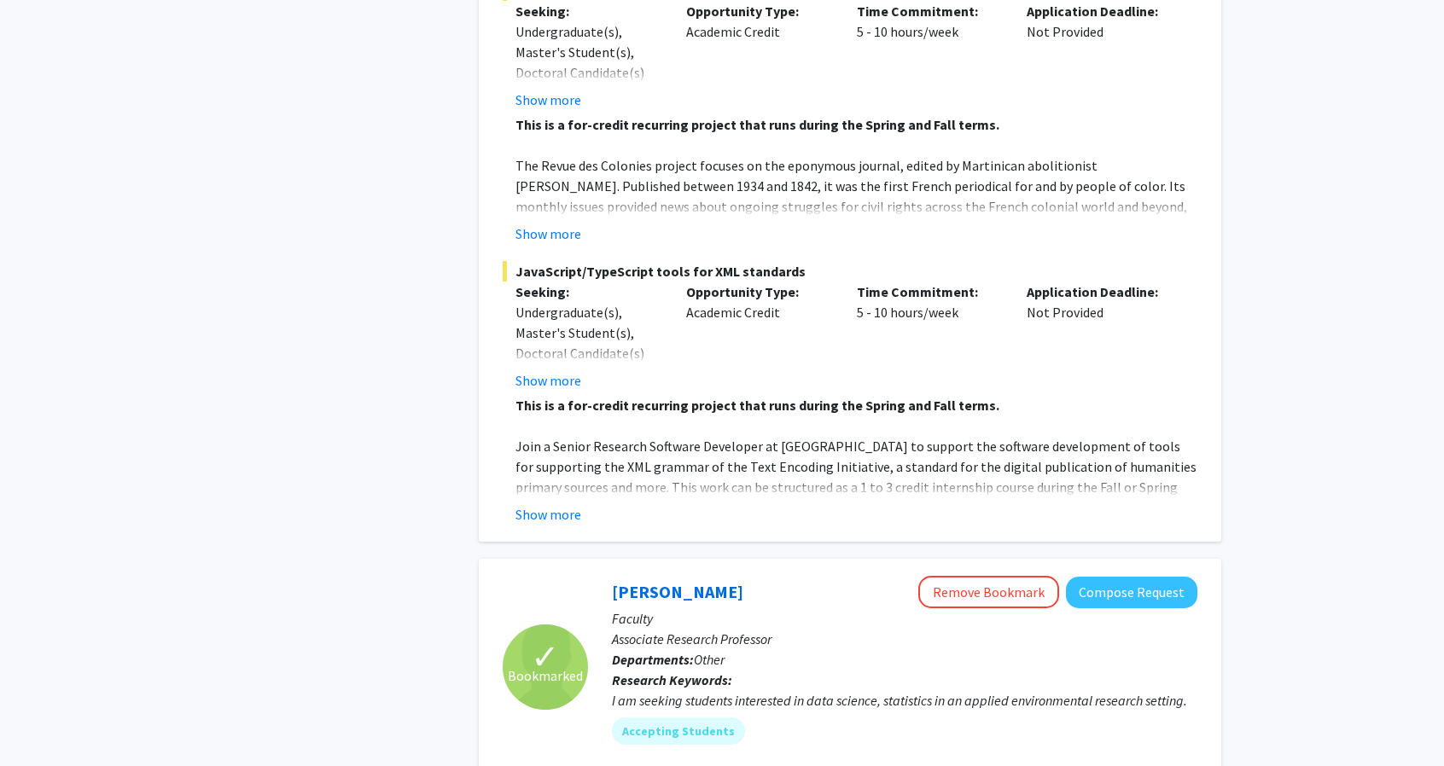
click at [647, 436] on p "Join a Senior Research Software Developer at [GEOGRAPHIC_DATA] to support the s…" at bounding box center [856, 477] width 682 height 82
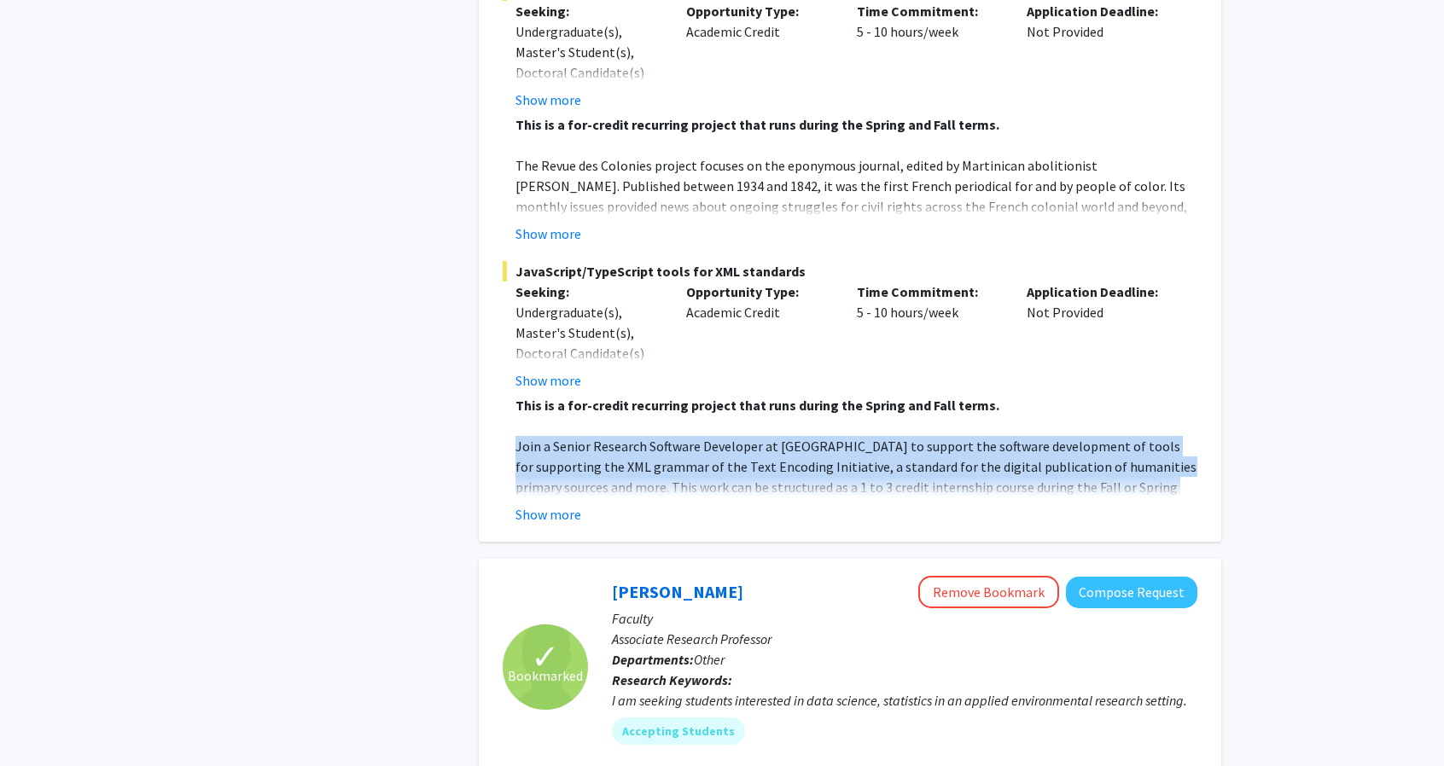
click at [647, 436] on p "Join a Senior Research Software Developer at [GEOGRAPHIC_DATA] to support the s…" at bounding box center [856, 477] width 682 height 82
click at [586, 436] on p "Join a Senior Research Software Developer at [GEOGRAPHIC_DATA] to support the s…" at bounding box center [856, 477] width 682 height 82
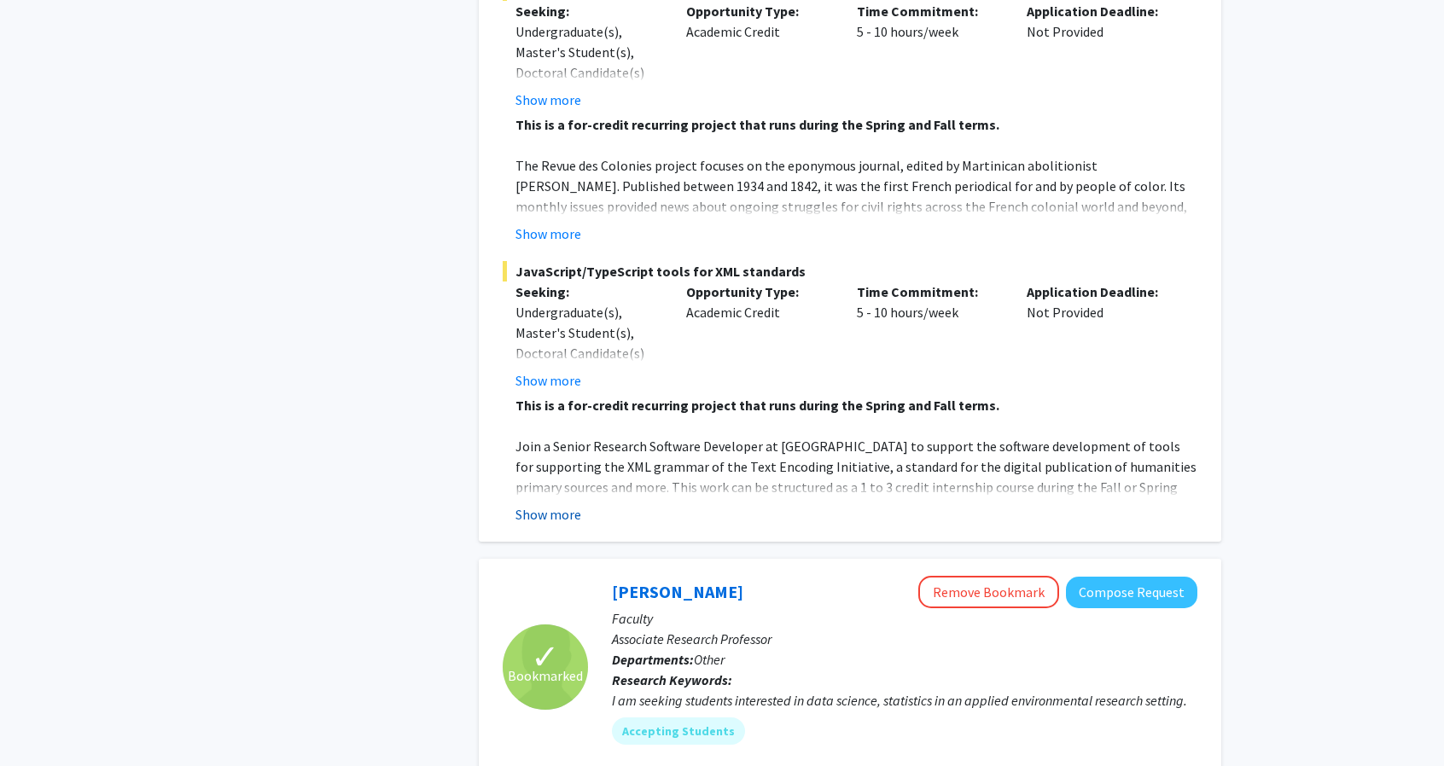
click at [551, 504] on button "Show more" at bounding box center [548, 514] width 66 height 20
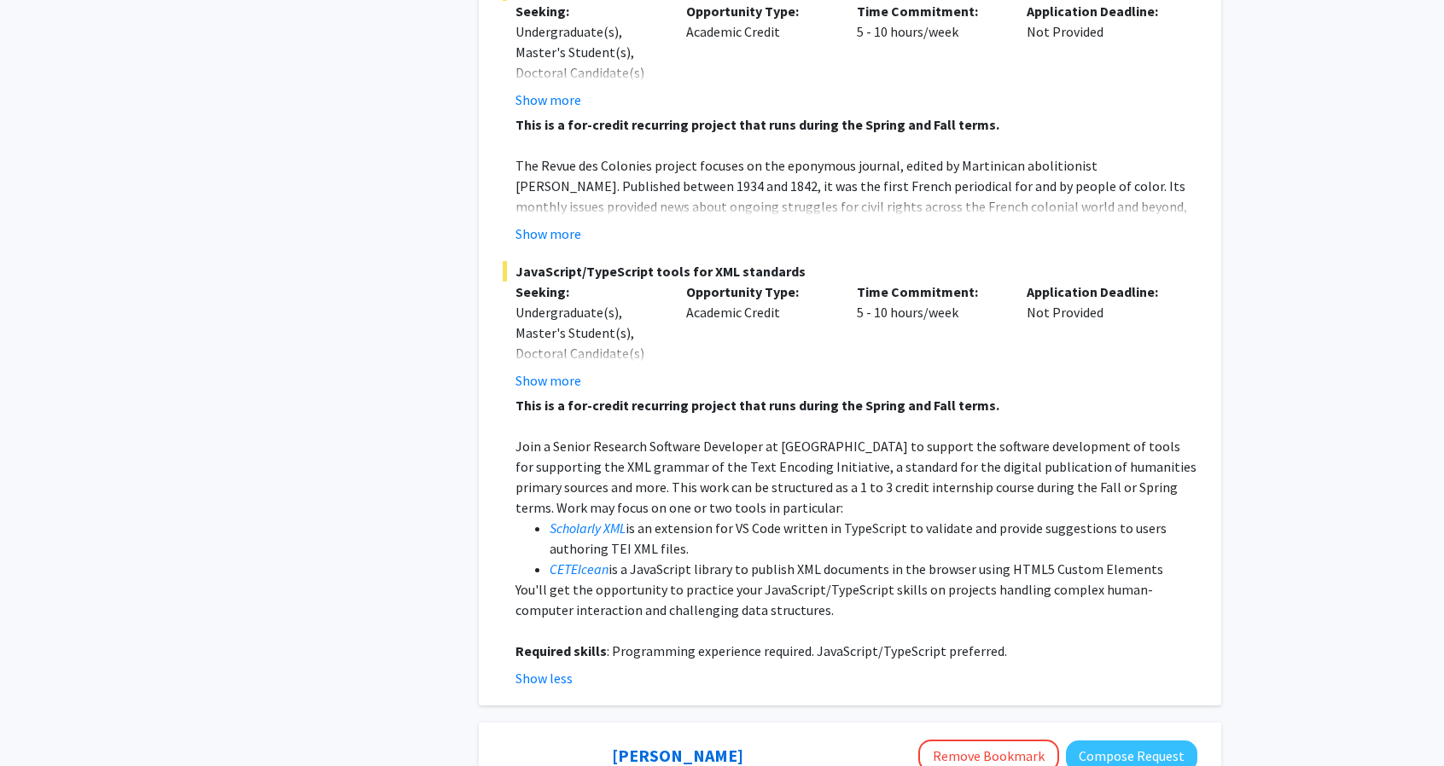
click at [586, 436] on p "Join a Senior Research Software Developer at [GEOGRAPHIC_DATA] to support the s…" at bounding box center [856, 477] width 682 height 82
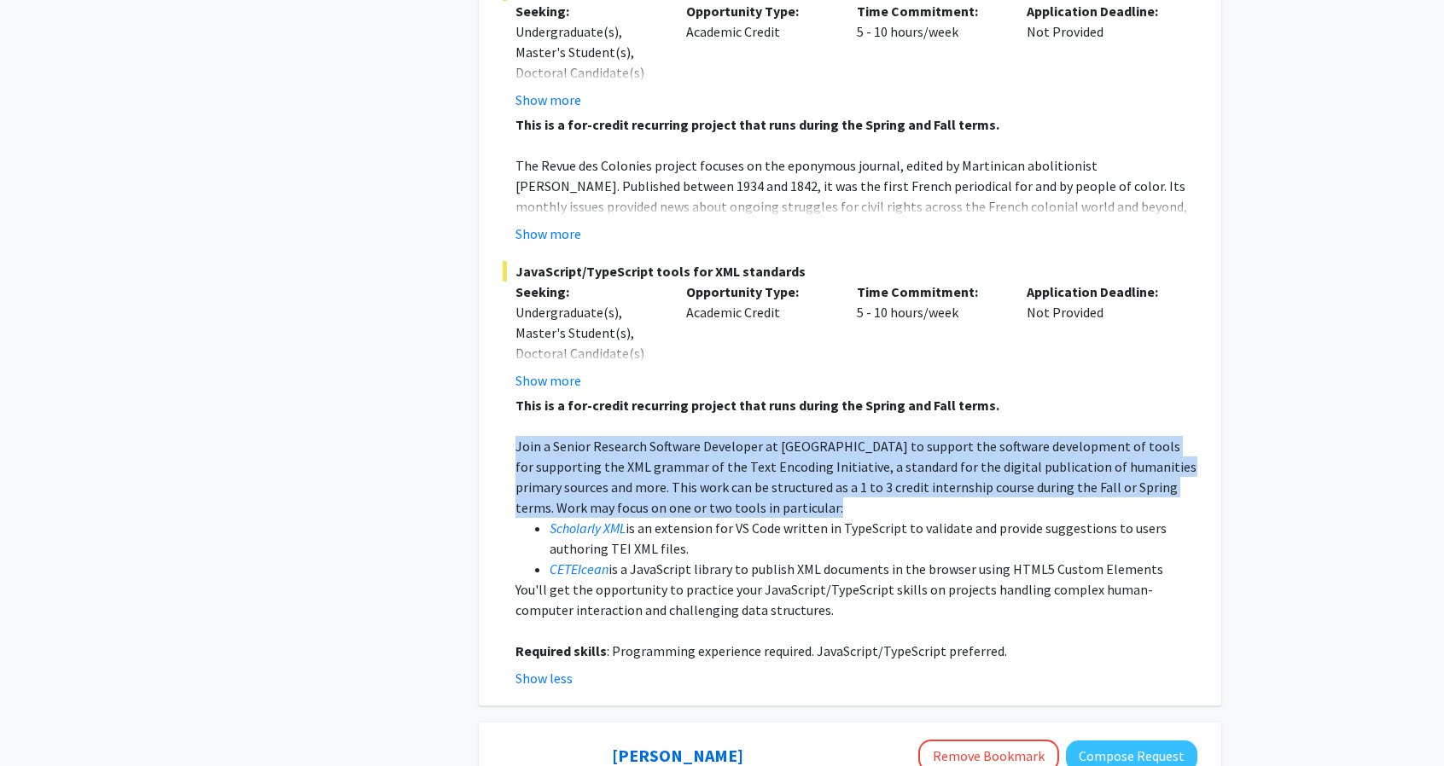
click at [586, 436] on p "Join a Senior Research Software Developer at [GEOGRAPHIC_DATA] to support the s…" at bounding box center [856, 477] width 682 height 82
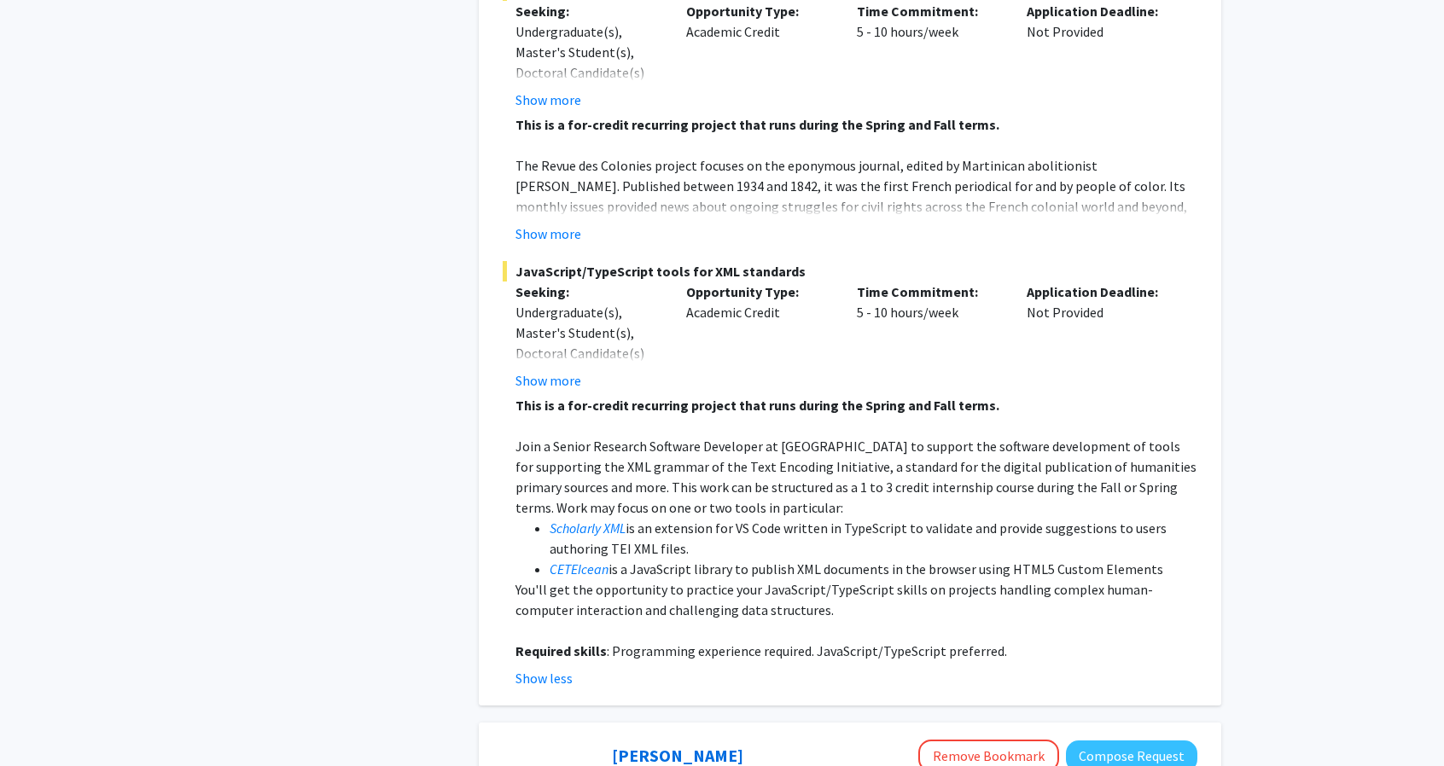
click at [396, 463] on div "Refine By Collaboration Status: Collaboration Status All Faculty/Staff Collabor…" at bounding box center [338, 567] width 256 height 9060
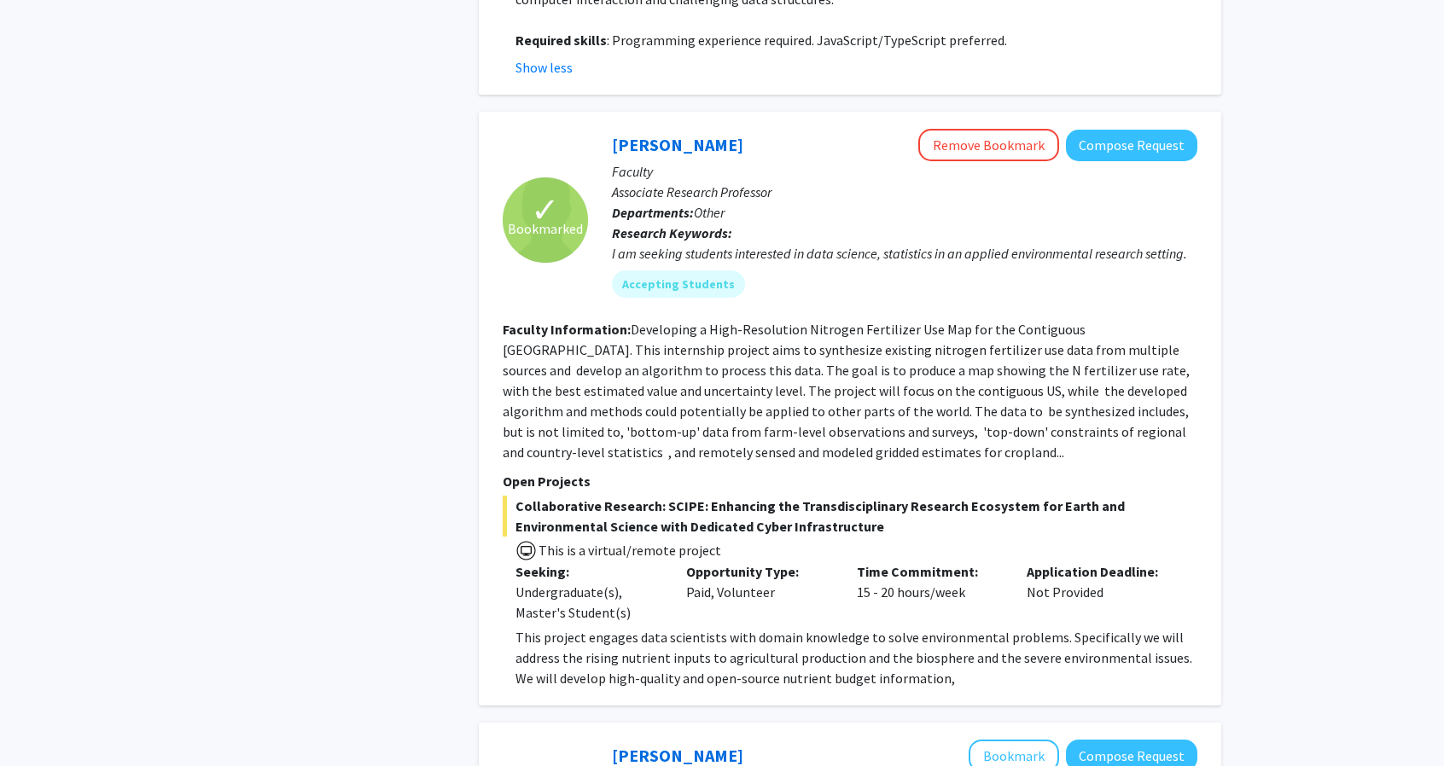
scroll to position [4650, 0]
click at [572, 319] on fg-read-more "Developing a High-Resolution Nitrogen Fertilizer Use Map for the Contiguous [GE…" at bounding box center [847, 389] width 689 height 140
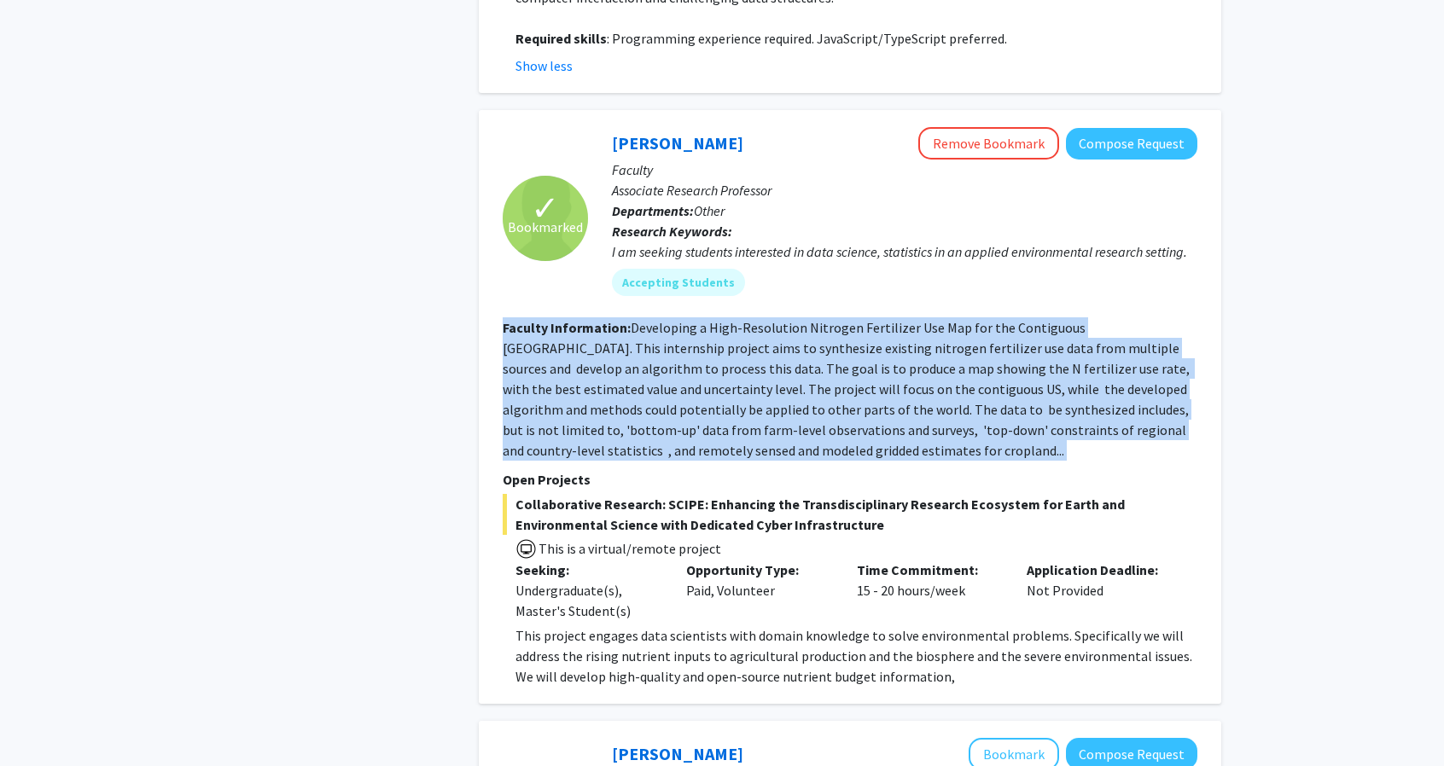
drag, startPoint x: 572, startPoint y: 300, endPoint x: 515, endPoint y: 278, distance: 61.3
click at [515, 319] on fg-read-more "Developing a High-Resolution Nitrogen Fertilizer Use Map for the Contiguous [GE…" at bounding box center [847, 389] width 689 height 140
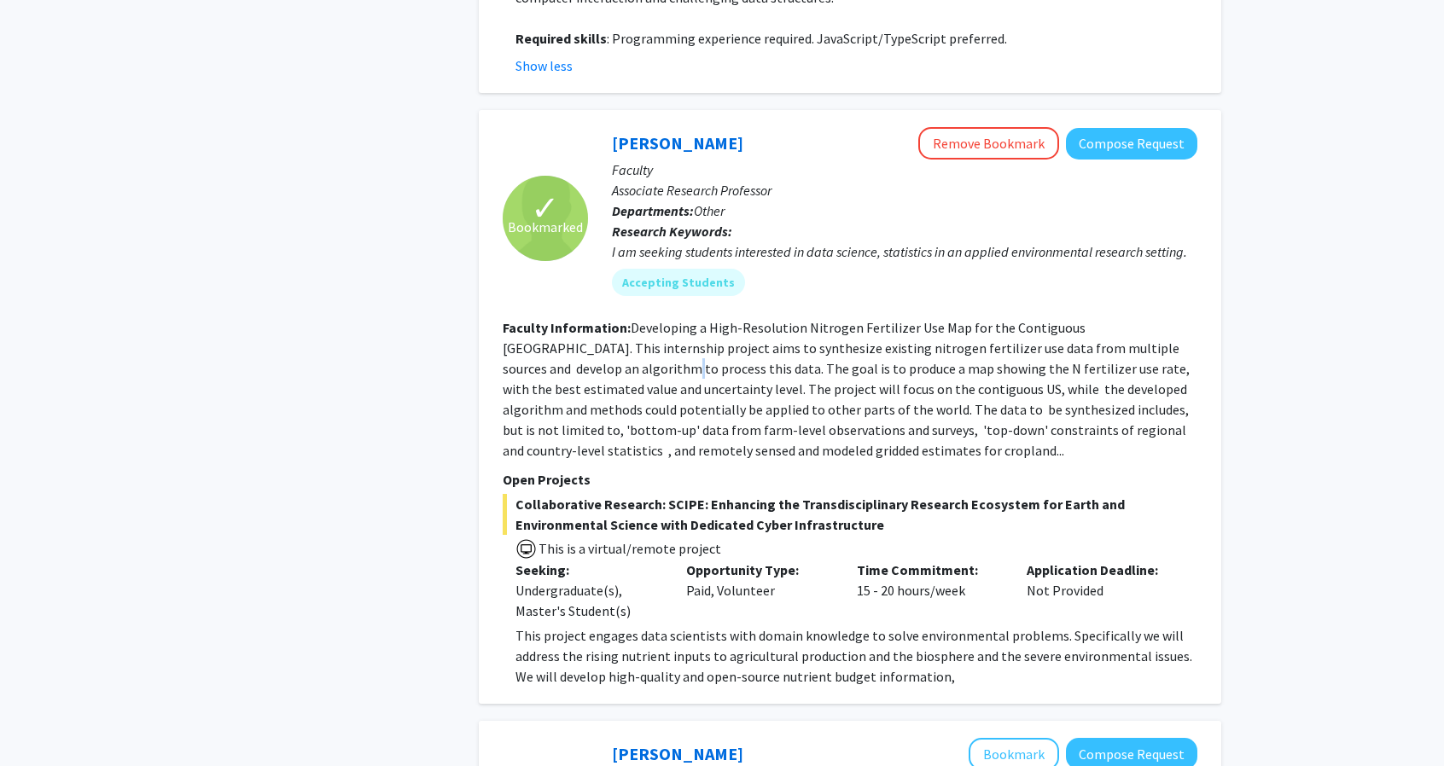
click at [515, 319] on fg-read-more "Developing a High-Resolution Nitrogen Fertilizer Use Map for the Contiguous [GE…" at bounding box center [847, 389] width 689 height 140
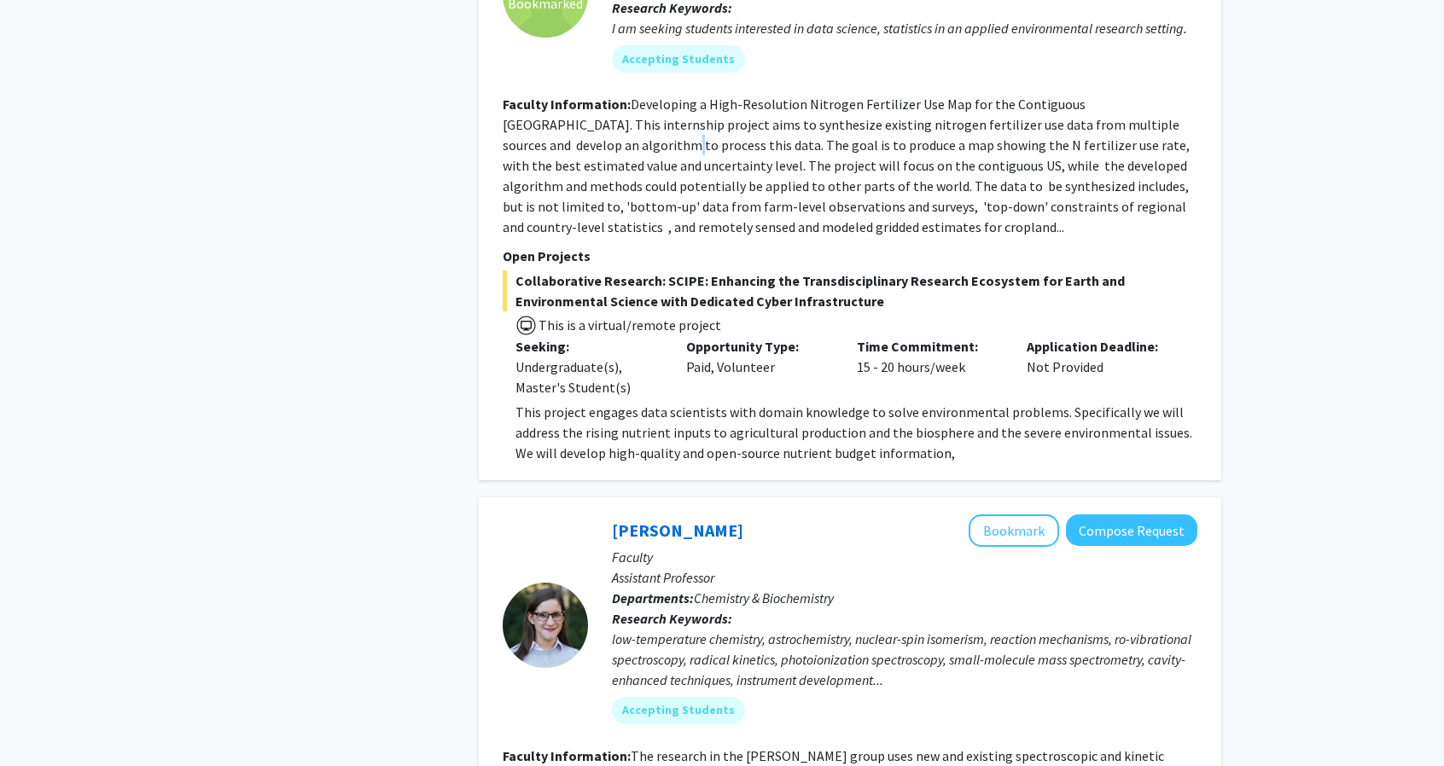
scroll to position [4875, 0]
click at [497, 354] on div "✓ Bookmarked [PERSON_NAME] Remove Bookmark Compose Request Faculty Associate Re…" at bounding box center [850, 182] width 742 height 594
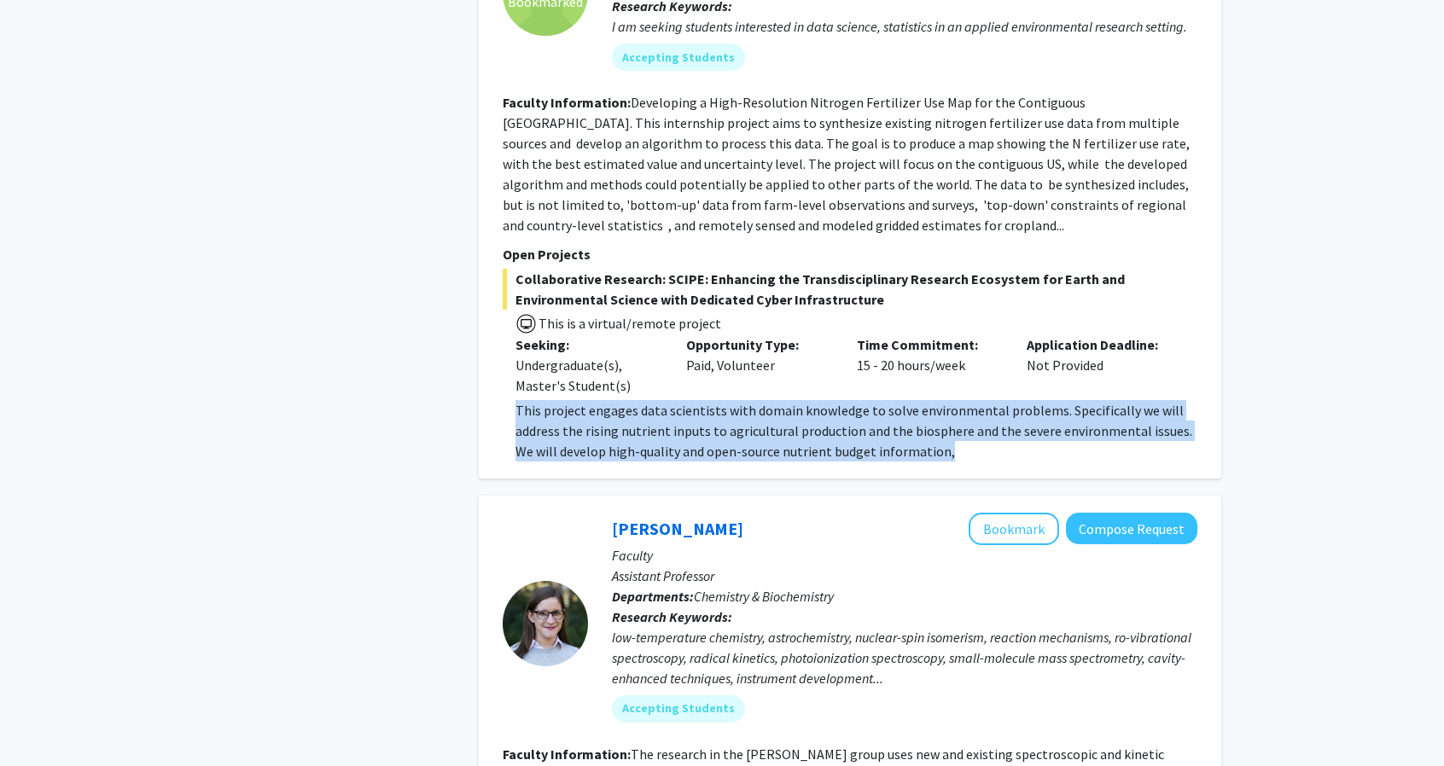
click at [497, 354] on div "✓ Bookmarked [PERSON_NAME] Remove Bookmark Compose Request Faculty Associate Re…" at bounding box center [850, 182] width 742 height 594
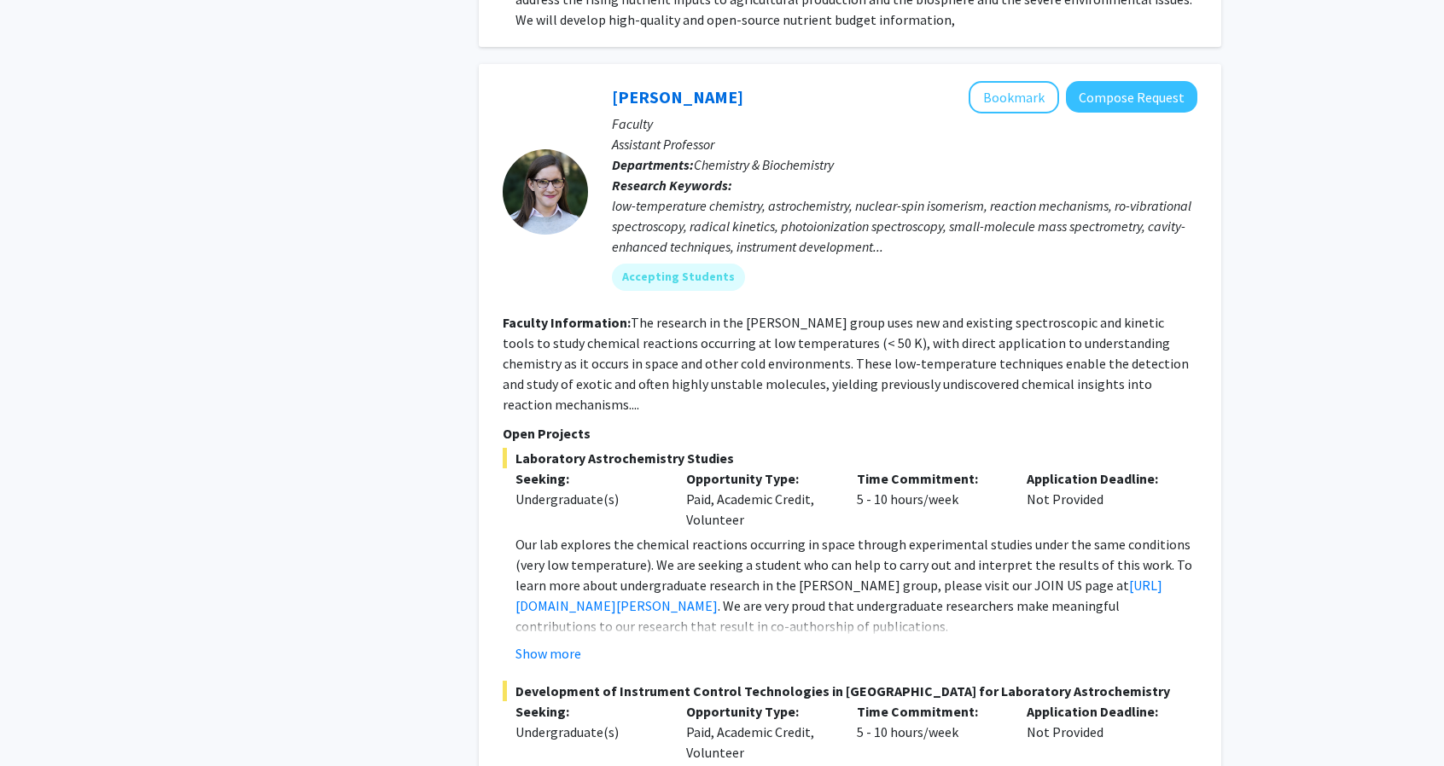
scroll to position [5308, 0]
click at [486, 282] on div "[PERSON_NAME] Bookmark Compose Request Faculty Assistant Professor Departments:…" at bounding box center [850, 488] width 742 height 850
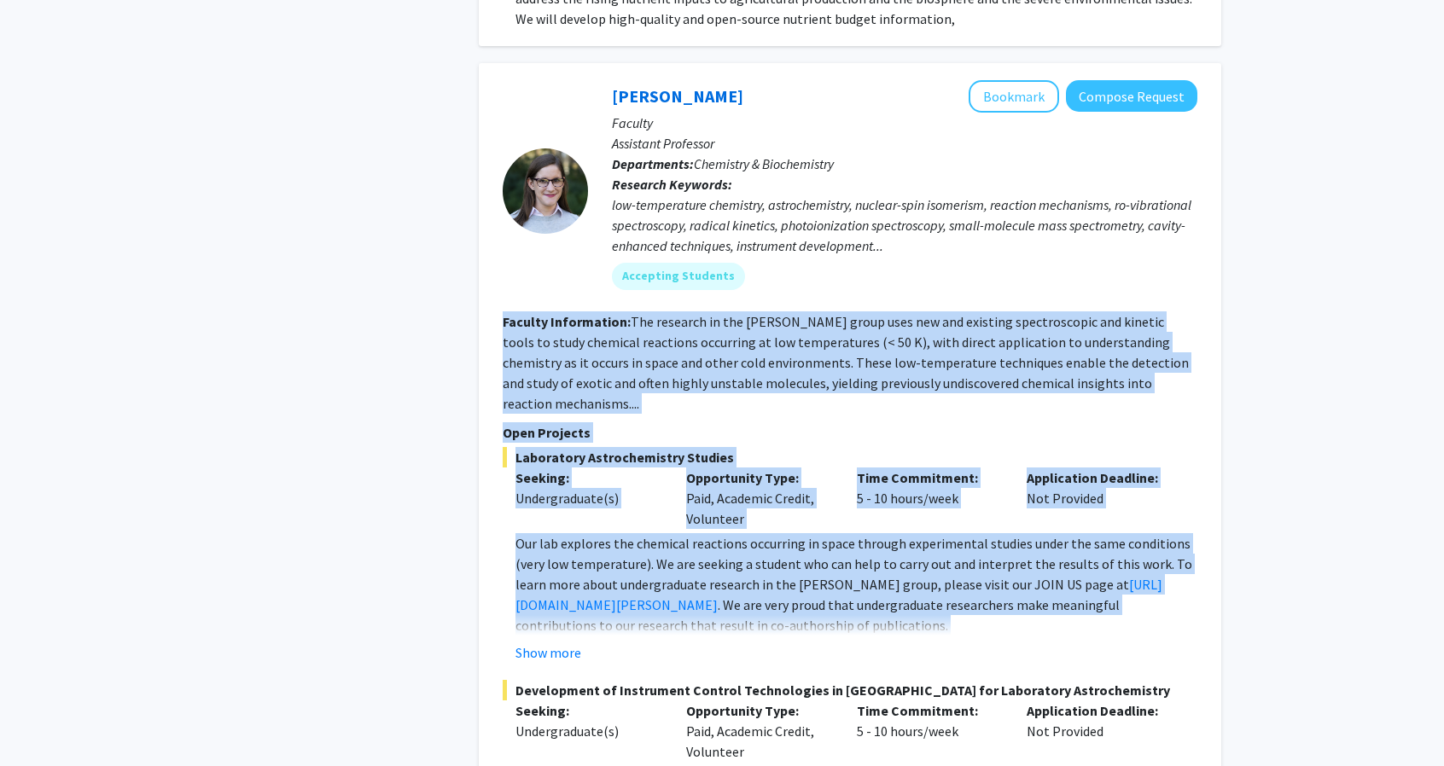
drag, startPoint x: 486, startPoint y: 282, endPoint x: 502, endPoint y: 458, distance: 176.5
click at [502, 458] on div "[PERSON_NAME] Bookmark Compose Request Faculty Assistant Professor Departments:…" at bounding box center [850, 488] width 742 height 850
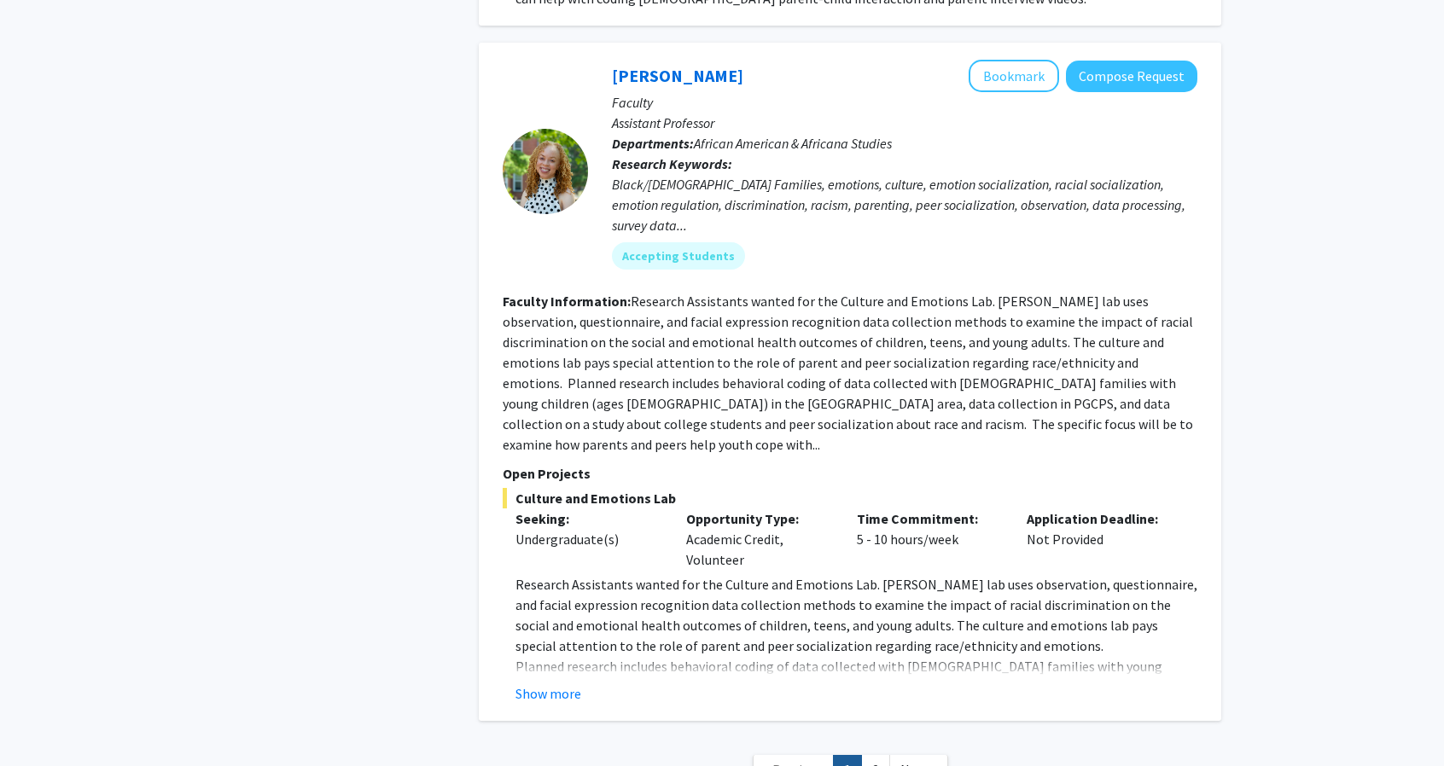
scroll to position [8313, 0]
